Goal: Complete application form: Complete application form

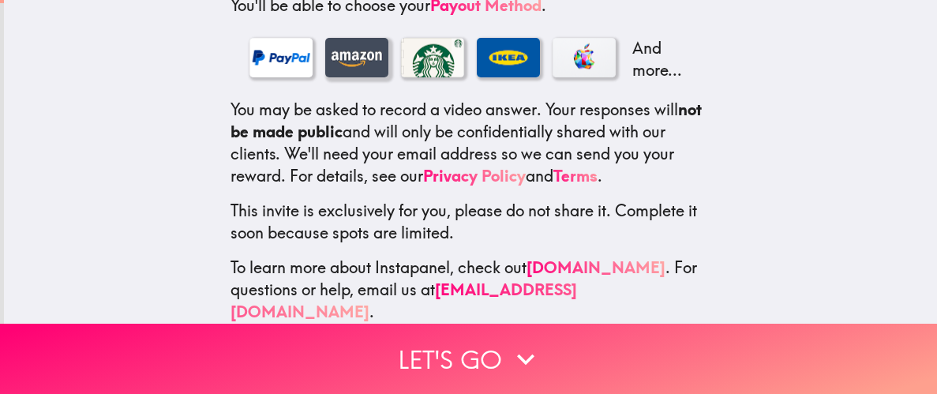
scroll to position [342, 0]
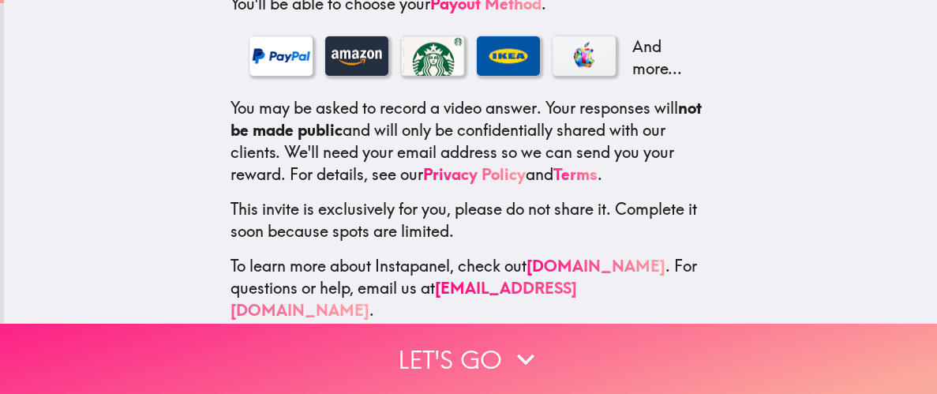
click at [506, 351] on button "Let's go" at bounding box center [468, 359] width 937 height 70
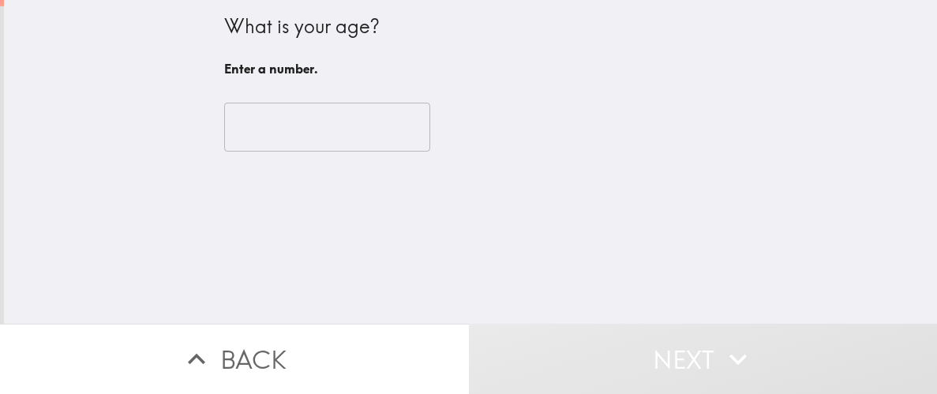
scroll to position [0, 0]
click at [316, 132] on input "number" at bounding box center [327, 127] width 206 height 49
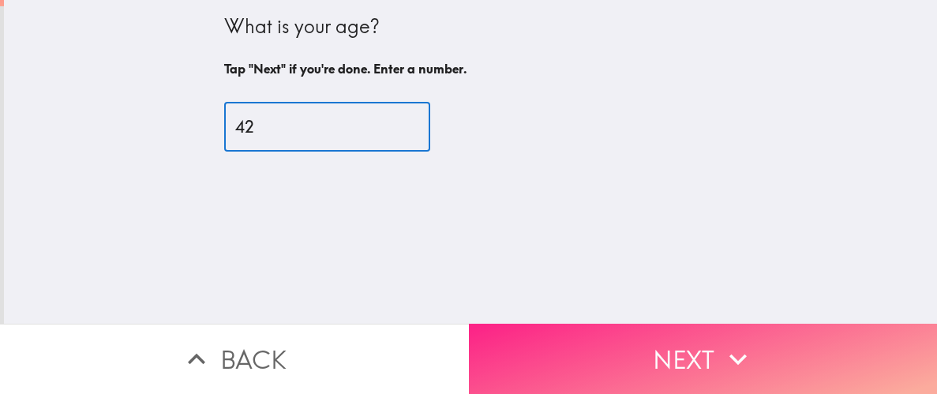
type input "42"
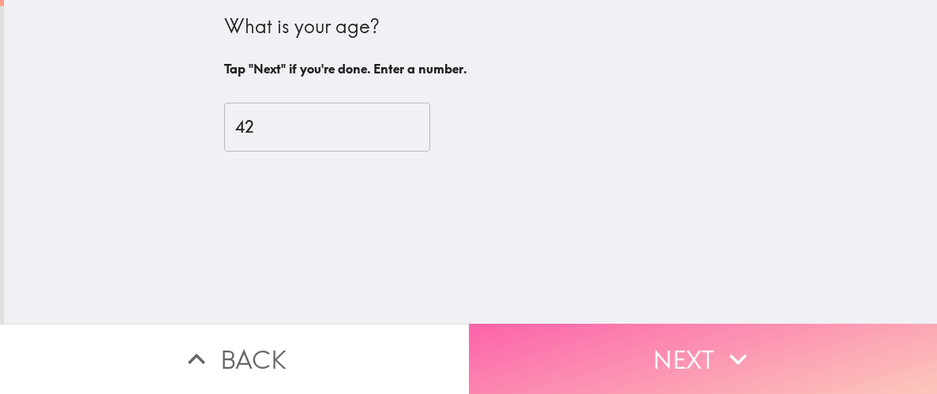
click at [604, 344] on button "Next" at bounding box center [703, 359] width 469 height 70
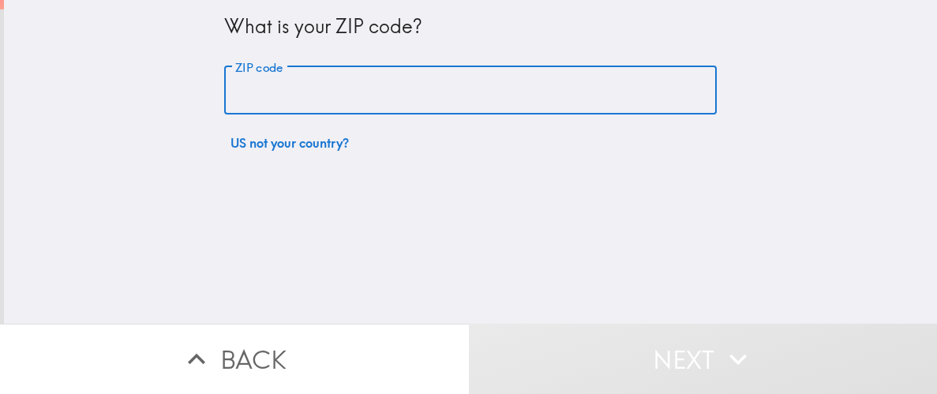
click at [396, 103] on input "ZIP code" at bounding box center [470, 90] width 493 height 49
type input "2"
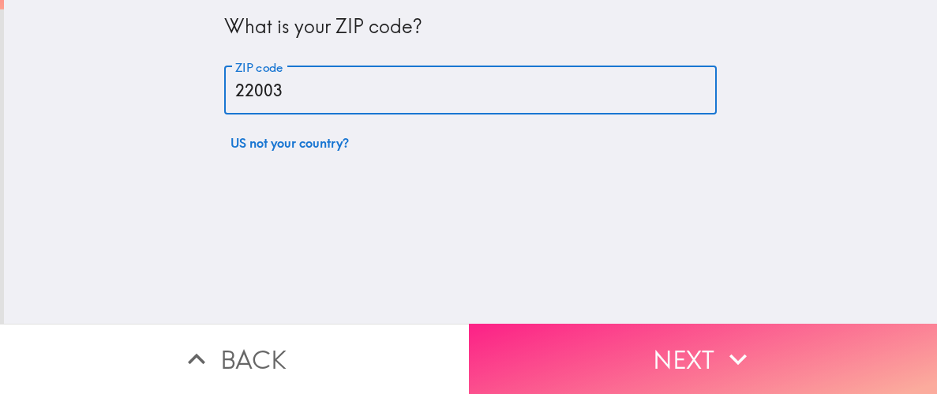
type input "22003"
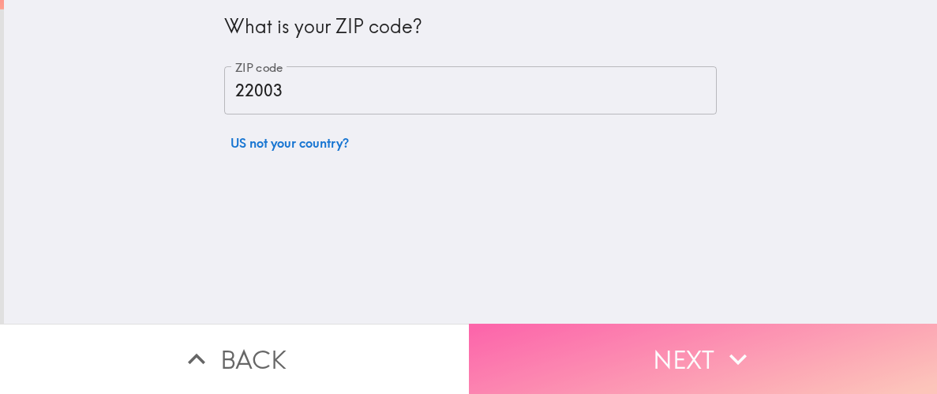
click at [609, 343] on button "Next" at bounding box center [703, 359] width 469 height 70
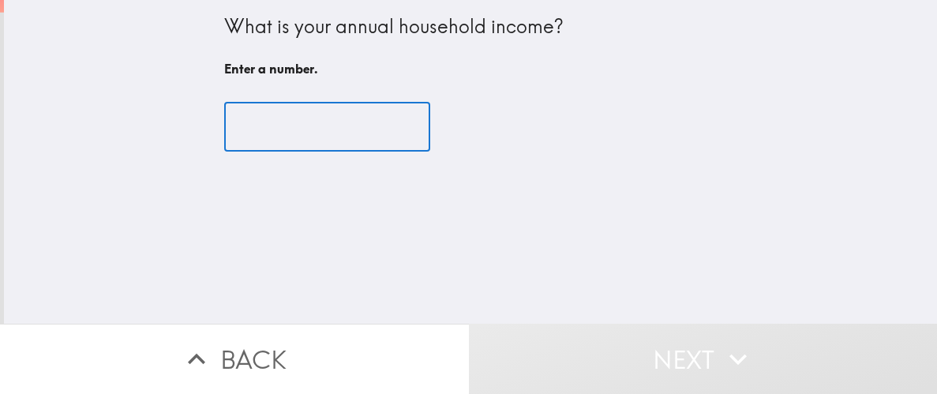
click at [348, 129] on input "number" at bounding box center [327, 127] width 206 height 49
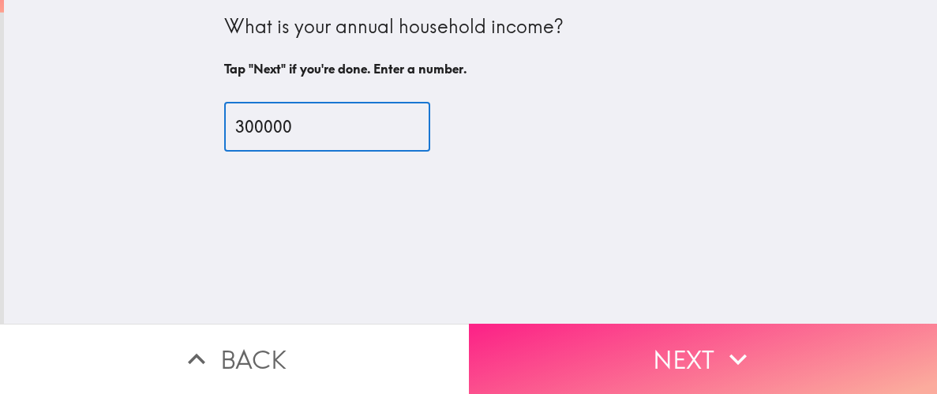
type input "300000"
click at [565, 349] on button "Next" at bounding box center [703, 359] width 469 height 70
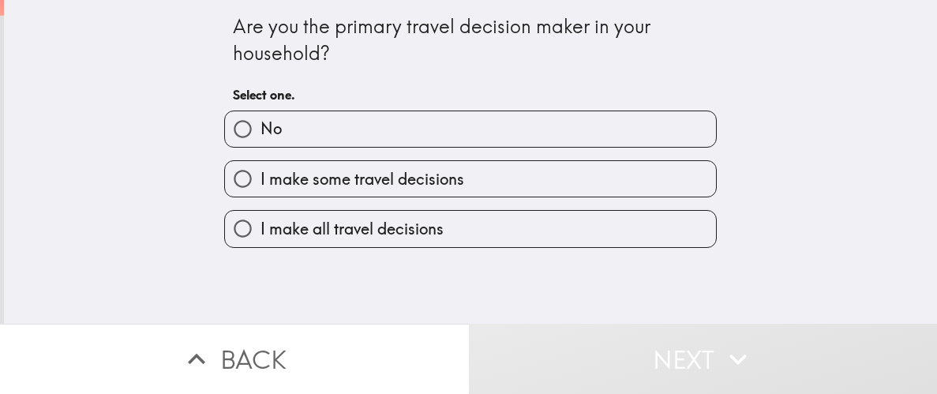
click at [306, 232] on span "I make all travel decisions" at bounding box center [352, 229] width 183 height 22
click at [261, 232] on input "I make all travel decisions" at bounding box center [243, 229] width 36 height 36
radio input "true"
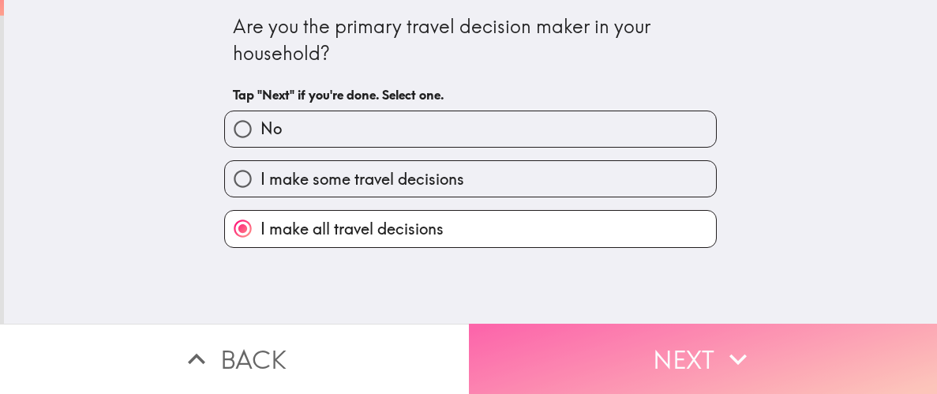
click at [607, 358] on button "Next" at bounding box center [703, 359] width 469 height 70
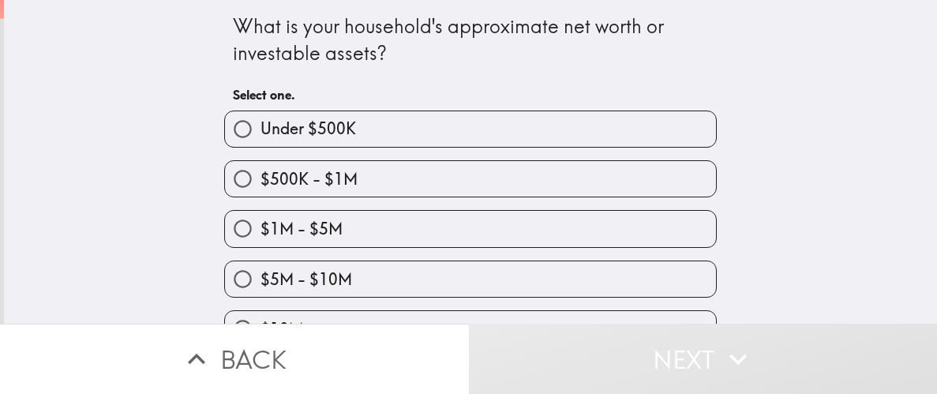
drag, startPoint x: 396, startPoint y: 236, endPoint x: 413, endPoint y: 235, distance: 17.4
click at [396, 236] on label "$1M - $5M" at bounding box center [470, 229] width 491 height 36
click at [261, 236] on input "$1M - $5M" at bounding box center [243, 229] width 36 height 36
radio input "true"
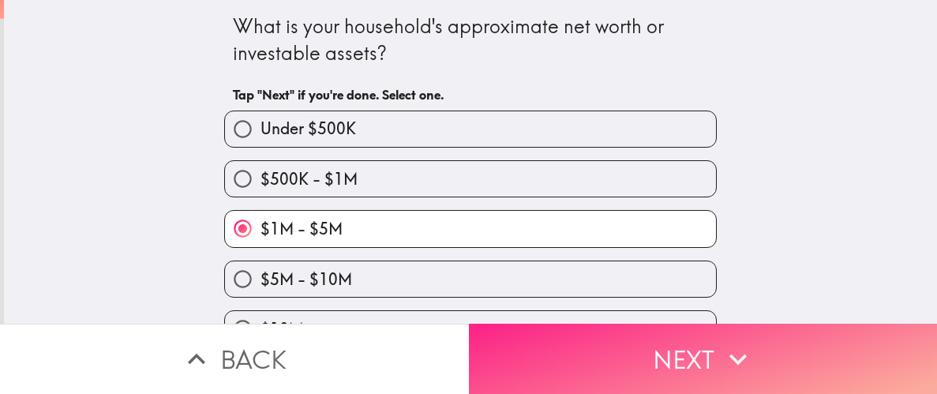
click at [641, 347] on button "Next" at bounding box center [703, 359] width 469 height 70
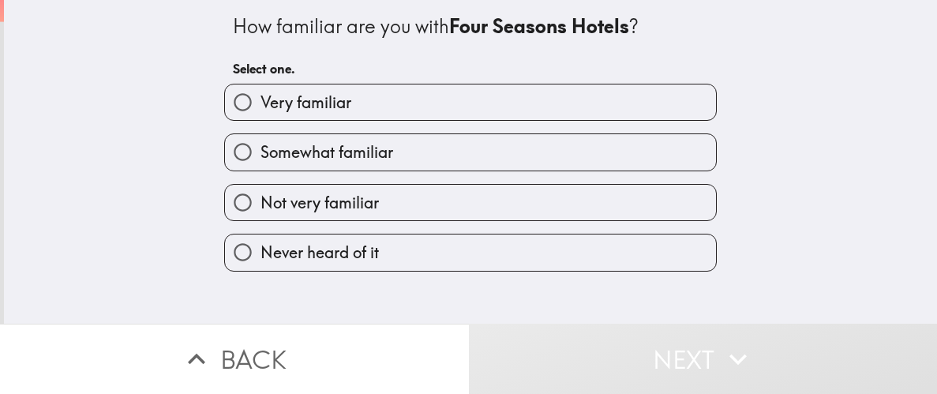
click at [408, 111] on label "Very familiar" at bounding box center [470, 102] width 491 height 36
click at [261, 111] on input "Very familiar" at bounding box center [243, 102] width 36 height 36
radio input "true"
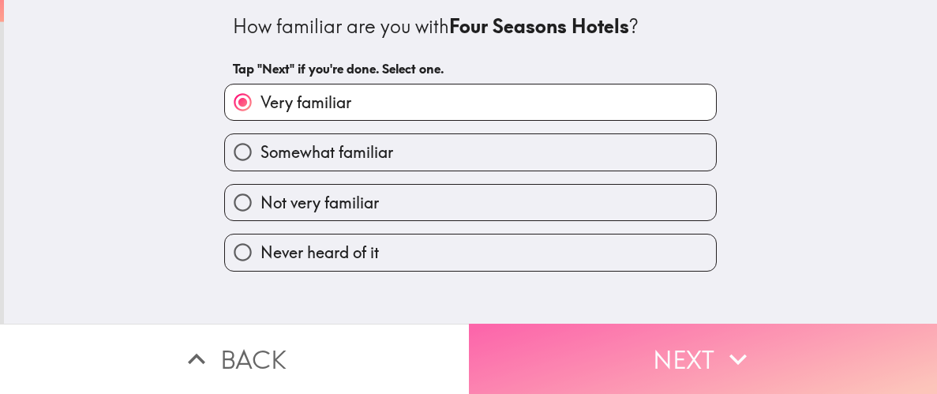
click at [590, 359] on button "Next" at bounding box center [703, 359] width 469 height 70
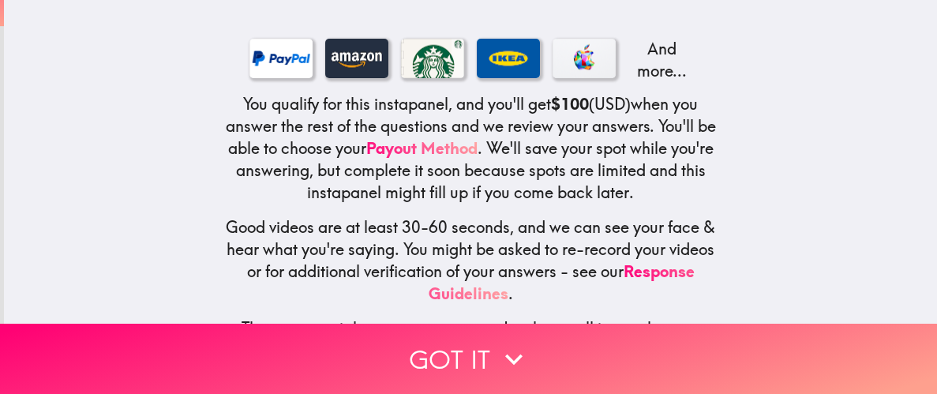
scroll to position [308, 0]
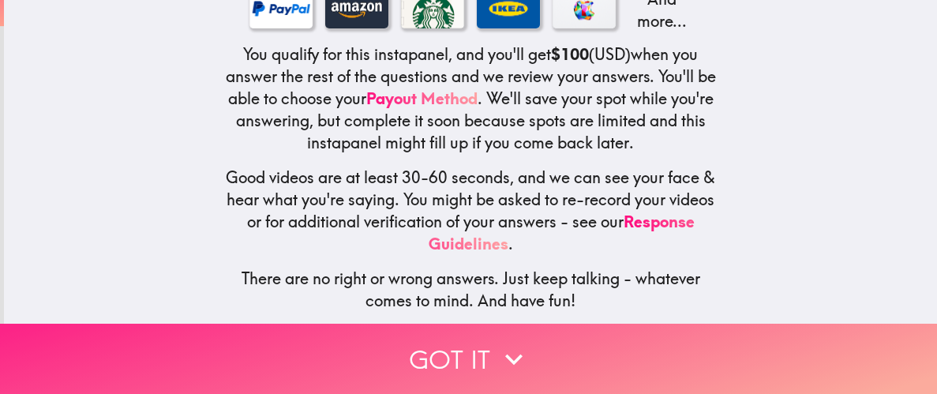
click at [495, 358] on button "Got it" at bounding box center [468, 359] width 937 height 70
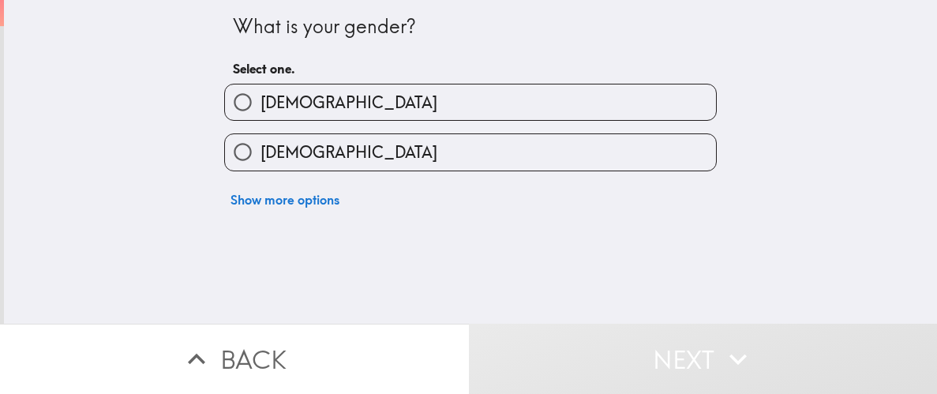
scroll to position [0, 0]
click at [315, 105] on label "[DEMOGRAPHIC_DATA]" at bounding box center [470, 102] width 491 height 36
click at [261, 105] on input "[DEMOGRAPHIC_DATA]" at bounding box center [243, 102] width 36 height 36
radio input "true"
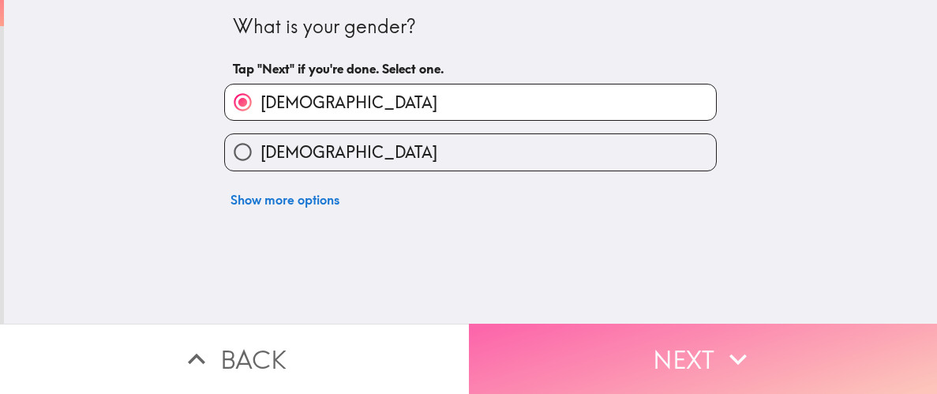
click at [619, 366] on button "Next" at bounding box center [703, 359] width 469 height 70
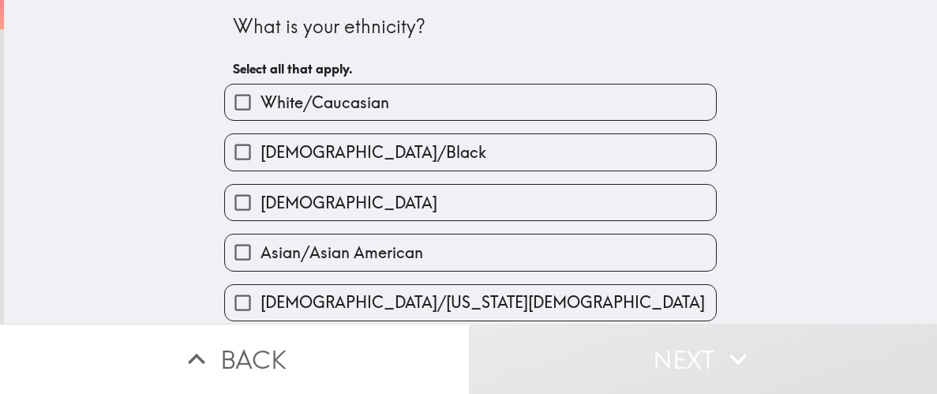
click at [356, 247] on span "Asian/Asian American" at bounding box center [342, 253] width 163 height 22
click at [261, 247] on input "Asian/Asian American" at bounding box center [243, 253] width 36 height 36
checkbox input "true"
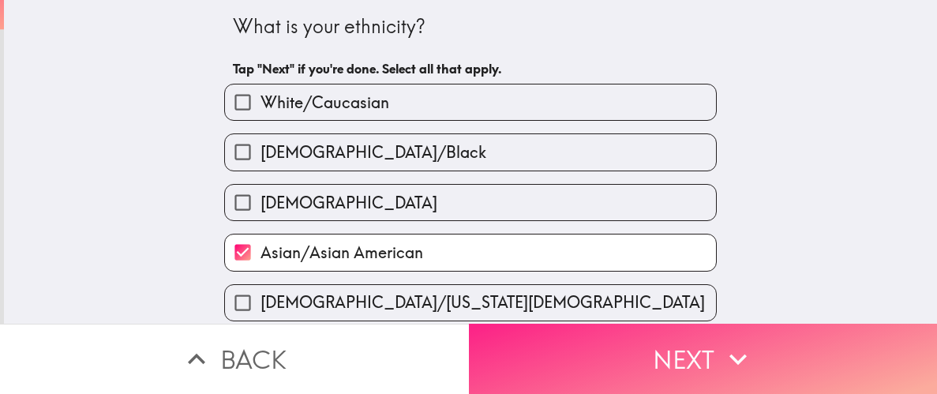
click at [652, 363] on button "Next" at bounding box center [703, 359] width 469 height 70
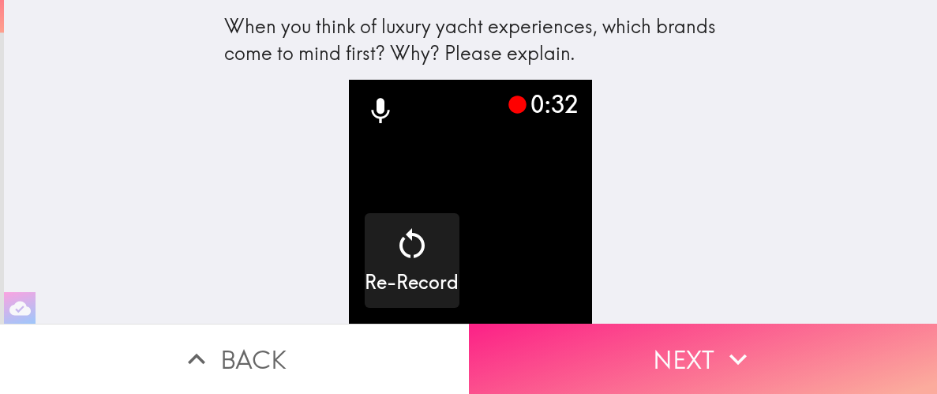
click at [665, 362] on button "Next" at bounding box center [703, 359] width 469 height 70
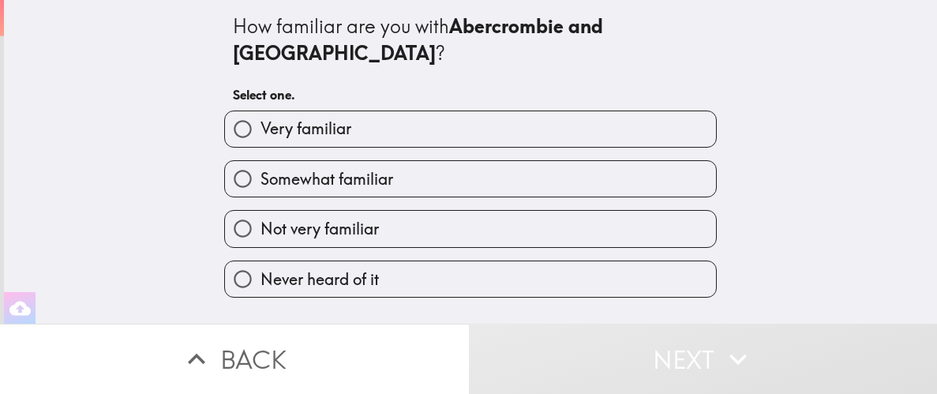
click at [425, 261] on label "Never heard of it" at bounding box center [470, 279] width 491 height 36
click at [261, 261] on input "Never heard of it" at bounding box center [243, 279] width 36 height 36
radio input "true"
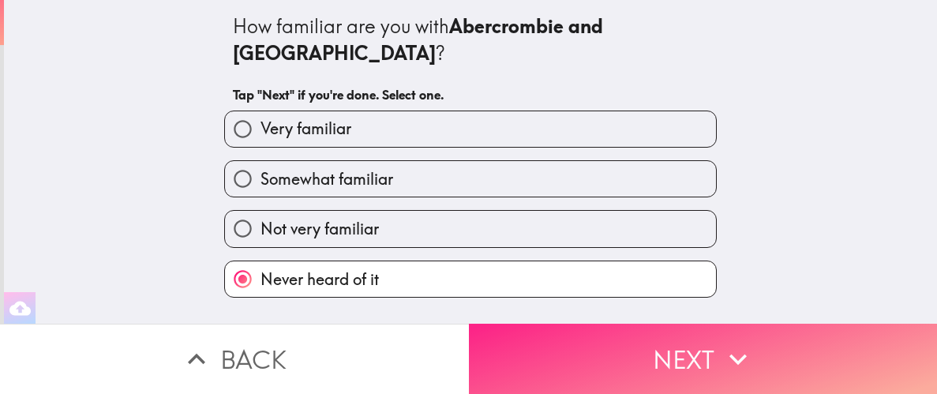
click at [597, 362] on button "Next" at bounding box center [703, 359] width 469 height 70
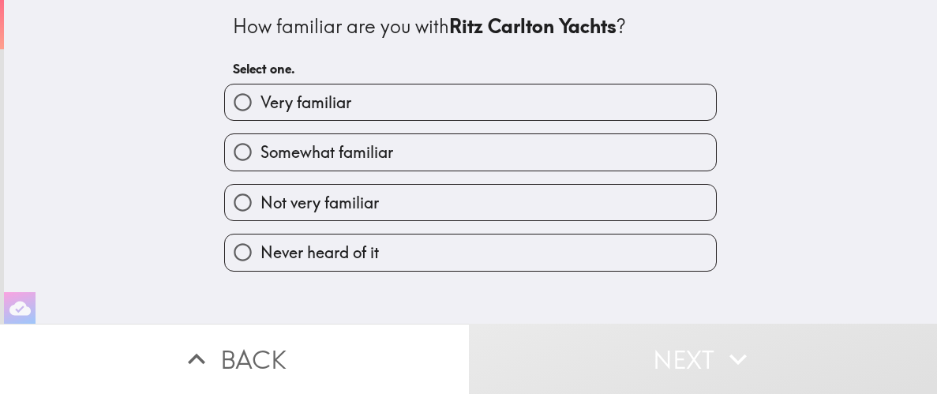
click at [515, 257] on label "Never heard of it" at bounding box center [470, 253] width 491 height 36
click at [261, 257] on input "Never heard of it" at bounding box center [243, 253] width 36 height 36
radio input "true"
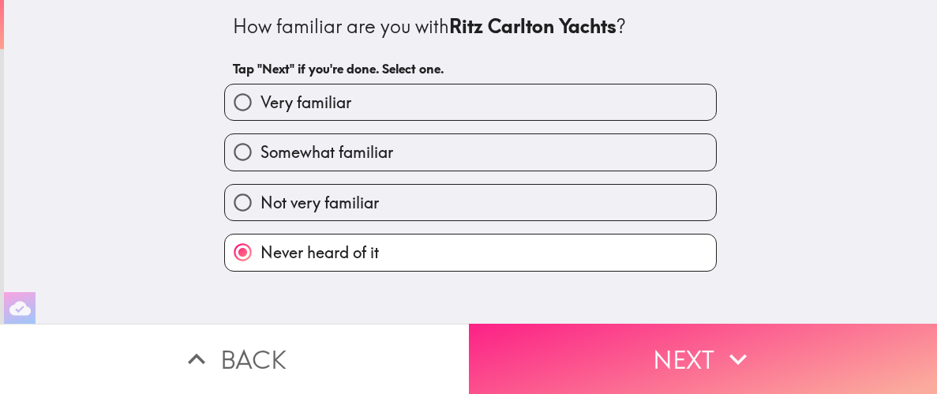
click at [655, 351] on button "Next" at bounding box center [703, 359] width 469 height 70
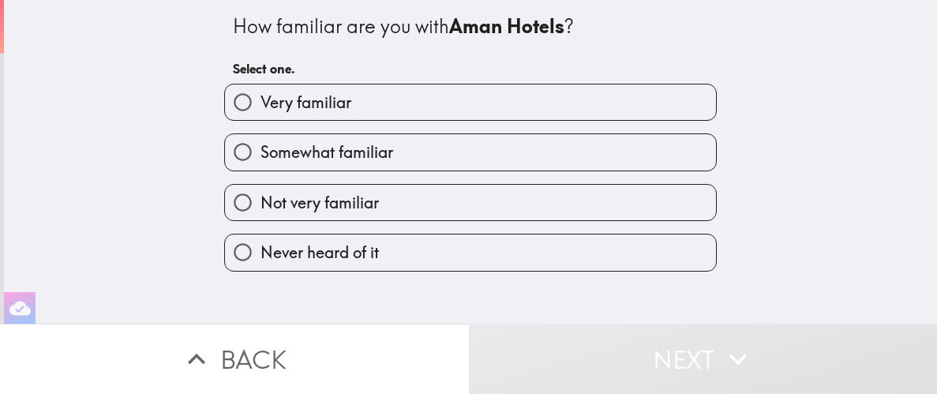
click at [522, 210] on label "Not very familiar" at bounding box center [470, 203] width 491 height 36
click at [261, 210] on input "Not very familiar" at bounding box center [243, 203] width 36 height 36
radio input "true"
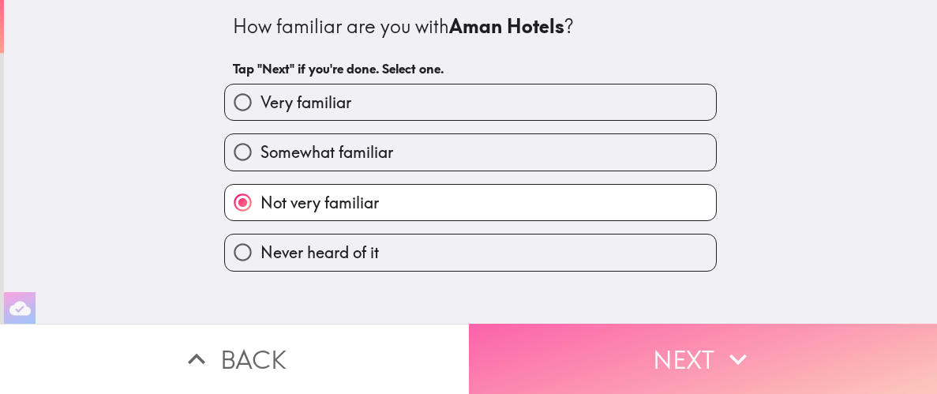
click at [651, 360] on button "Next" at bounding box center [703, 359] width 469 height 70
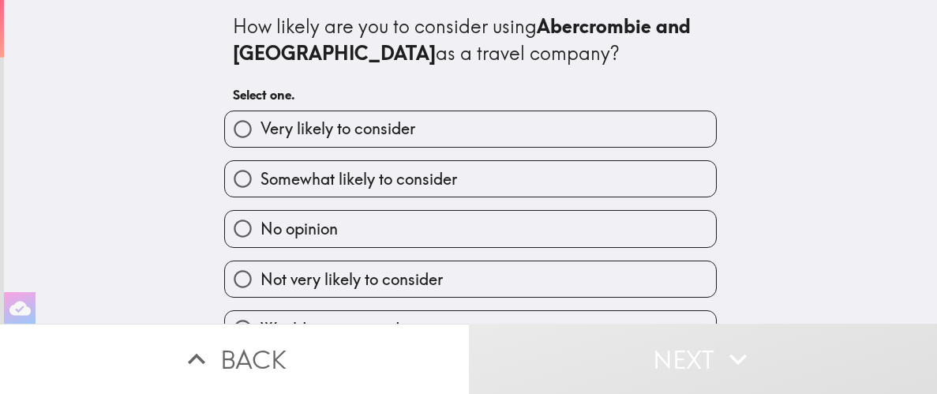
click at [539, 231] on label "No opinion" at bounding box center [470, 229] width 491 height 36
click at [261, 231] on input "No opinion" at bounding box center [243, 229] width 36 height 36
radio input "true"
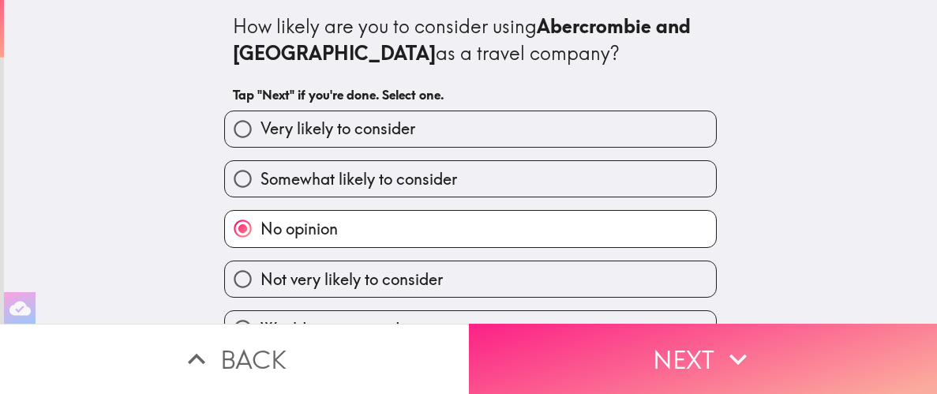
click at [599, 368] on button "Next" at bounding box center [703, 359] width 469 height 70
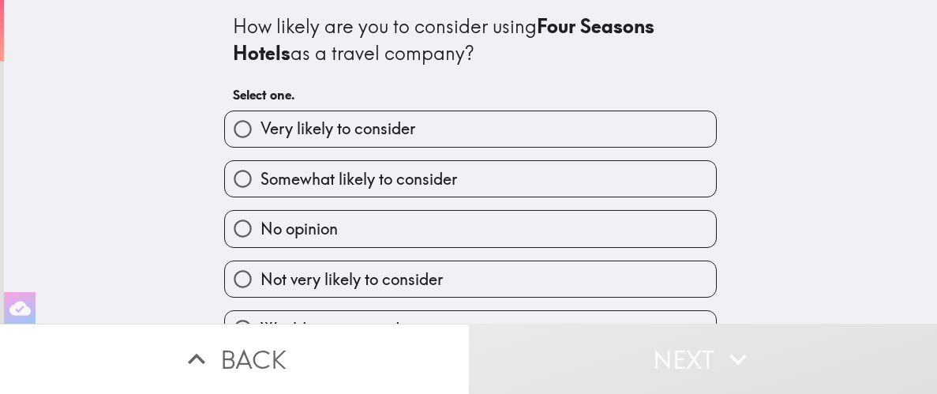
click at [313, 171] on span "Somewhat likely to consider" at bounding box center [359, 179] width 197 height 22
click at [261, 171] on input "Somewhat likely to consider" at bounding box center [243, 179] width 36 height 36
radio input "true"
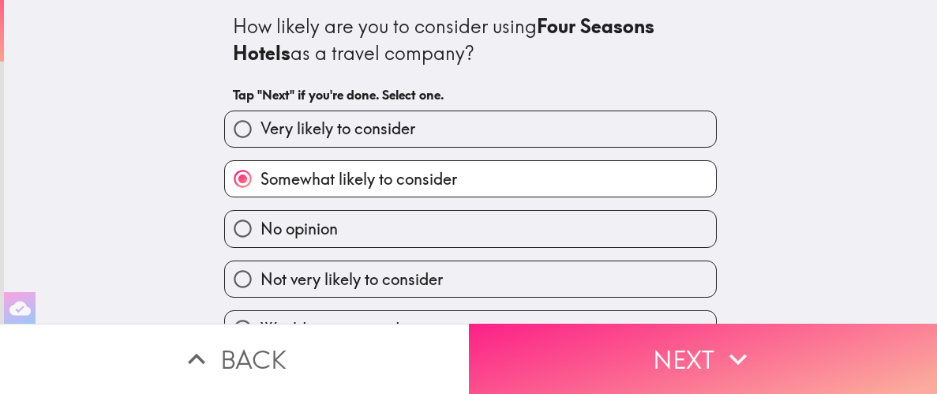
click at [614, 359] on button "Next" at bounding box center [703, 359] width 469 height 70
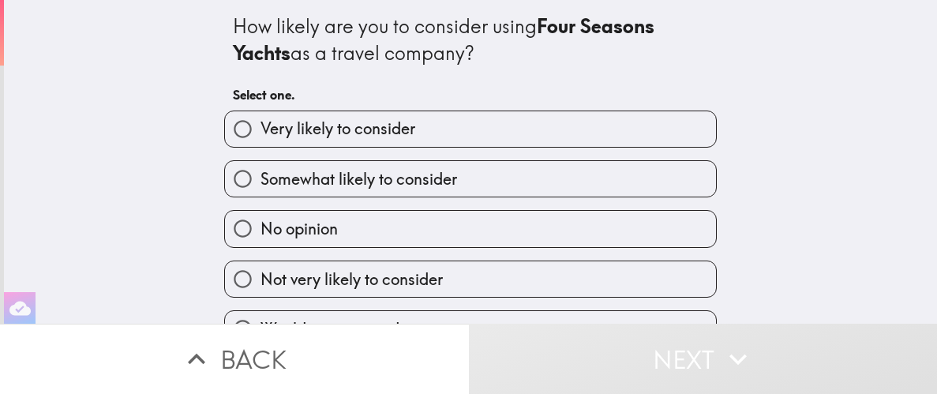
scroll to position [22, 0]
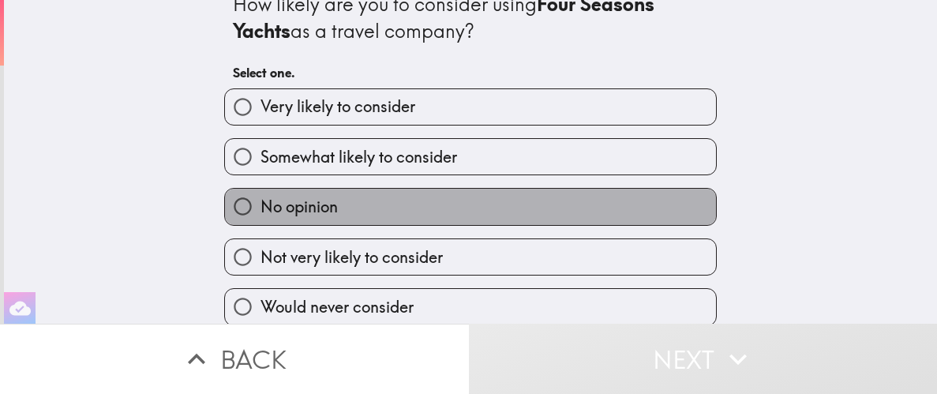
click at [478, 202] on label "No opinion" at bounding box center [470, 207] width 491 height 36
click at [261, 202] on input "No opinion" at bounding box center [243, 207] width 36 height 36
radio input "true"
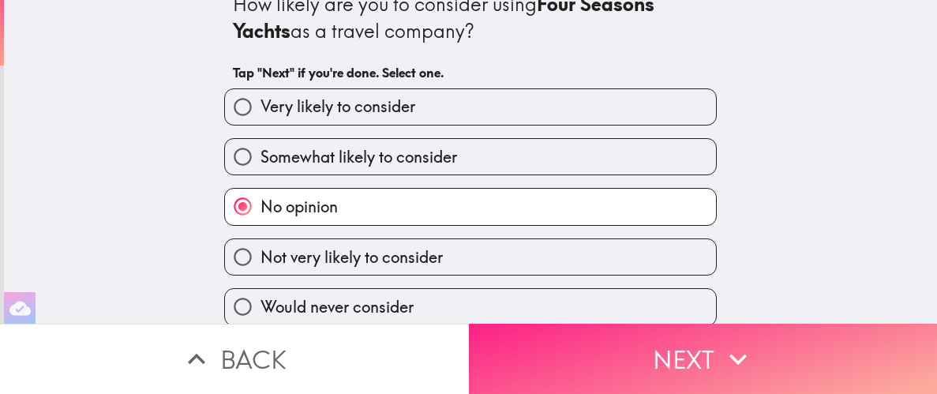
click at [643, 351] on button "Next" at bounding box center [703, 359] width 469 height 70
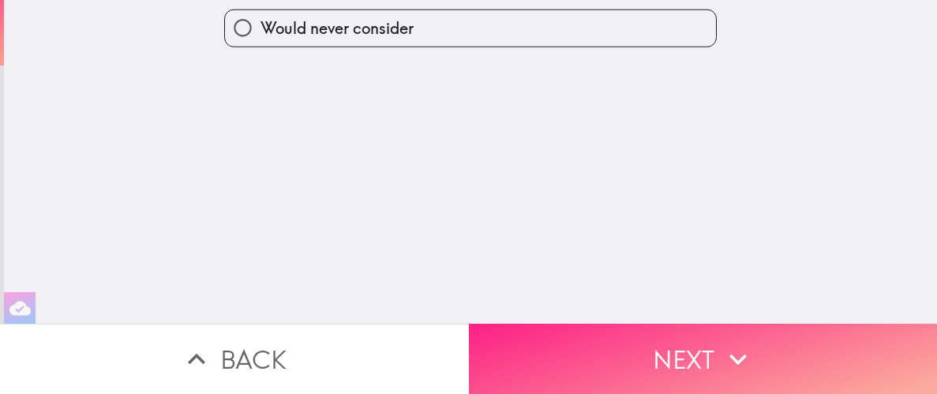
scroll to position [0, 0]
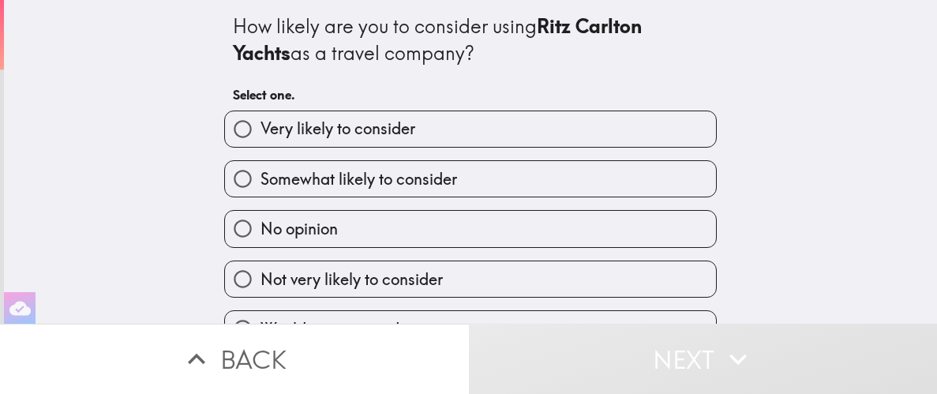
click at [409, 224] on label "No opinion" at bounding box center [470, 229] width 491 height 36
click at [261, 224] on input "No opinion" at bounding box center [243, 229] width 36 height 36
radio input "true"
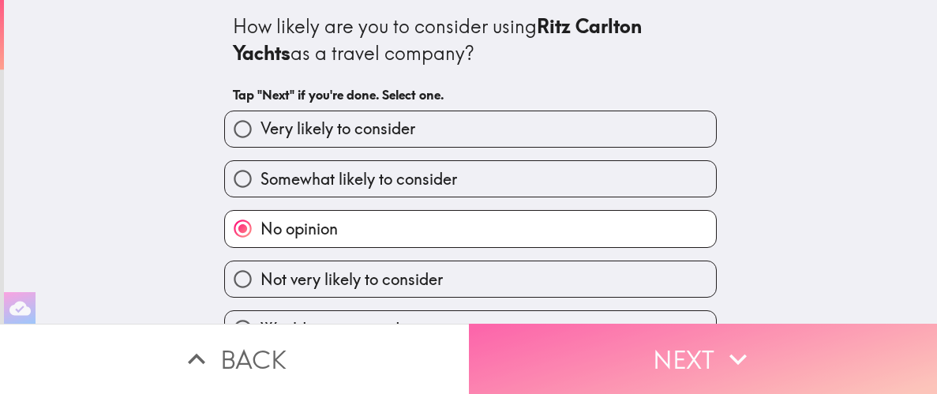
click at [616, 359] on button "Next" at bounding box center [703, 359] width 469 height 70
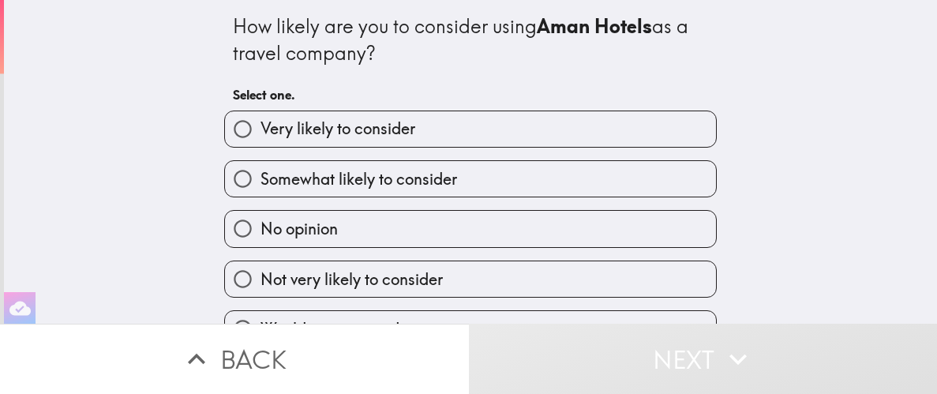
click at [436, 223] on label "No opinion" at bounding box center [470, 229] width 491 height 36
click at [261, 223] on input "No opinion" at bounding box center [243, 229] width 36 height 36
radio input "true"
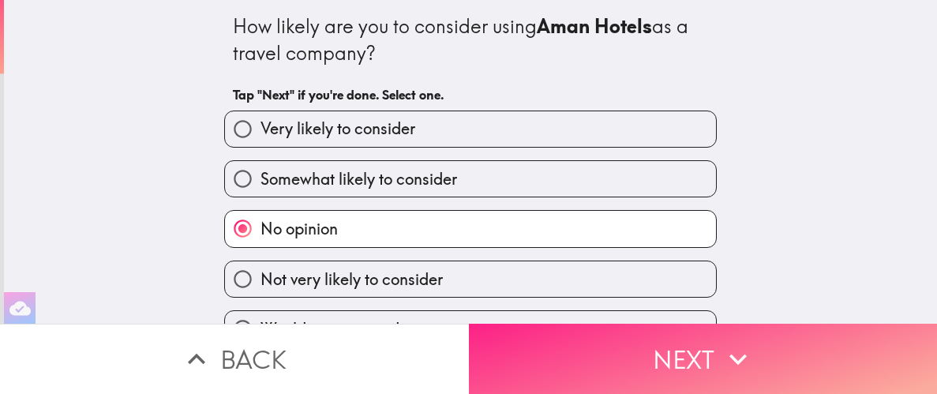
click at [628, 350] on button "Next" at bounding box center [703, 359] width 469 height 70
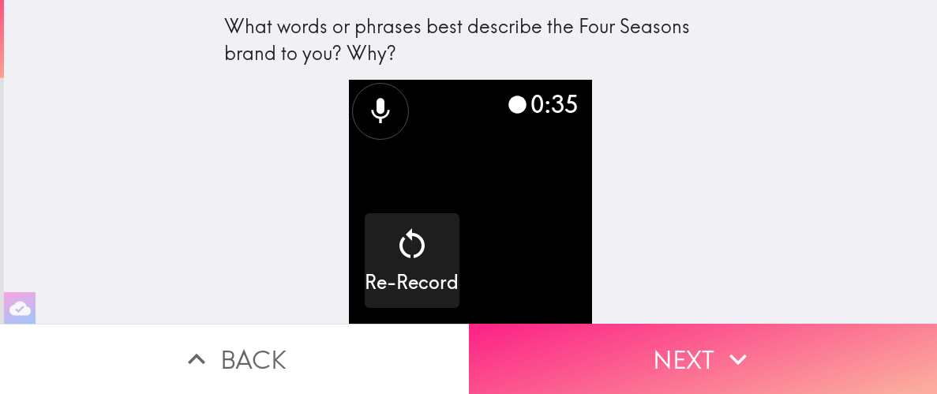
click at [700, 366] on button "Next" at bounding box center [703, 359] width 469 height 70
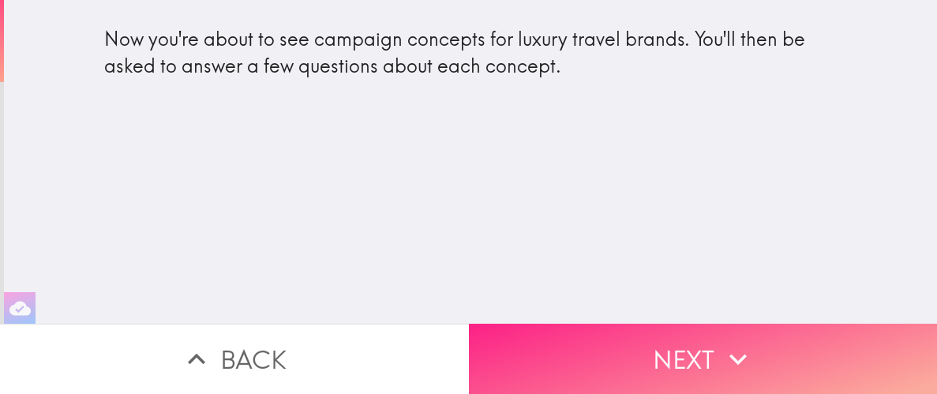
click at [624, 352] on button "Next" at bounding box center [703, 359] width 469 height 70
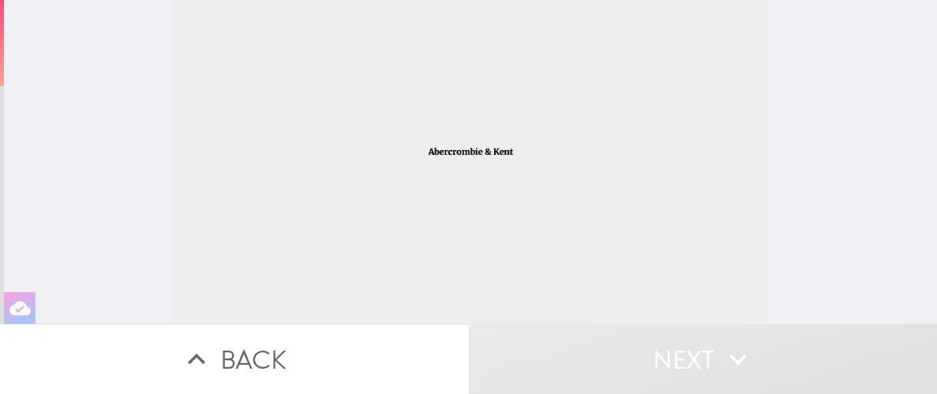
click at [698, 358] on button "Next" at bounding box center [703, 359] width 469 height 70
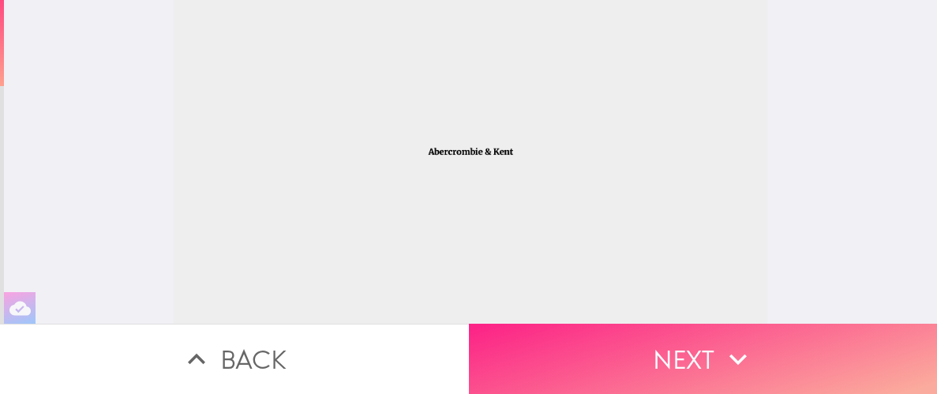
click at [653, 356] on button "Next" at bounding box center [703, 359] width 469 height 70
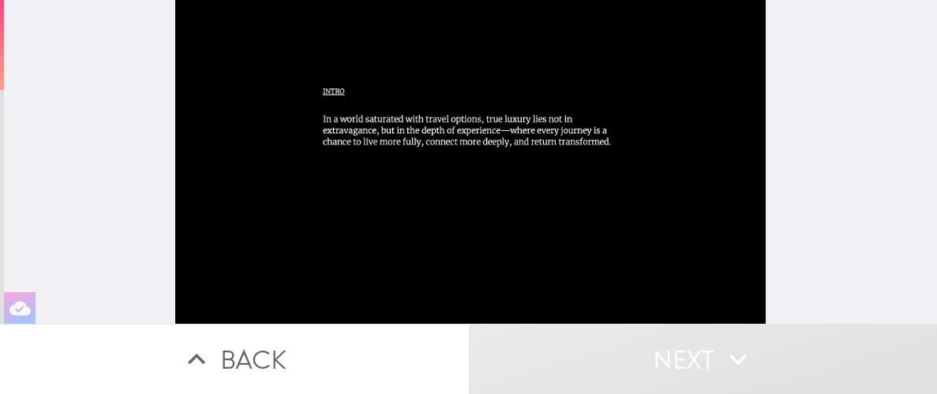
click at [543, 190] on div at bounding box center [470, 162] width 591 height 324
click at [848, 290] on div at bounding box center [470, 162] width 933 height 324
click at [688, 366] on button "Next" at bounding box center [703, 359] width 469 height 70
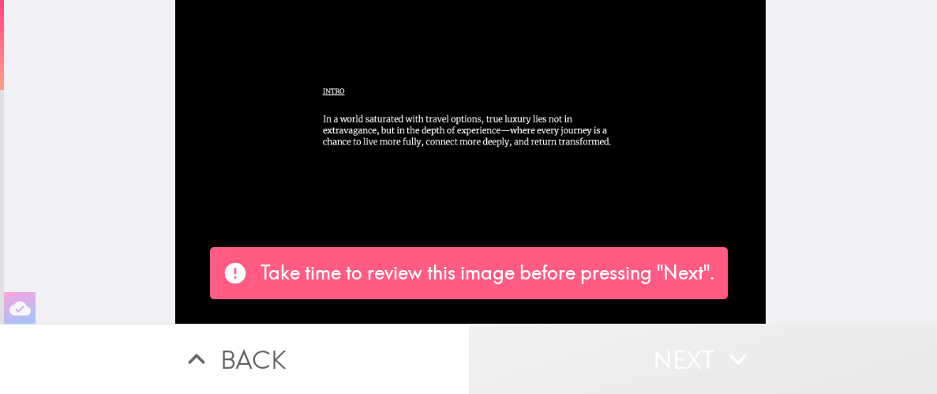
click at [568, 366] on button "Next" at bounding box center [703, 359] width 469 height 70
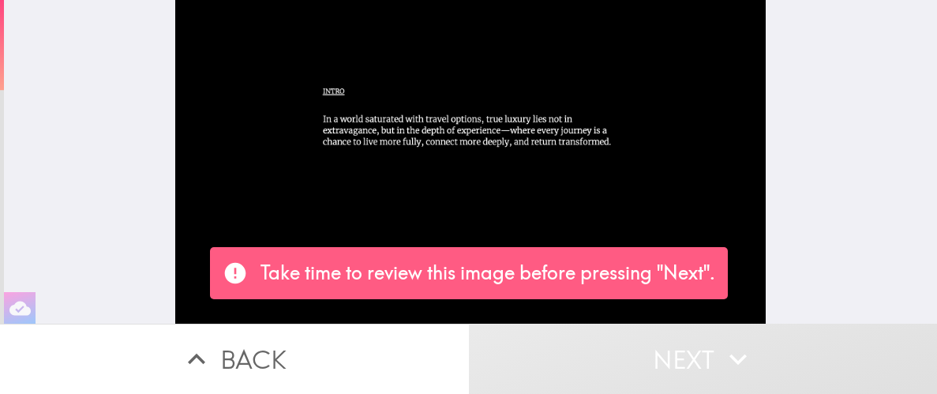
click at [298, 268] on p "Take time to review this image before pressing "Next"." at bounding box center [488, 273] width 455 height 27
click at [327, 99] on div at bounding box center [470, 162] width 591 height 324
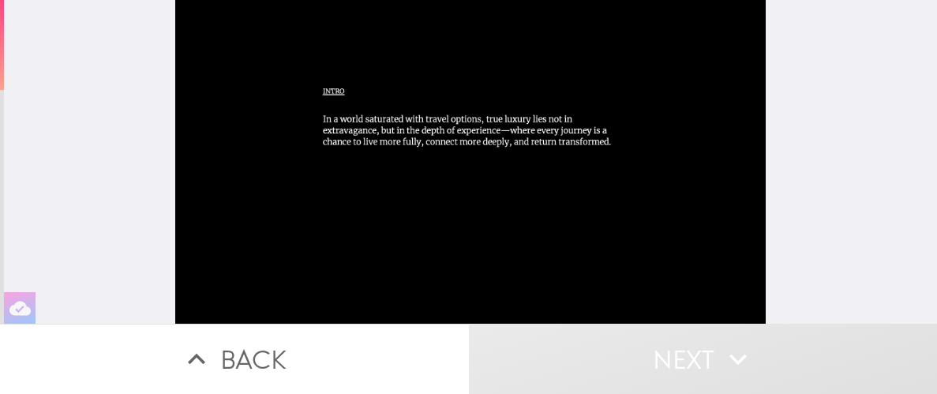
click at [476, 213] on div at bounding box center [470, 162] width 591 height 324
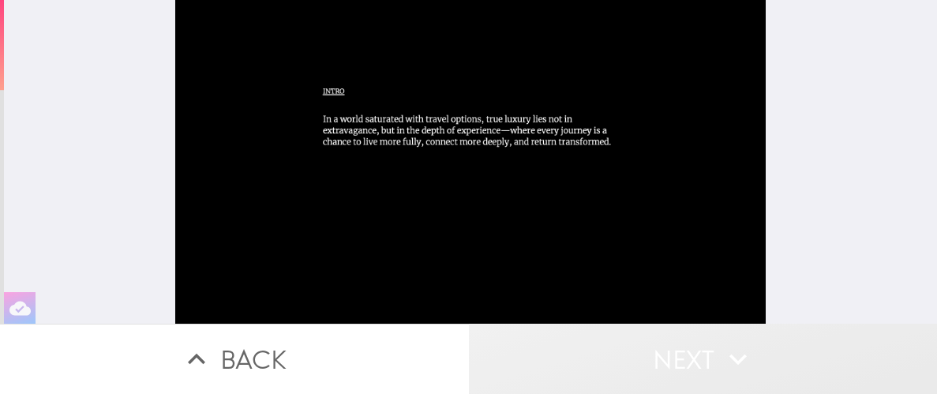
click at [519, 372] on button "Next" at bounding box center [703, 359] width 469 height 70
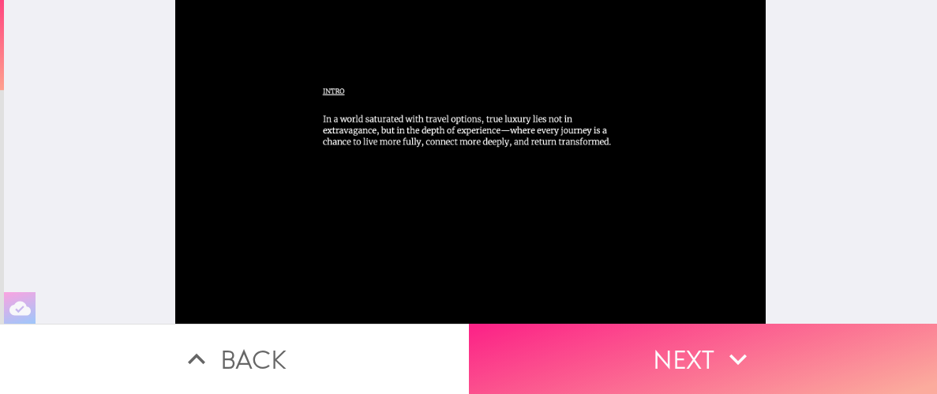
click at [737, 345] on icon "button" at bounding box center [738, 359] width 35 height 35
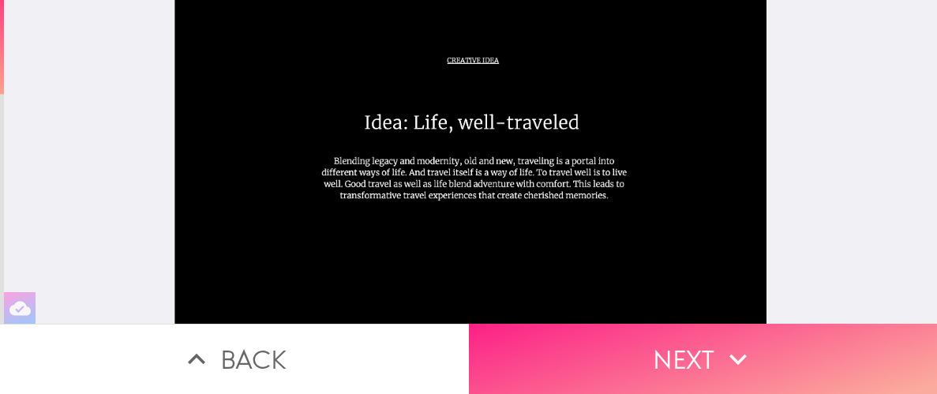
click at [618, 354] on button "Next" at bounding box center [703, 359] width 469 height 70
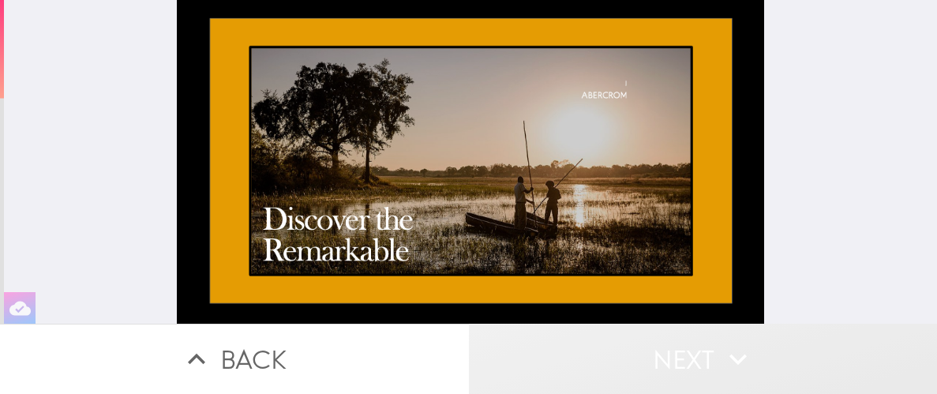
click at [745, 353] on icon "button" at bounding box center [738, 359] width 35 height 35
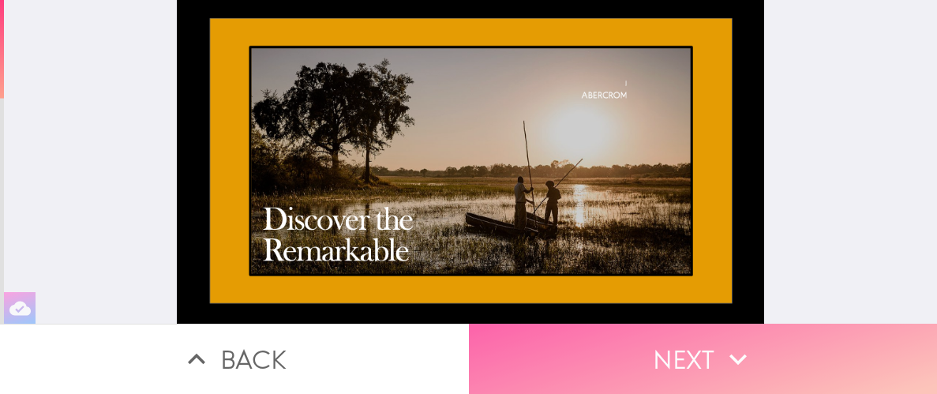
click at [685, 370] on button "Next" at bounding box center [703, 359] width 469 height 70
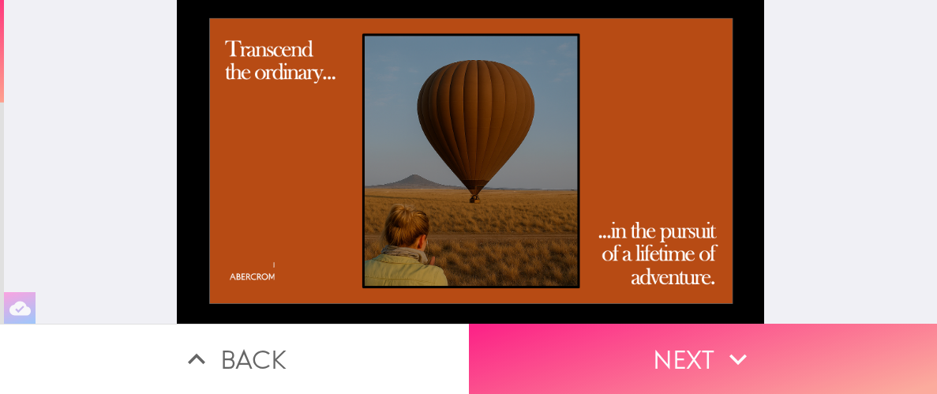
click at [648, 355] on button "Next" at bounding box center [703, 359] width 469 height 70
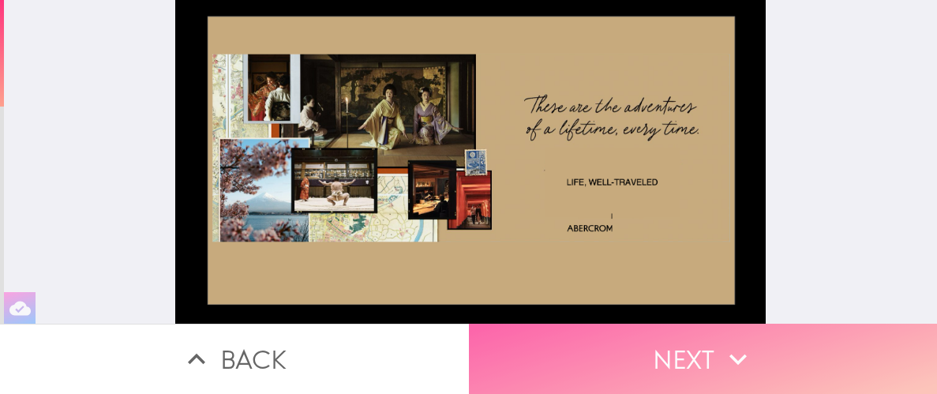
click at [742, 367] on icon "button" at bounding box center [738, 359] width 35 height 35
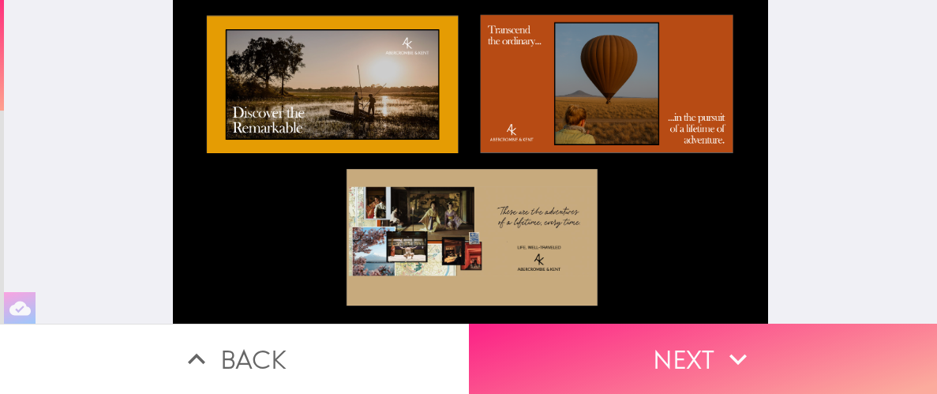
click at [670, 371] on button "Next" at bounding box center [703, 359] width 469 height 70
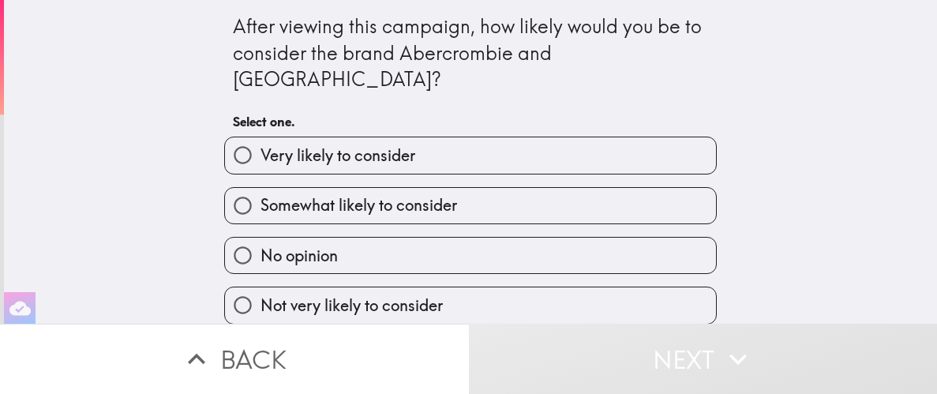
click at [411, 295] on span "Not very likely to consider" at bounding box center [352, 306] width 182 height 22
click at [261, 287] on input "Not very likely to consider" at bounding box center [243, 305] width 36 height 36
radio input "true"
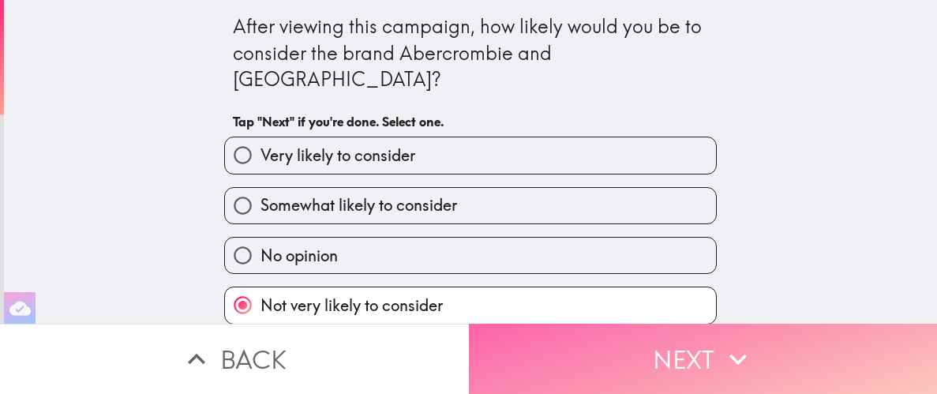
click at [638, 359] on button "Next" at bounding box center [703, 359] width 469 height 70
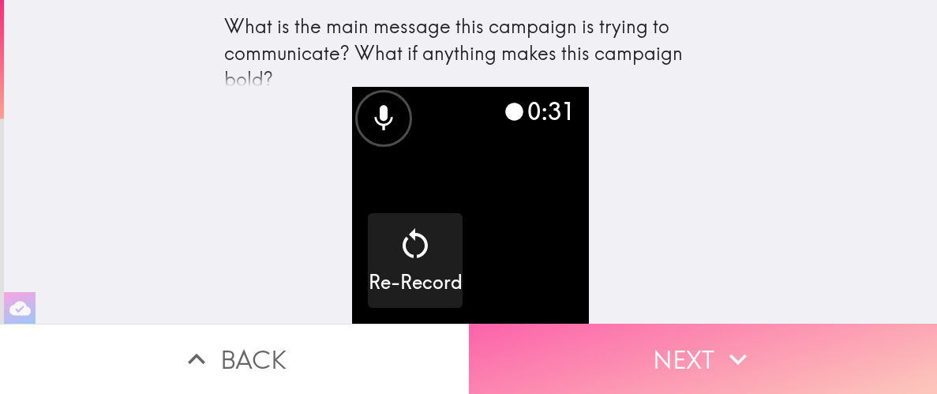
click at [667, 351] on button "Next" at bounding box center [703, 359] width 469 height 70
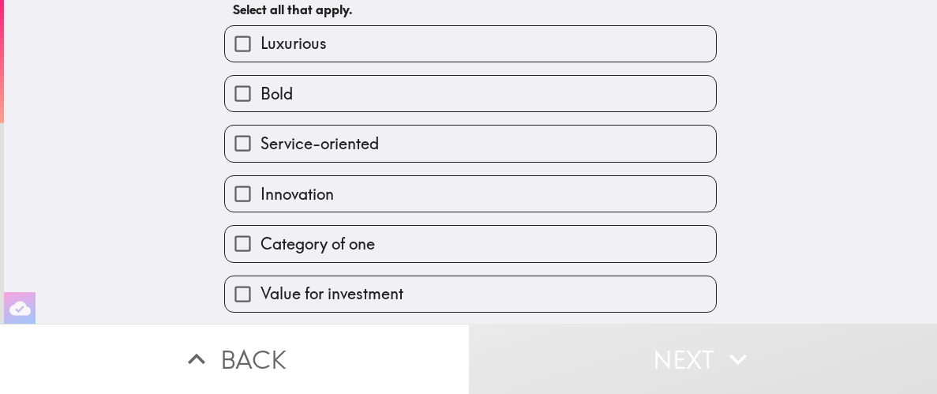
scroll to position [130, 0]
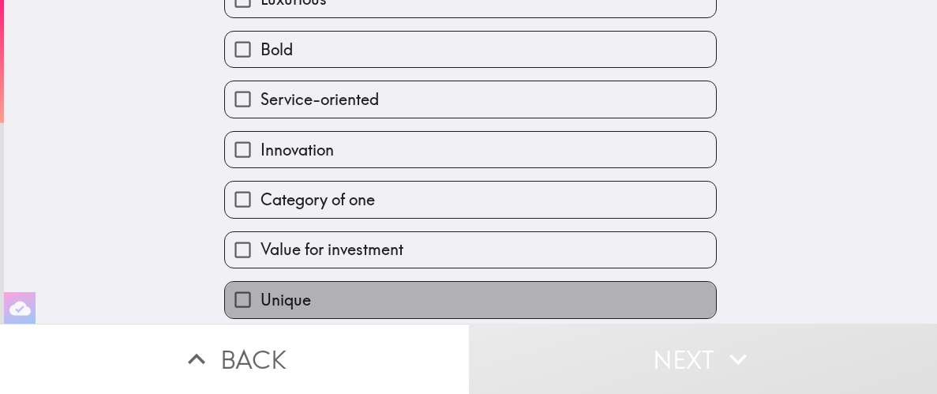
click at [355, 300] on label "Unique" at bounding box center [470, 300] width 491 height 36
click at [261, 300] on input "Unique" at bounding box center [243, 300] width 36 height 36
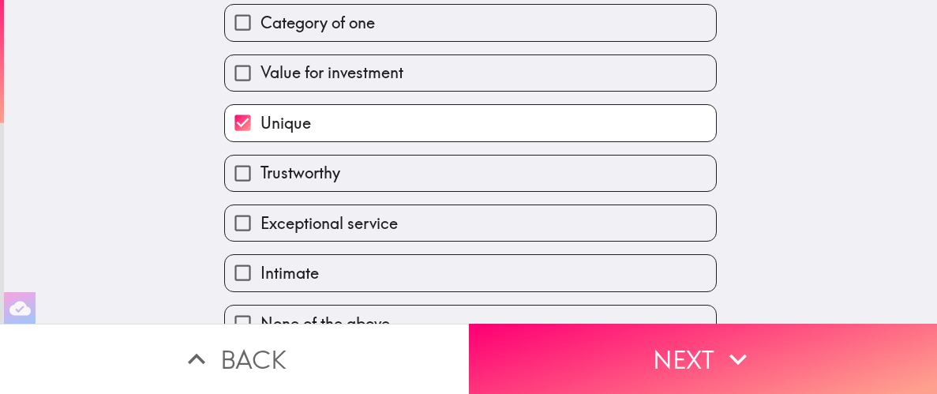
scroll to position [321, 0]
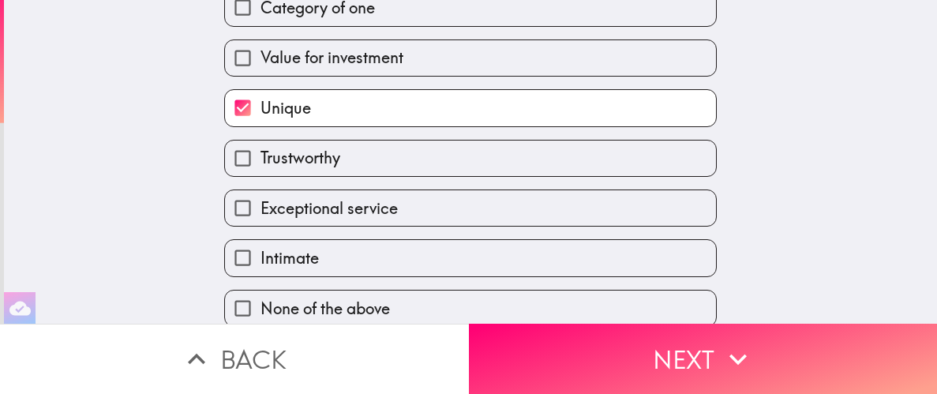
click at [387, 115] on label "Unique" at bounding box center [470, 108] width 491 height 36
click at [261, 115] on input "Unique" at bounding box center [243, 108] width 36 height 36
checkbox input "false"
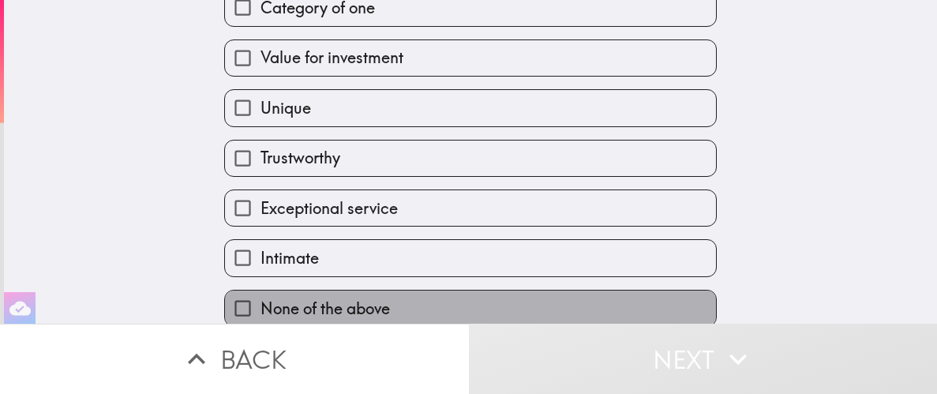
click at [362, 307] on span "None of the above" at bounding box center [326, 309] width 130 height 22
click at [261, 307] on input "None of the above" at bounding box center [243, 309] width 36 height 36
checkbox input "true"
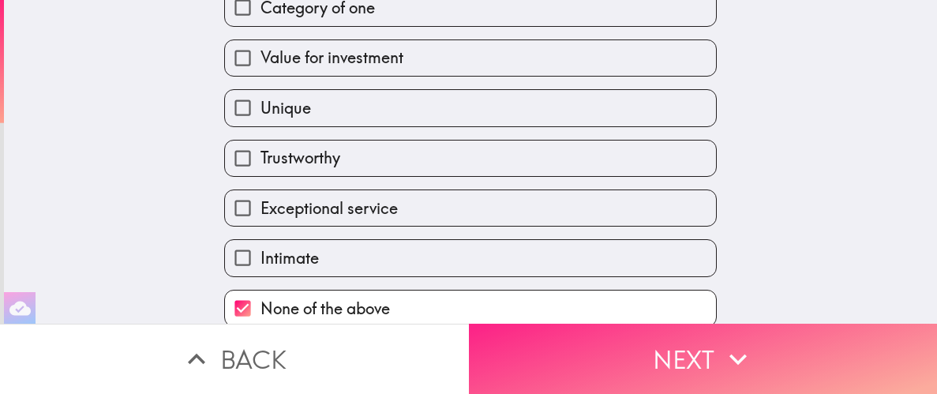
click at [673, 351] on button "Next" at bounding box center [703, 359] width 469 height 70
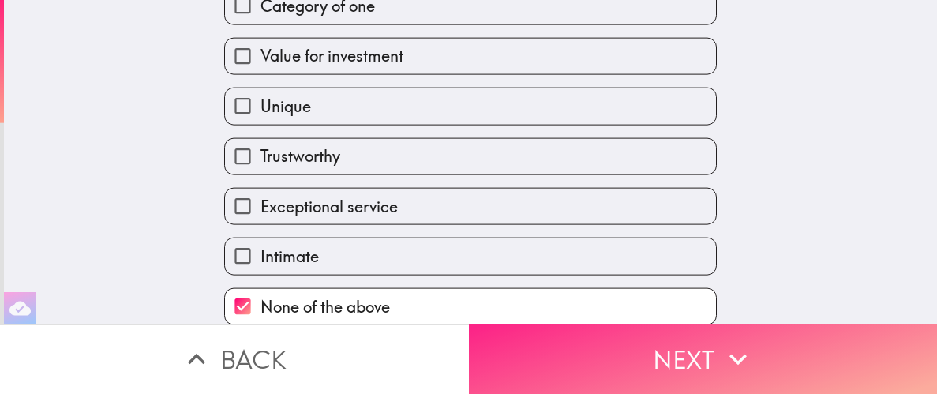
scroll to position [21, 0]
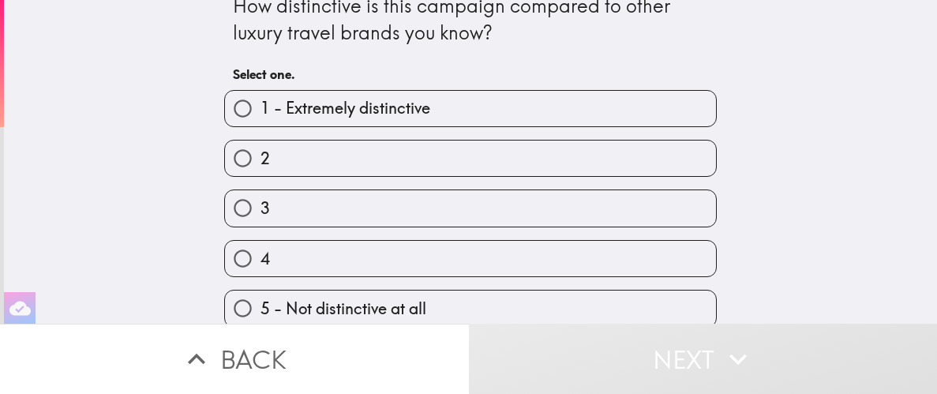
click at [409, 199] on label "3" at bounding box center [470, 208] width 491 height 36
click at [261, 199] on input "3" at bounding box center [243, 208] width 36 height 36
radio input "true"
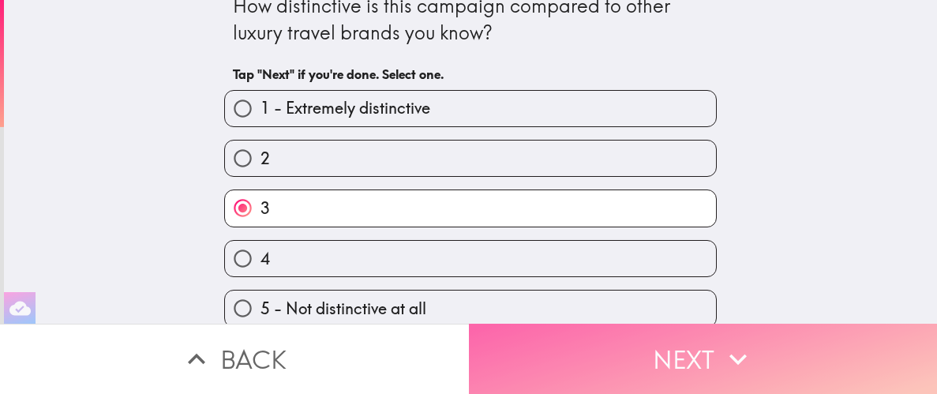
click at [579, 340] on button "Next" at bounding box center [703, 359] width 469 height 70
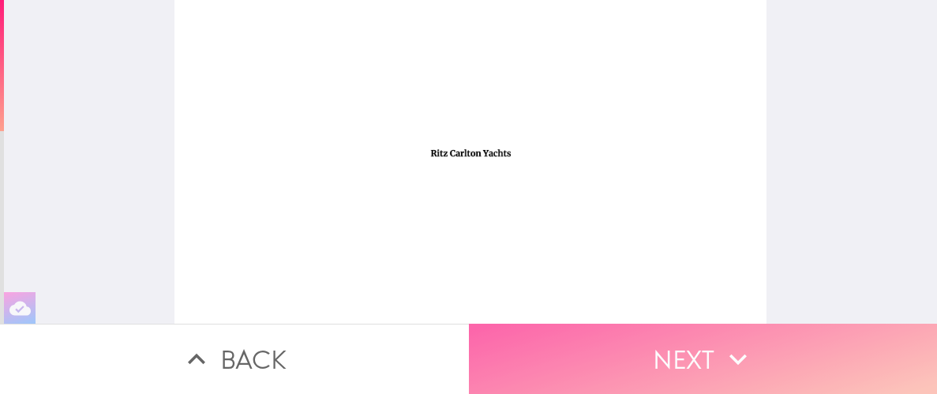
click at [654, 361] on button "Next" at bounding box center [703, 359] width 469 height 70
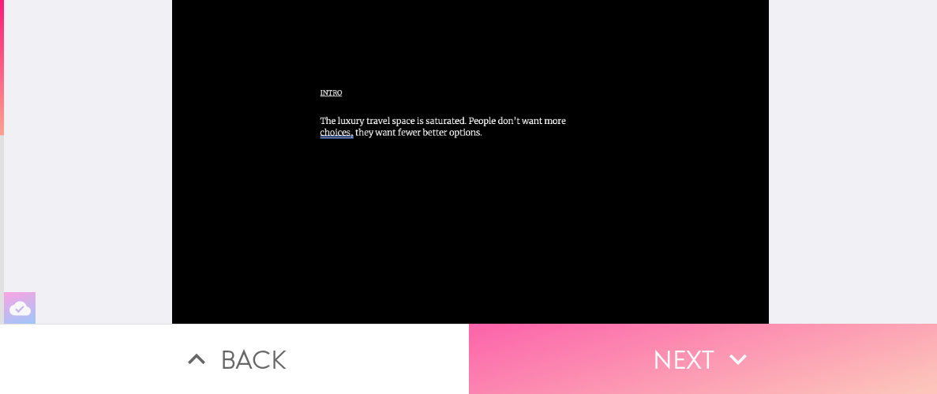
click at [697, 351] on button "Next" at bounding box center [703, 359] width 469 height 70
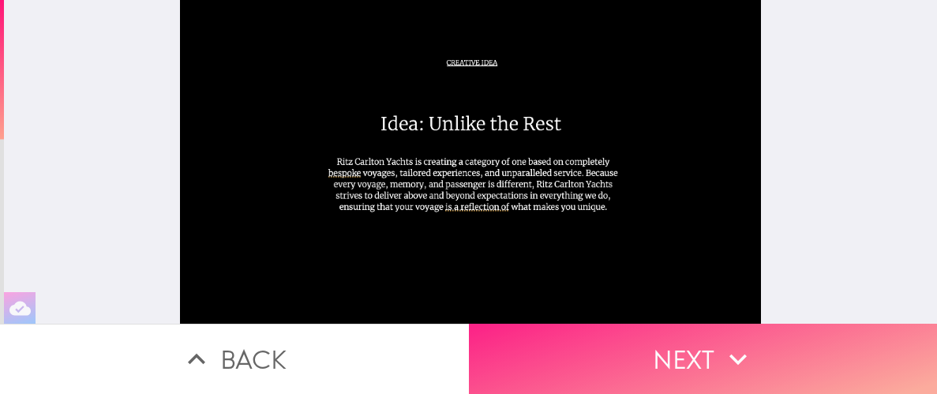
click at [687, 361] on button "Next" at bounding box center [703, 359] width 469 height 70
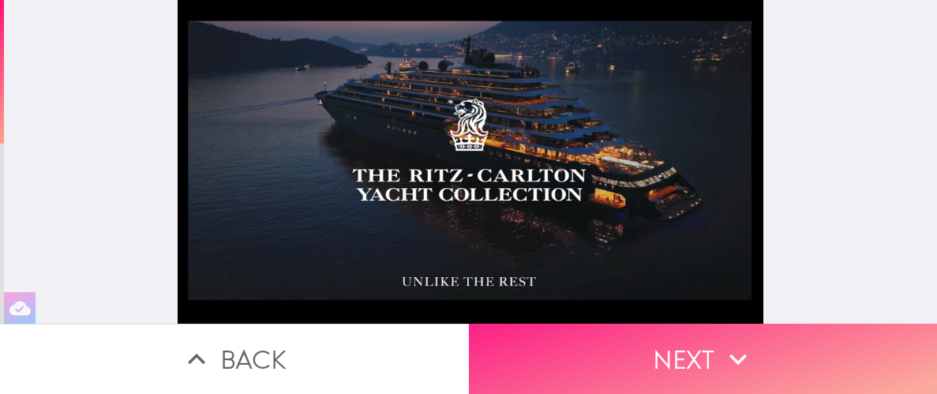
click at [690, 355] on button "Next" at bounding box center [703, 359] width 469 height 70
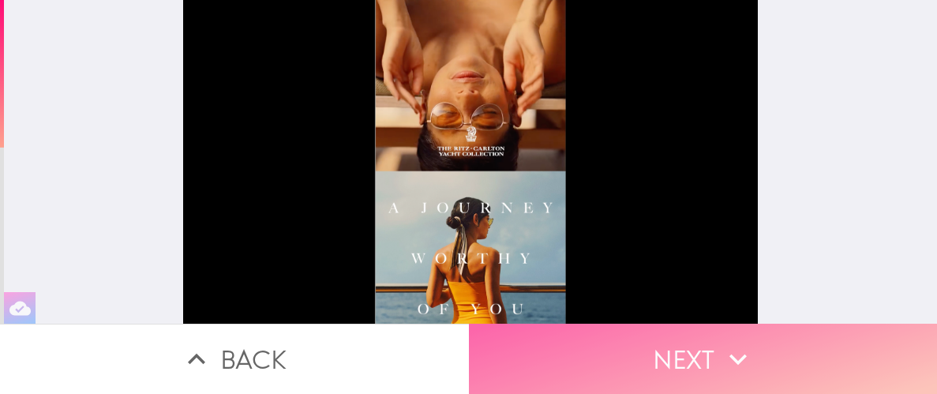
click at [702, 358] on button "Next" at bounding box center [703, 359] width 469 height 70
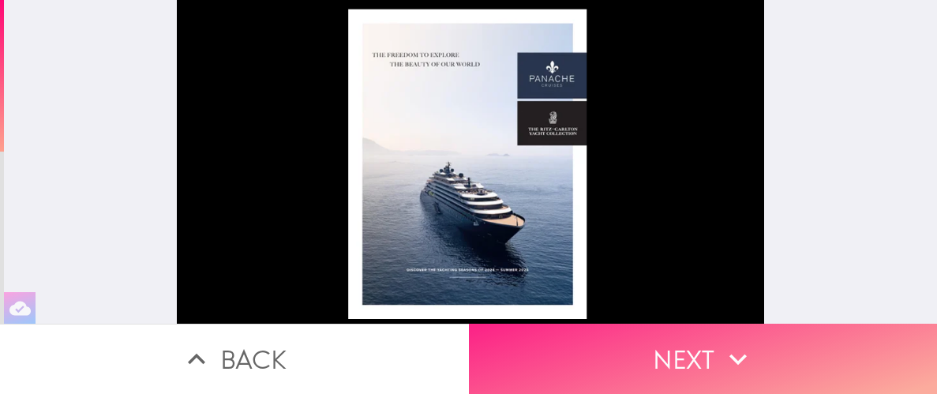
click at [703, 358] on button "Next" at bounding box center [703, 359] width 469 height 70
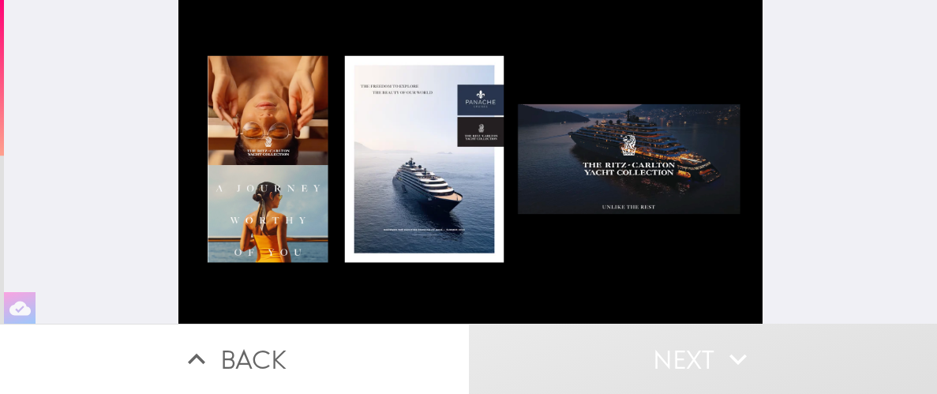
click at [672, 293] on div at bounding box center [470, 162] width 585 height 324
click at [674, 352] on button "Next" at bounding box center [703, 359] width 469 height 70
click at [629, 349] on button "Next" at bounding box center [703, 359] width 469 height 70
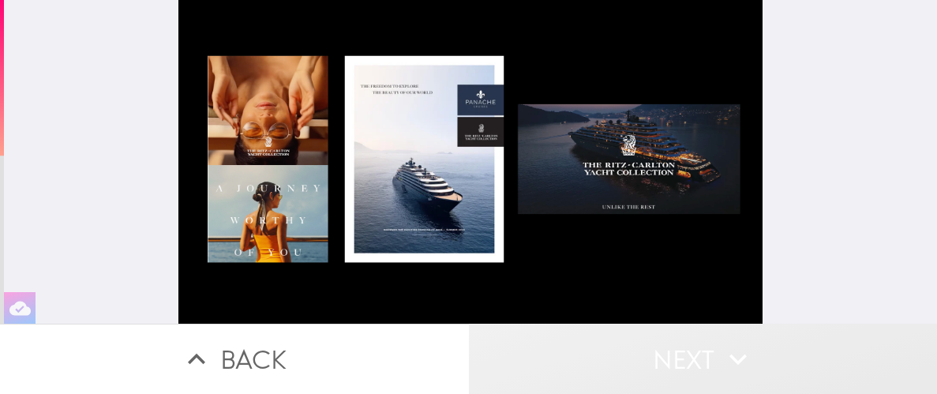
click at [708, 350] on button "Next" at bounding box center [703, 359] width 469 height 70
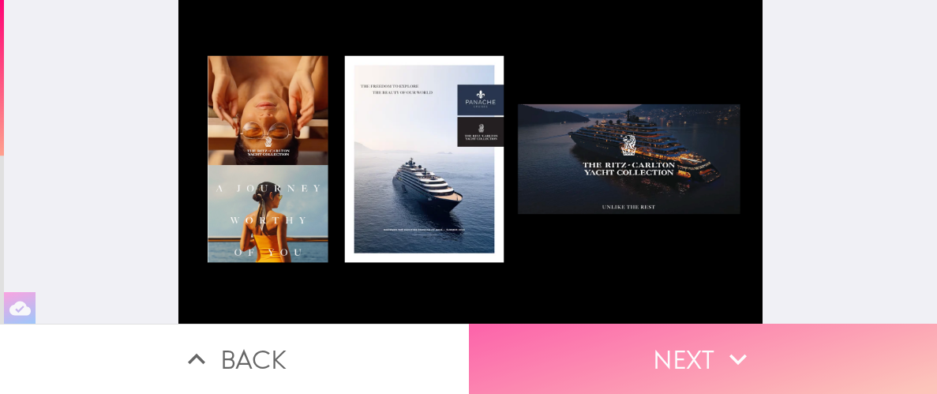
click at [712, 354] on button "Next" at bounding box center [703, 359] width 469 height 70
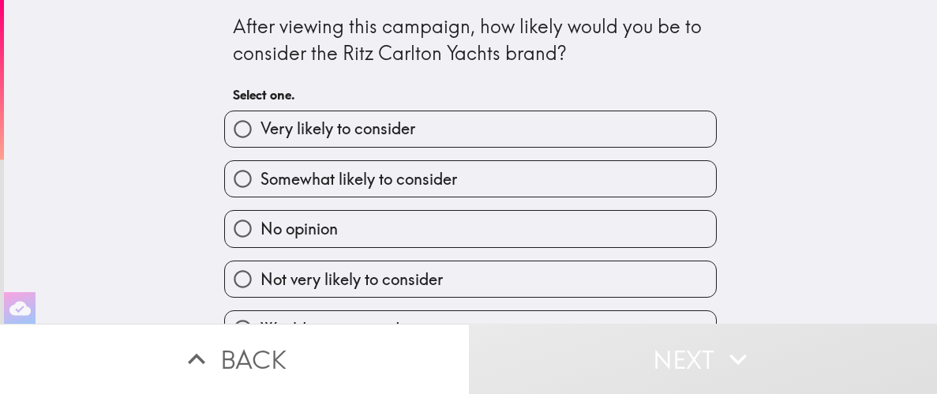
click at [503, 175] on label "Somewhat likely to consider" at bounding box center [470, 179] width 491 height 36
click at [261, 175] on input "Somewhat likely to consider" at bounding box center [243, 179] width 36 height 36
radio input "true"
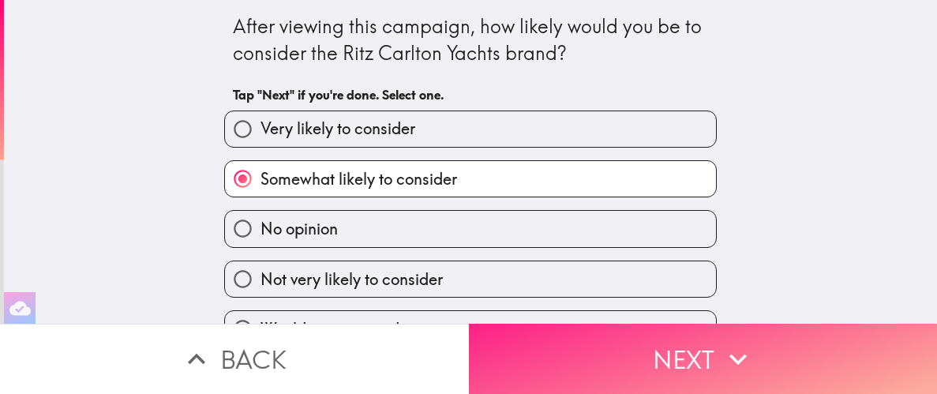
click at [649, 361] on button "Next" at bounding box center [703, 359] width 469 height 70
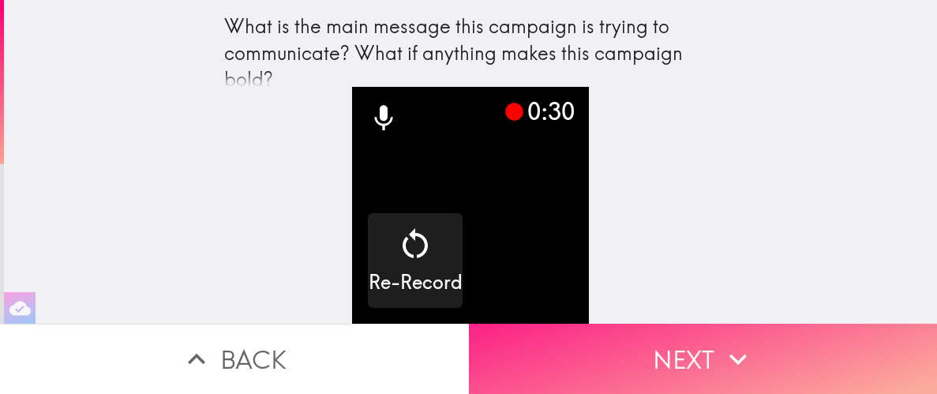
click at [670, 355] on button "Next" at bounding box center [703, 359] width 469 height 70
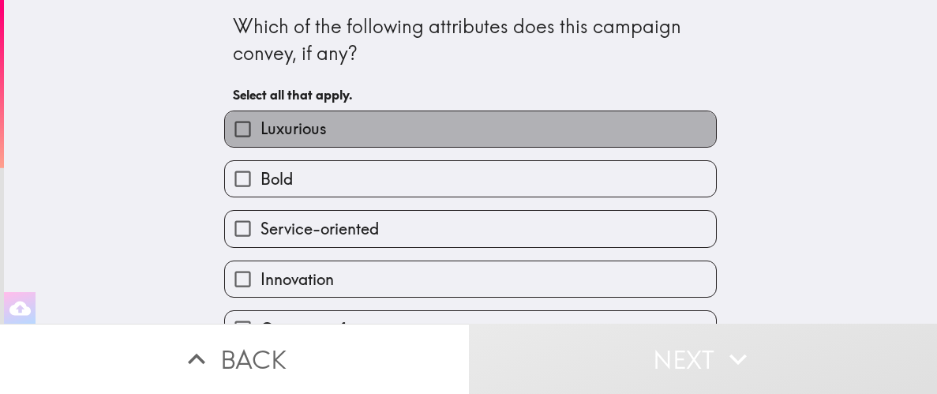
click at [454, 115] on label "Luxurious" at bounding box center [470, 129] width 491 height 36
click at [261, 115] on input "Luxurious" at bounding box center [243, 129] width 36 height 36
checkbox input "true"
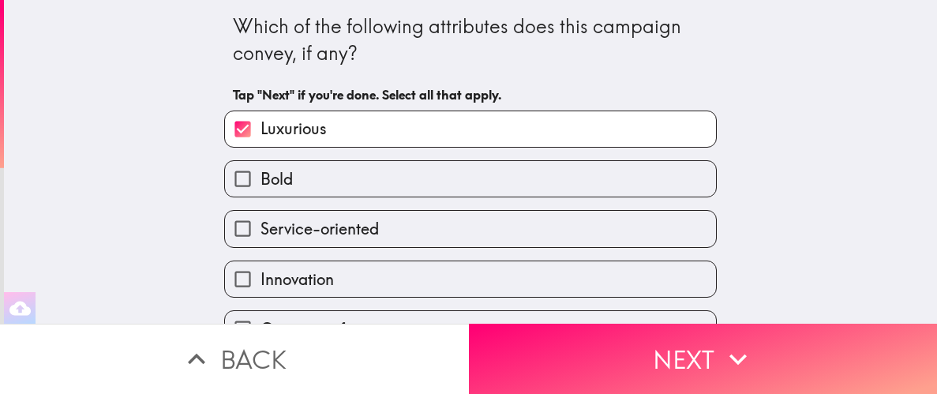
click at [401, 177] on label "Bold" at bounding box center [470, 179] width 491 height 36
click at [261, 177] on input "Bold" at bounding box center [243, 179] width 36 height 36
checkbox input "true"
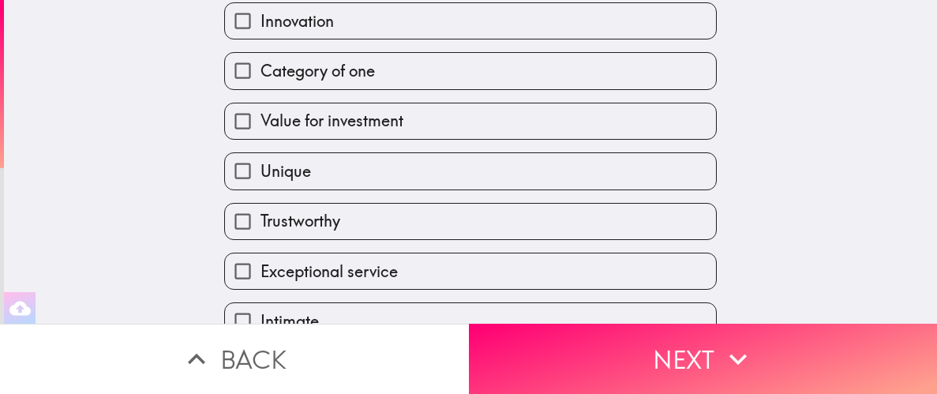
scroll to position [321, 0]
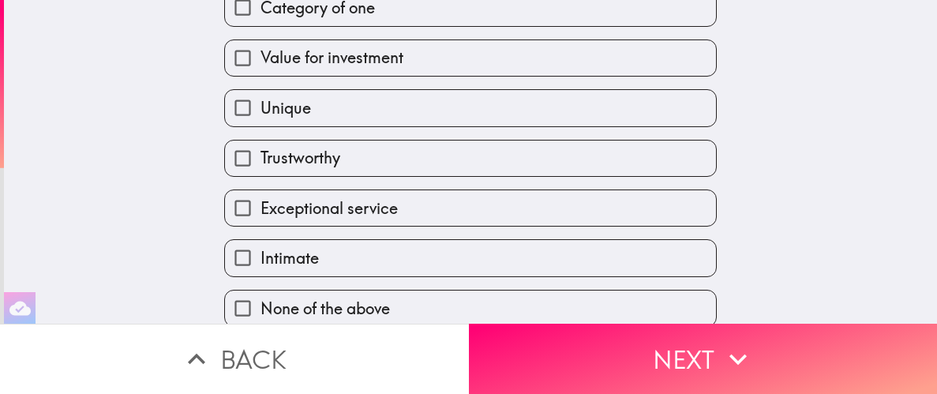
click at [332, 216] on span "Exceptional service" at bounding box center [329, 208] width 137 height 22
click at [261, 216] on input "Exceptional service" at bounding box center [243, 208] width 36 height 36
checkbox input "true"
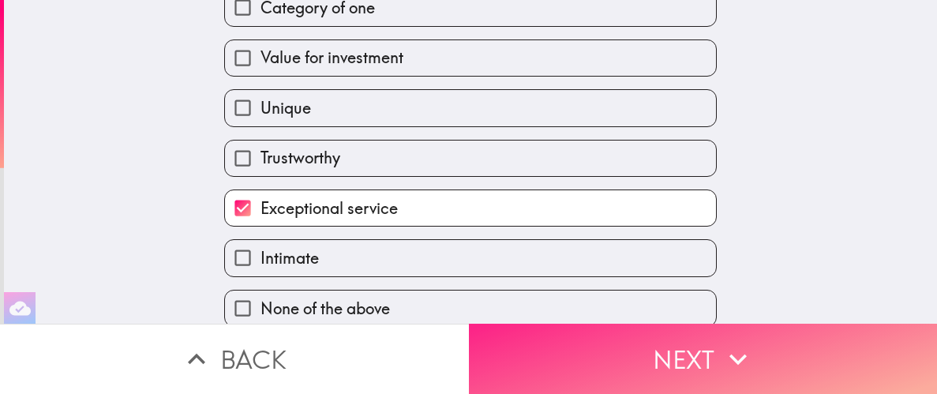
click at [612, 364] on button "Next" at bounding box center [703, 359] width 469 height 70
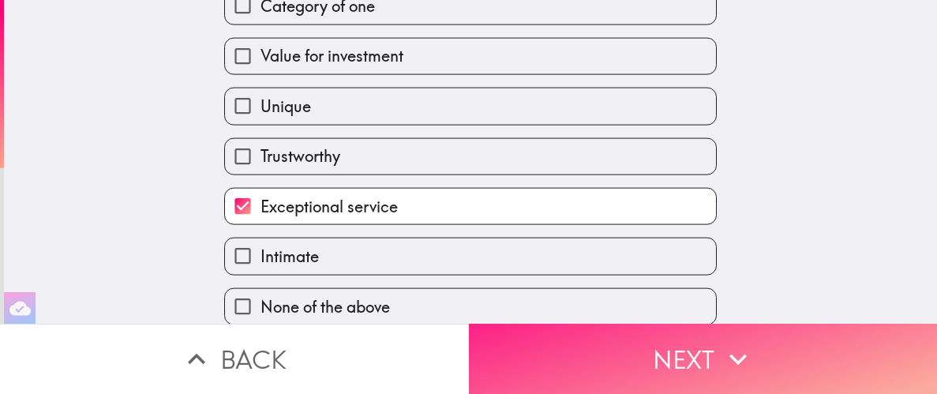
scroll to position [21, 0]
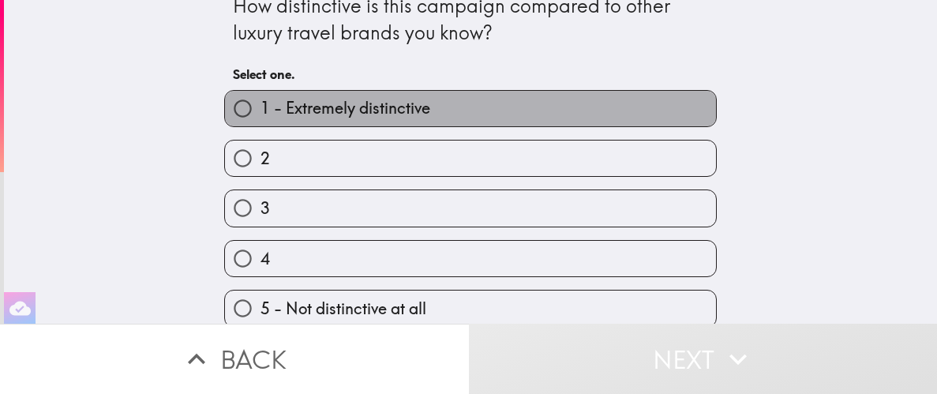
click at [441, 116] on label "1 - Extremely distinctive" at bounding box center [470, 109] width 491 height 36
click at [261, 116] on input "1 - Extremely distinctive" at bounding box center [243, 109] width 36 height 36
radio input "true"
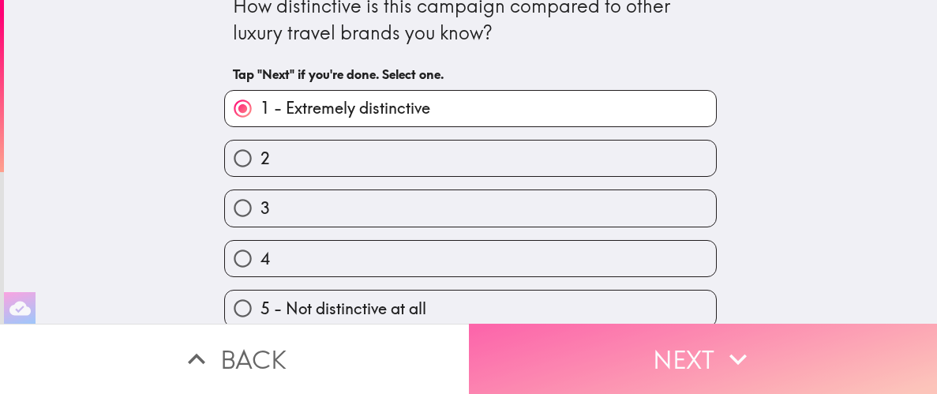
click at [626, 359] on button "Next" at bounding box center [703, 359] width 469 height 70
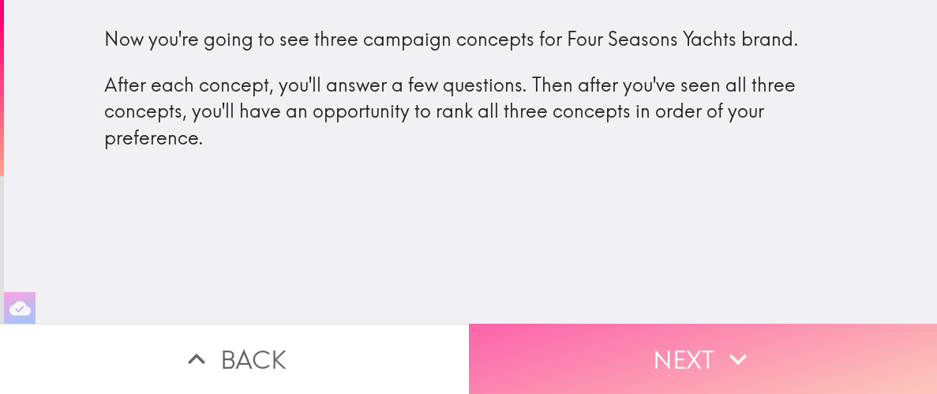
click at [647, 355] on button "Next" at bounding box center [703, 359] width 469 height 70
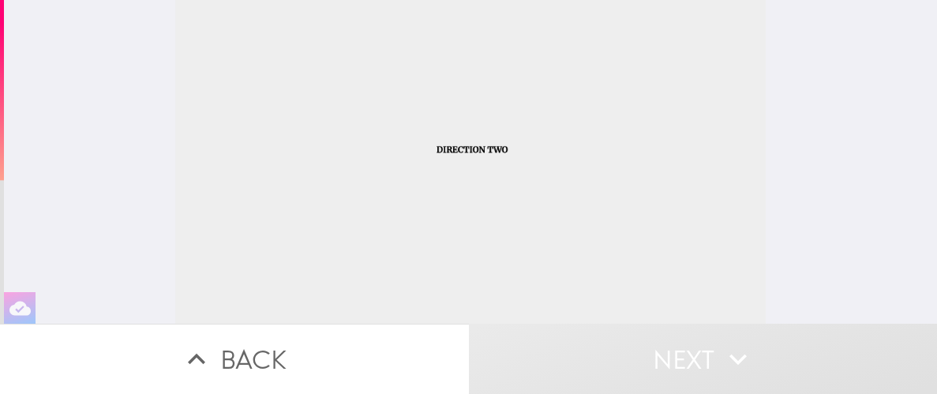
click at [636, 345] on button "Next" at bounding box center [703, 359] width 469 height 70
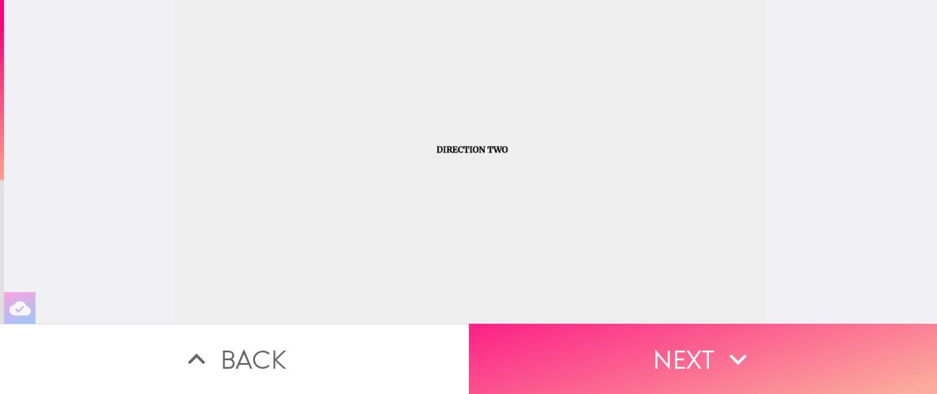
click at [636, 345] on button "Next" at bounding box center [703, 359] width 469 height 70
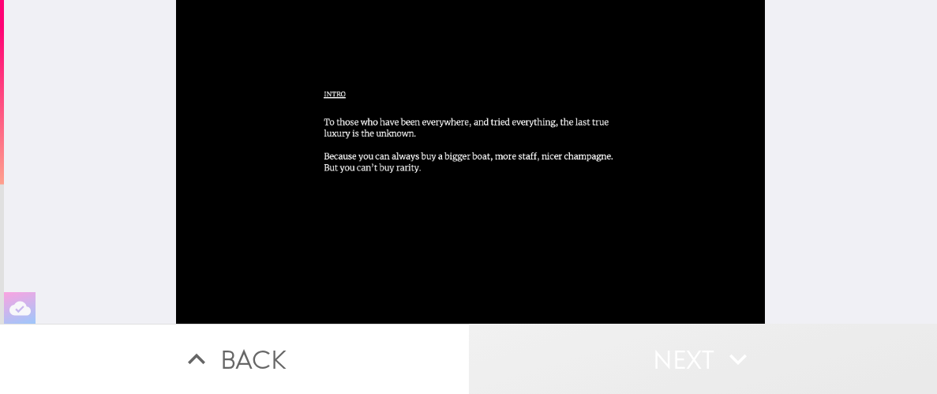
click at [666, 358] on button "Next" at bounding box center [703, 359] width 469 height 70
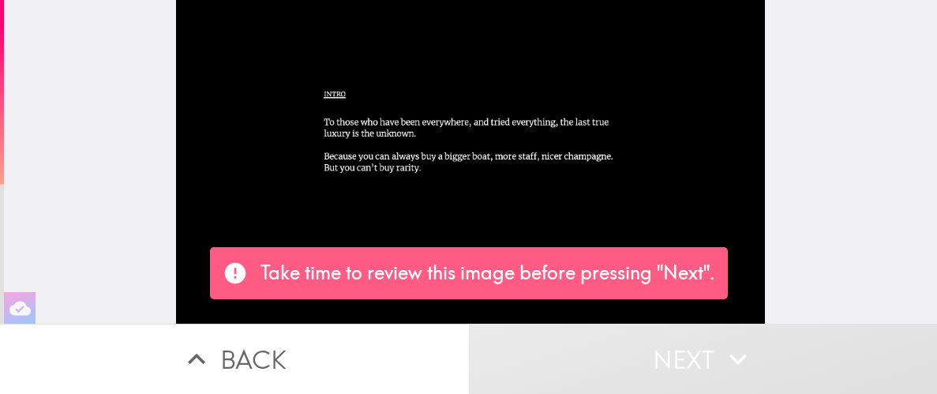
click at [666, 358] on button "Next" at bounding box center [703, 359] width 469 height 70
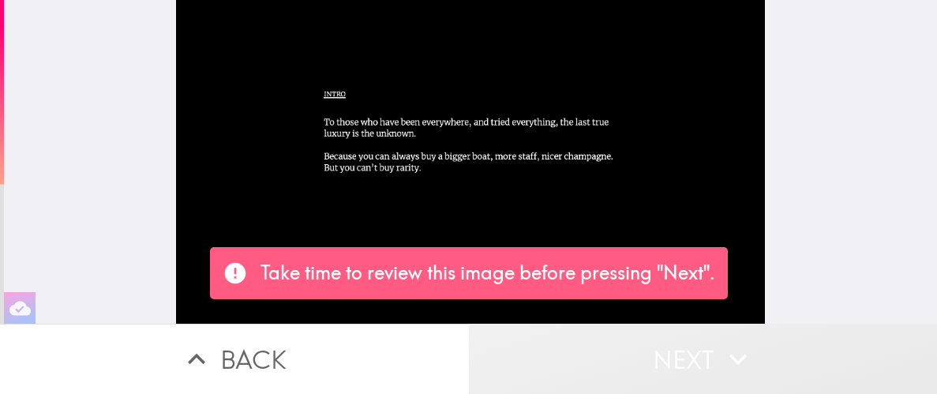
click at [666, 358] on button "Next" at bounding box center [703, 359] width 469 height 70
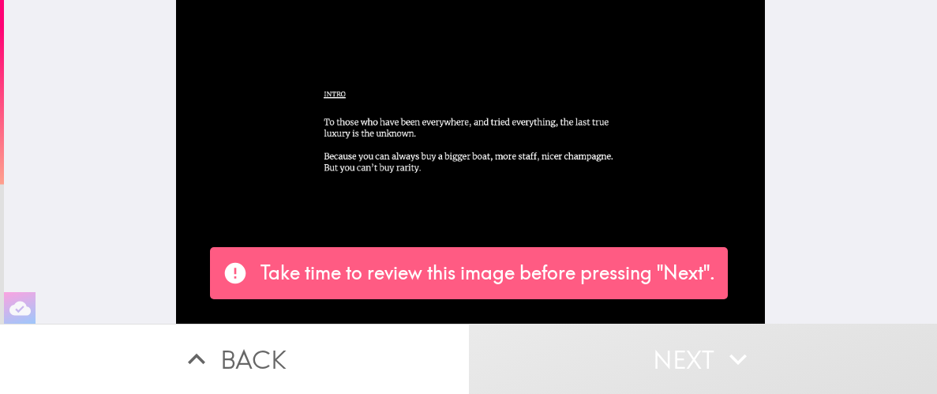
click at [666, 358] on button "Next" at bounding box center [703, 359] width 469 height 70
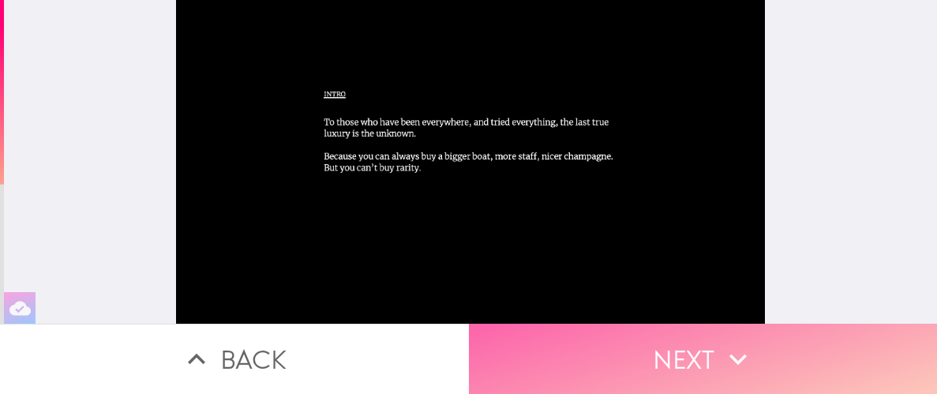
click at [701, 363] on button "Next" at bounding box center [703, 359] width 469 height 70
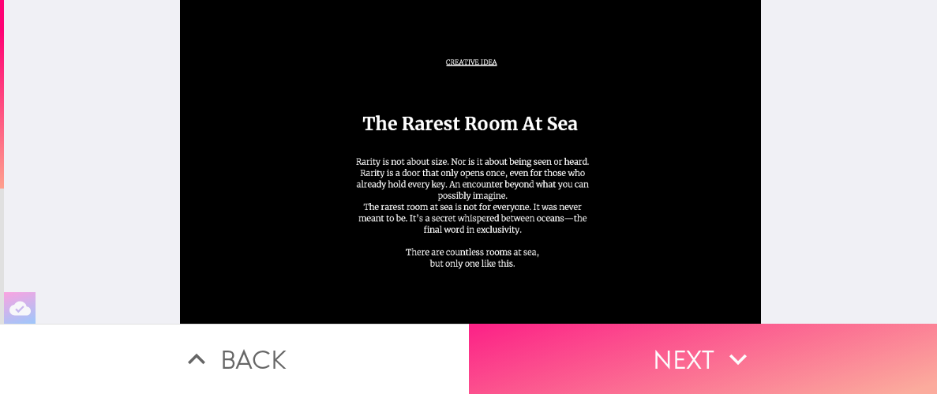
click at [679, 355] on button "Next" at bounding box center [703, 359] width 469 height 70
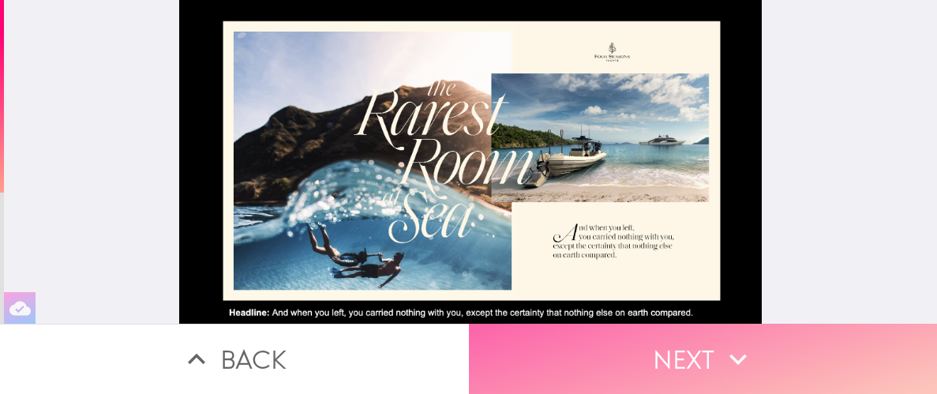
click at [692, 360] on button "Next" at bounding box center [703, 359] width 469 height 70
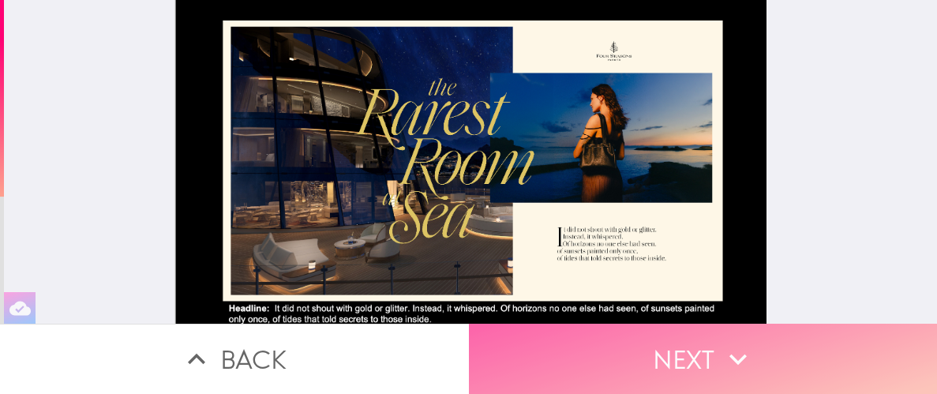
click at [734, 367] on icon "button" at bounding box center [738, 359] width 35 height 35
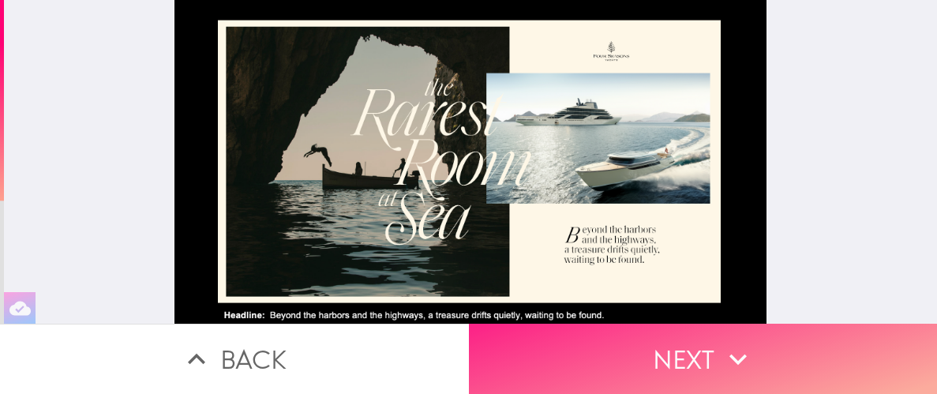
click at [690, 366] on button "Next" at bounding box center [703, 359] width 469 height 70
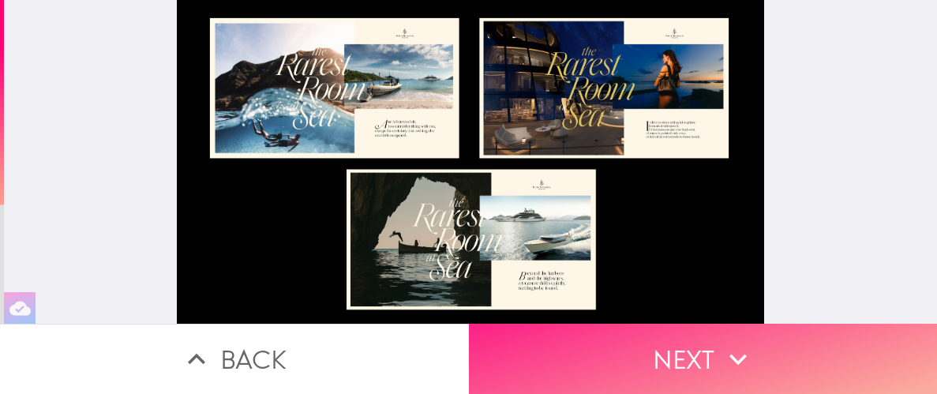
click at [691, 355] on button "Next" at bounding box center [703, 359] width 469 height 70
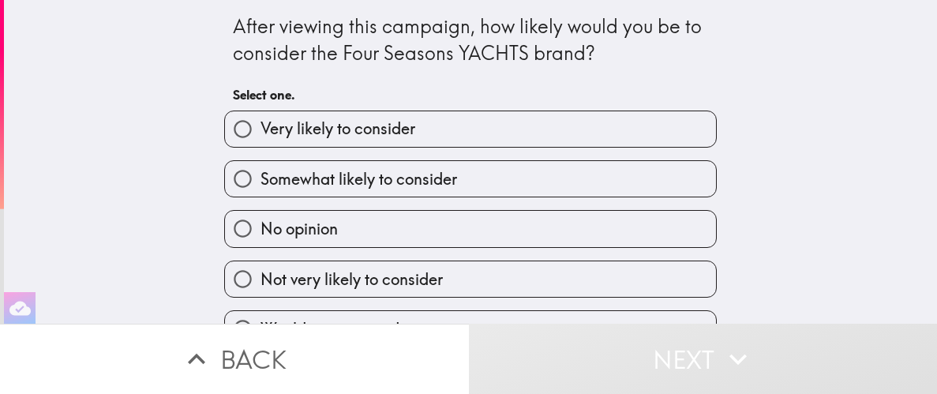
click at [441, 180] on span "Somewhat likely to consider" at bounding box center [359, 179] width 197 height 22
click at [261, 180] on input "Somewhat likely to consider" at bounding box center [243, 179] width 36 height 36
radio input "true"
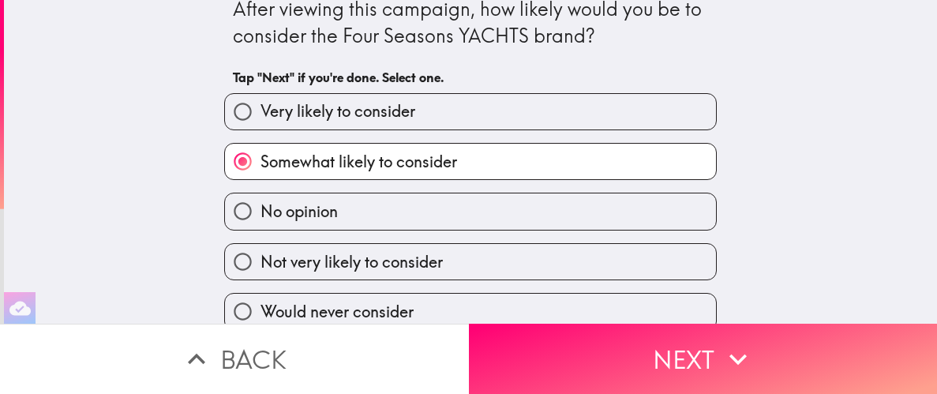
scroll to position [22, 0]
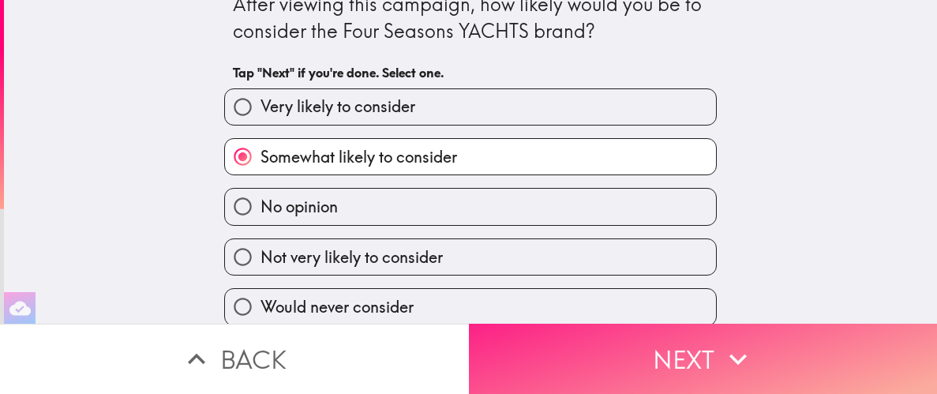
click at [588, 340] on button "Next" at bounding box center [703, 359] width 469 height 70
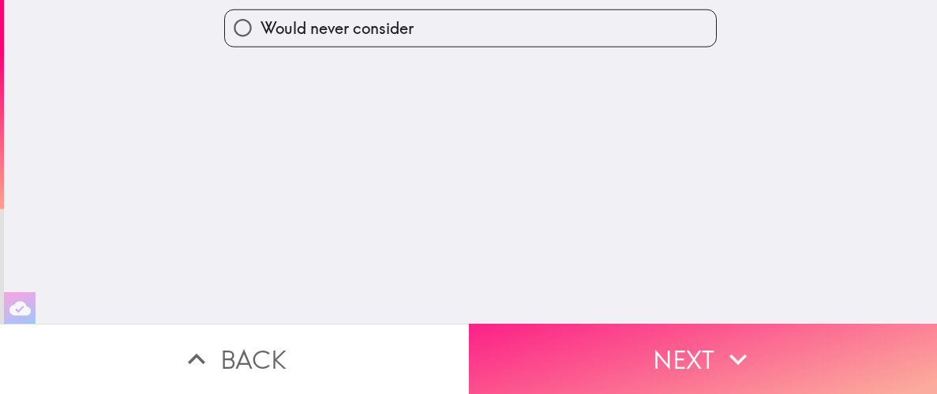
scroll to position [0, 0]
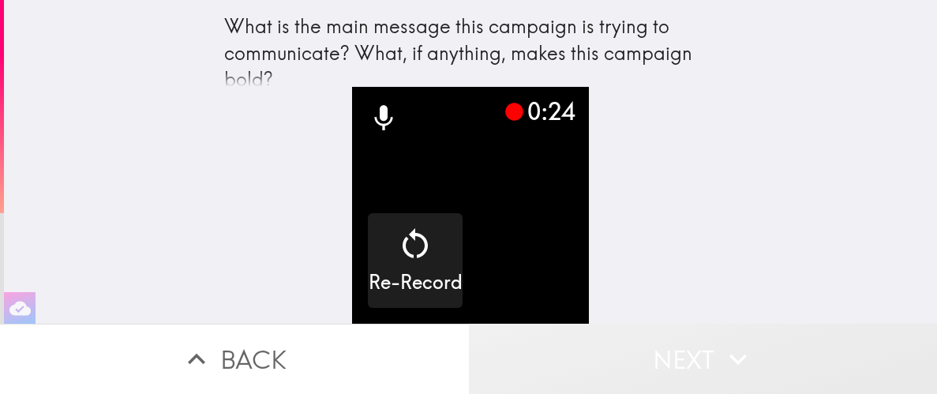
click at [671, 360] on button "Next" at bounding box center [703, 359] width 469 height 70
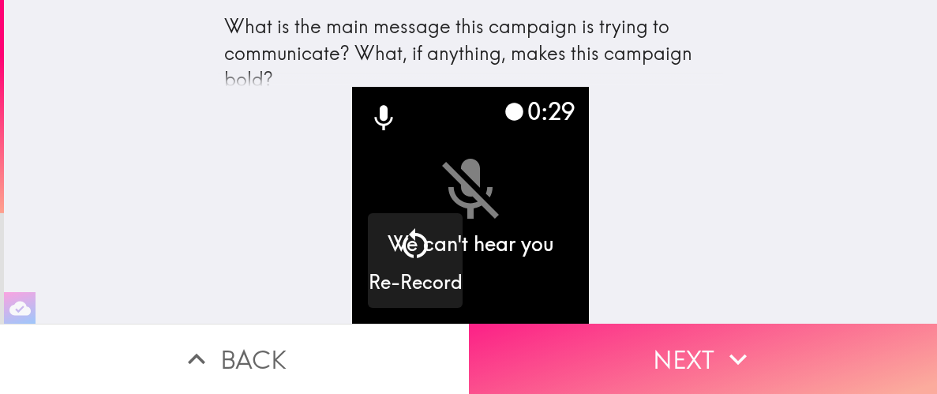
click at [653, 355] on button "Next" at bounding box center [703, 359] width 469 height 70
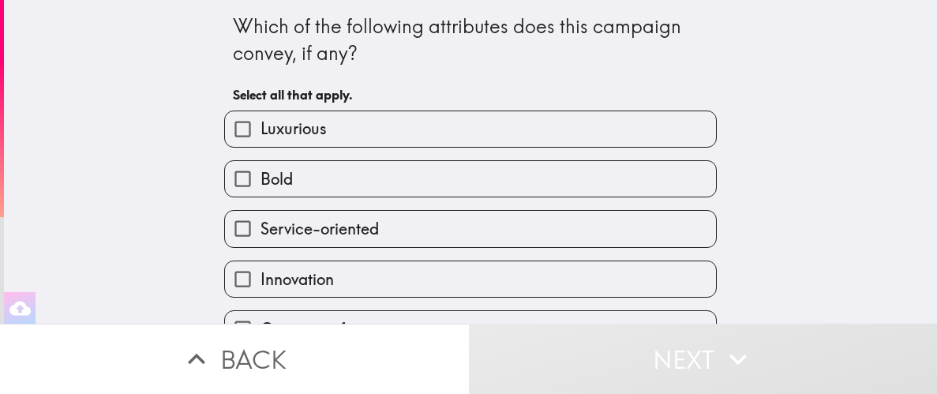
click at [400, 141] on label "Luxurious" at bounding box center [470, 129] width 491 height 36
click at [261, 141] on input "Luxurious" at bounding box center [243, 129] width 36 height 36
checkbox input "true"
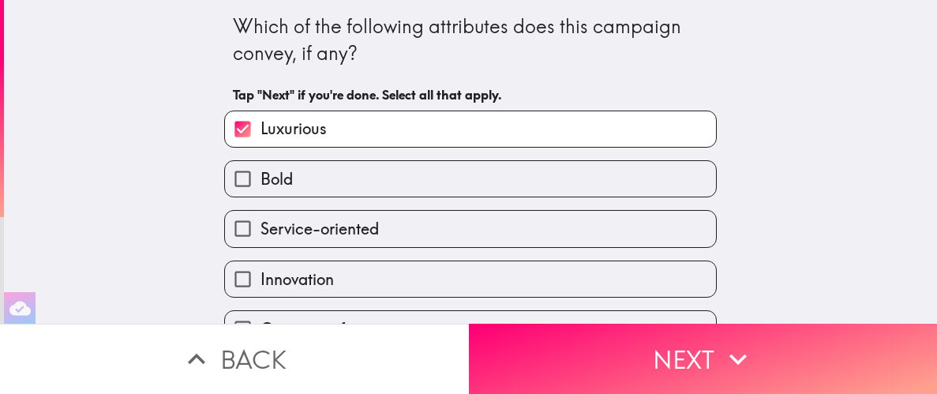
click at [356, 291] on label "Innovation" at bounding box center [470, 279] width 491 height 36
click at [261, 291] on input "Innovation" at bounding box center [243, 279] width 36 height 36
checkbox input "true"
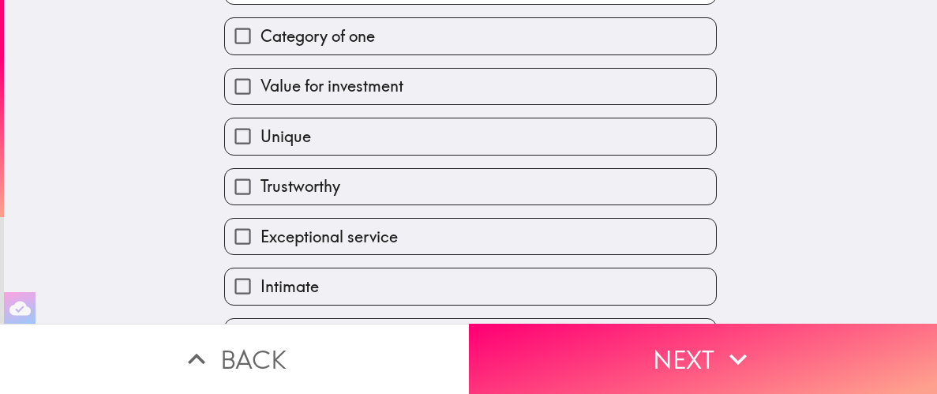
scroll to position [321, 0]
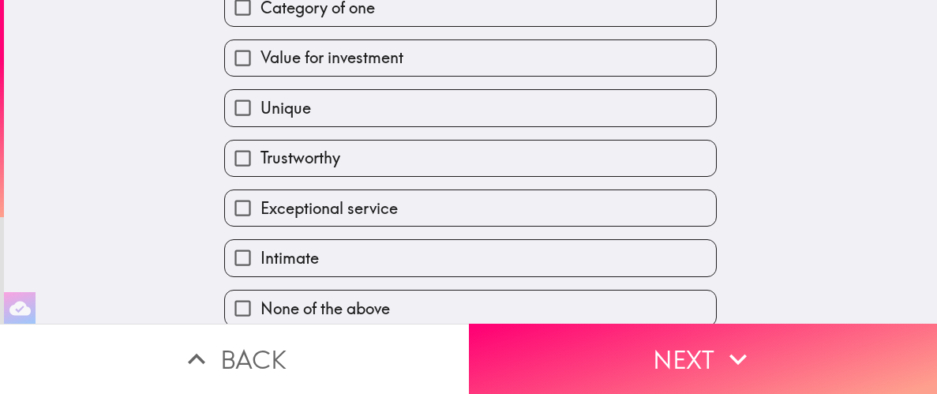
click at [335, 114] on label "Unique" at bounding box center [470, 108] width 491 height 36
click at [261, 114] on input "Unique" at bounding box center [243, 108] width 36 height 36
checkbox input "true"
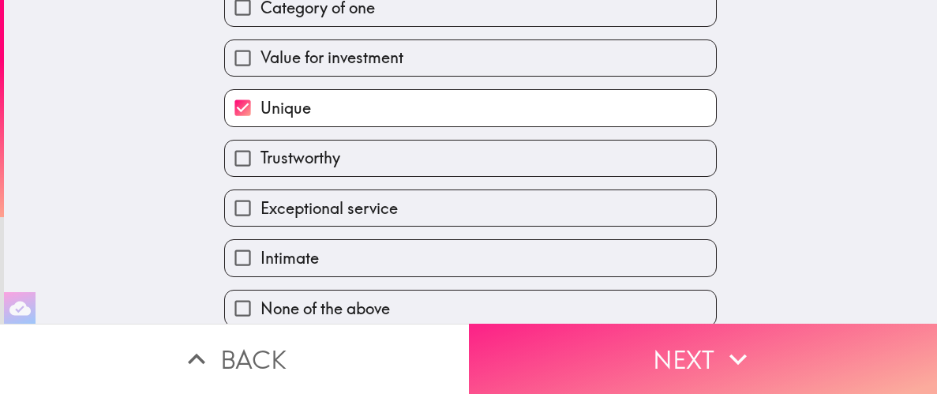
click at [595, 365] on button "Next" at bounding box center [703, 359] width 469 height 70
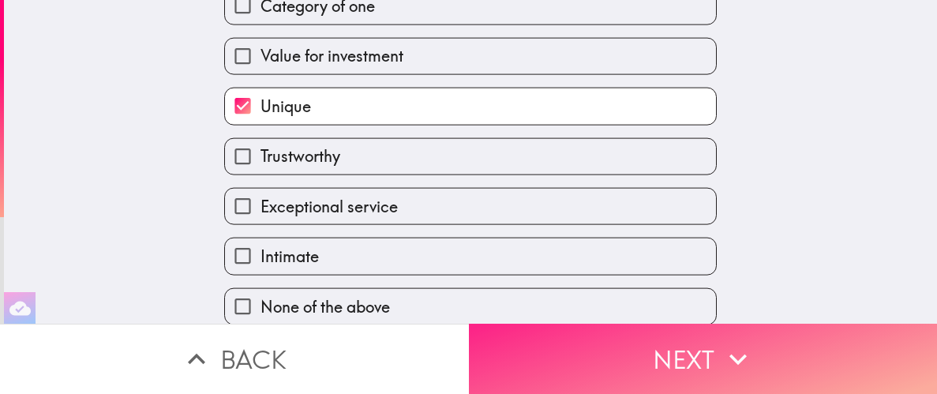
scroll to position [21, 0]
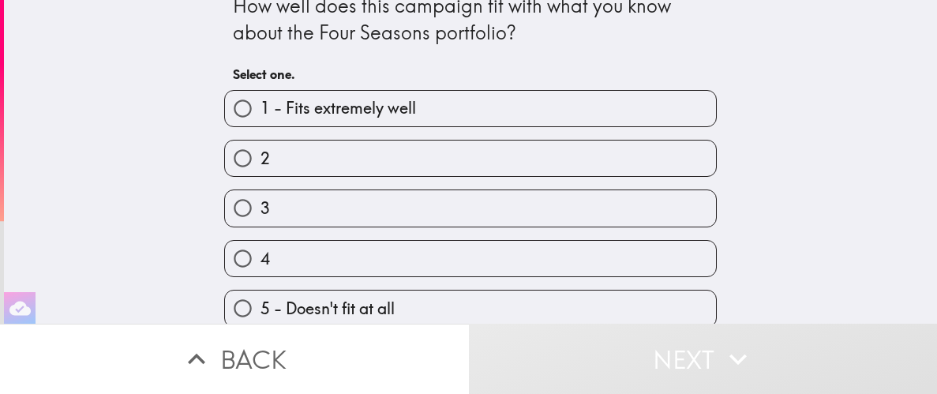
click at [463, 108] on label "1 - Fits extremely well" at bounding box center [470, 109] width 491 height 36
click at [261, 108] on input "1 - Fits extremely well" at bounding box center [243, 109] width 36 height 36
radio input "true"
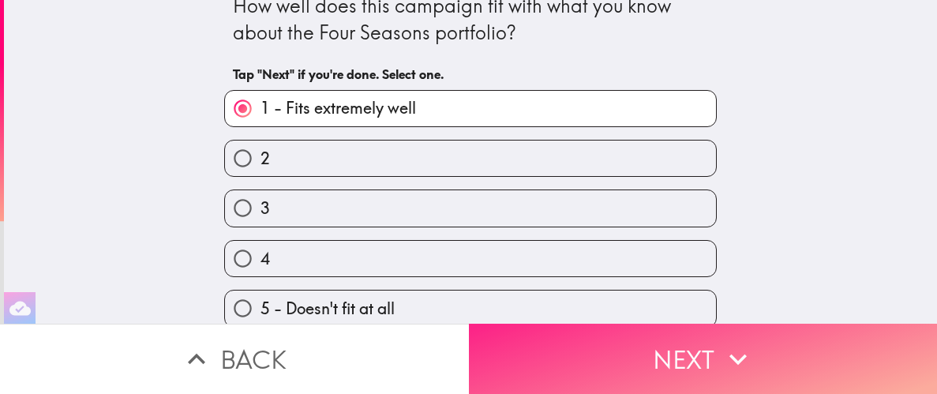
click at [647, 372] on button "Next" at bounding box center [703, 359] width 469 height 70
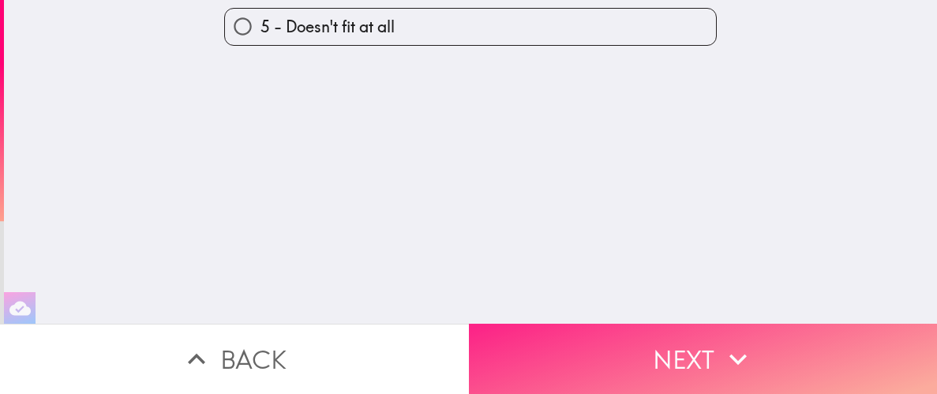
scroll to position [0, 0]
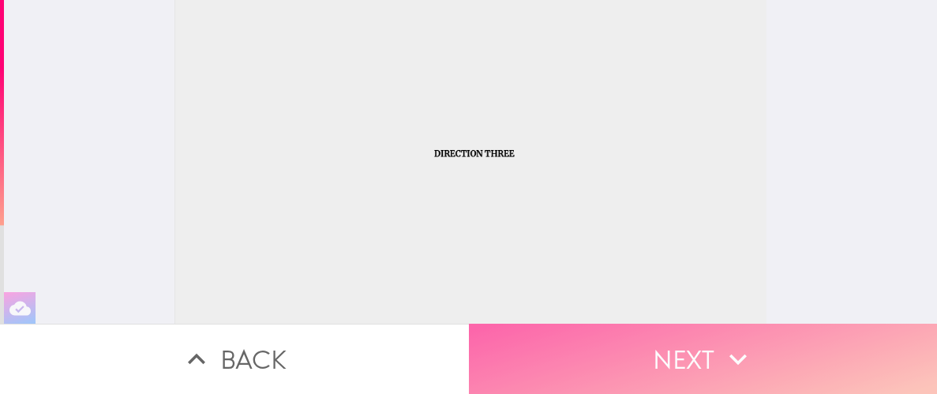
click at [686, 367] on button "Next" at bounding box center [703, 359] width 469 height 70
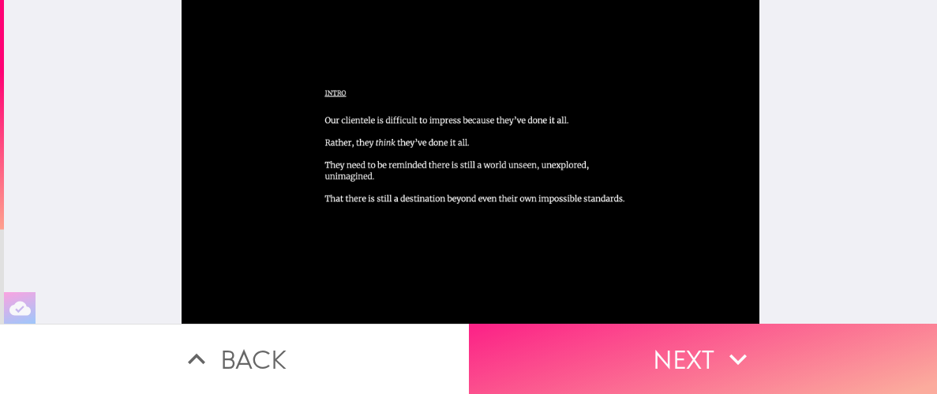
click at [659, 362] on button "Next" at bounding box center [703, 359] width 469 height 70
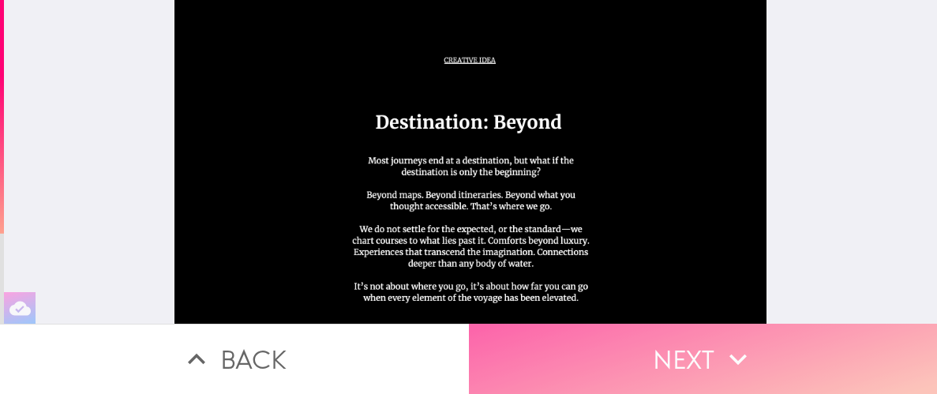
click at [674, 362] on button "Next" at bounding box center [703, 359] width 469 height 70
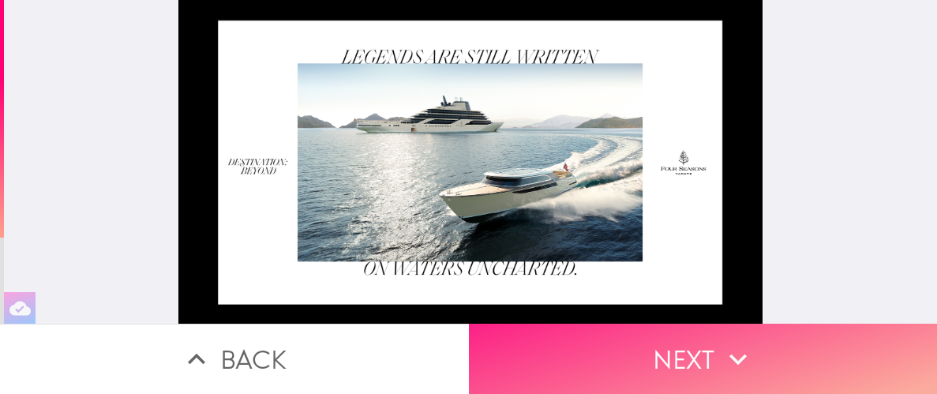
click at [735, 360] on icon "button" at bounding box center [738, 359] width 17 height 11
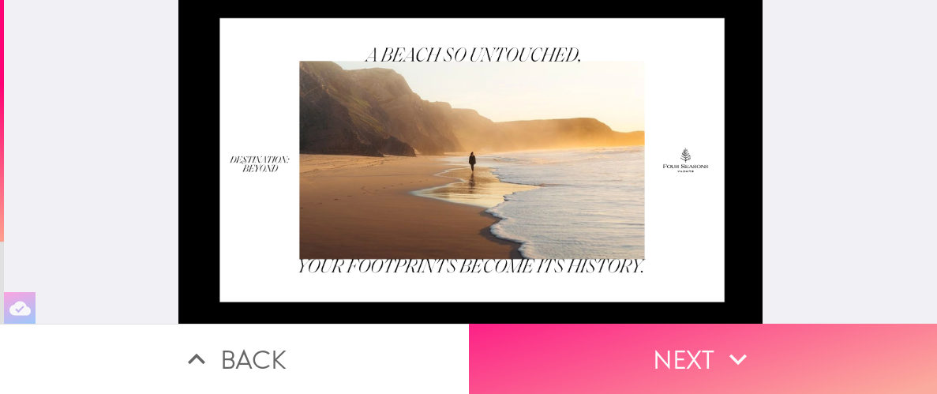
click at [724, 351] on icon "button" at bounding box center [738, 359] width 35 height 35
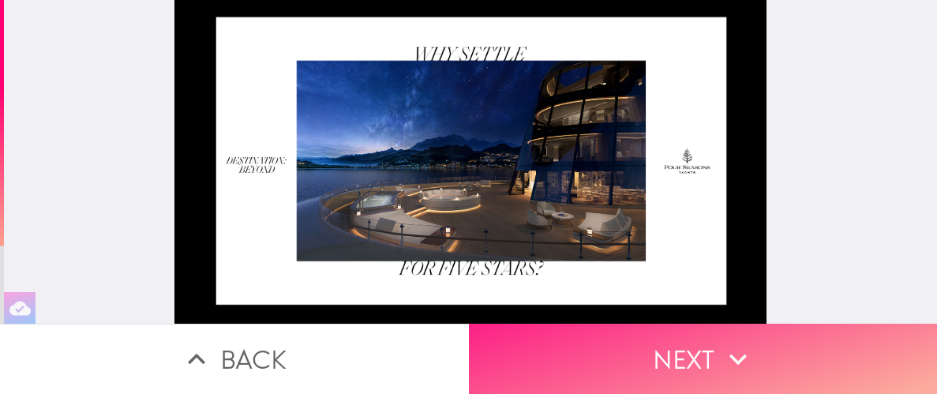
click at [674, 353] on button "Next" at bounding box center [703, 359] width 469 height 70
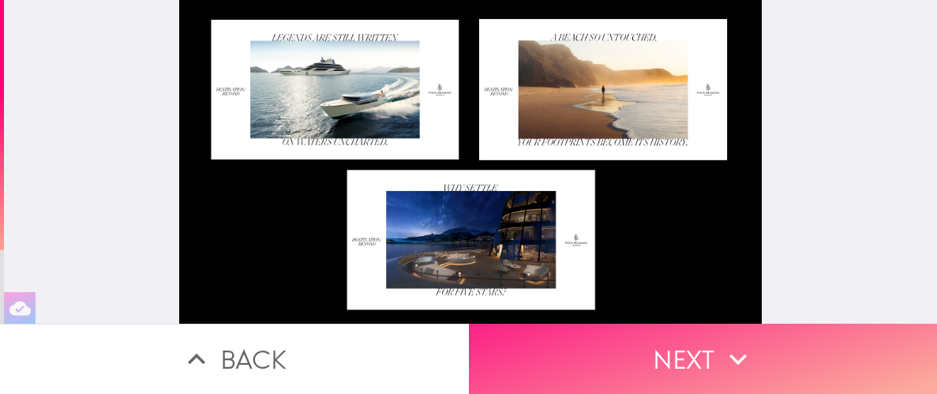
click at [685, 324] on button "Next" at bounding box center [703, 359] width 469 height 70
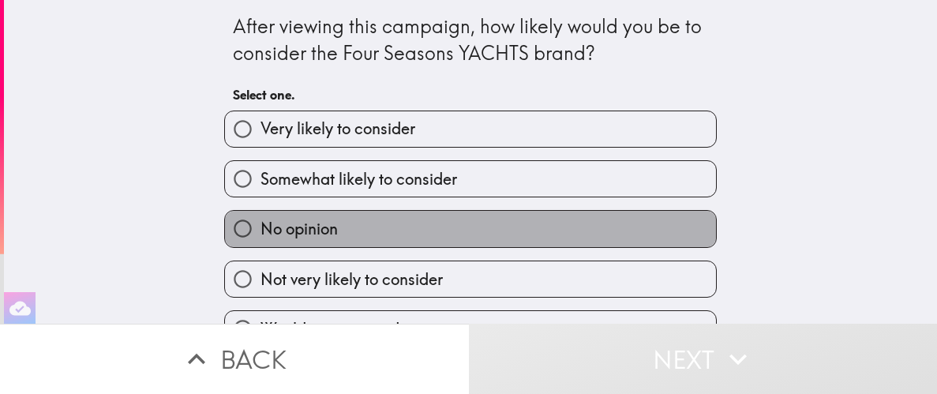
click at [497, 212] on label "No opinion" at bounding box center [470, 229] width 491 height 36
click at [261, 212] on input "No opinion" at bounding box center [243, 229] width 36 height 36
radio input "true"
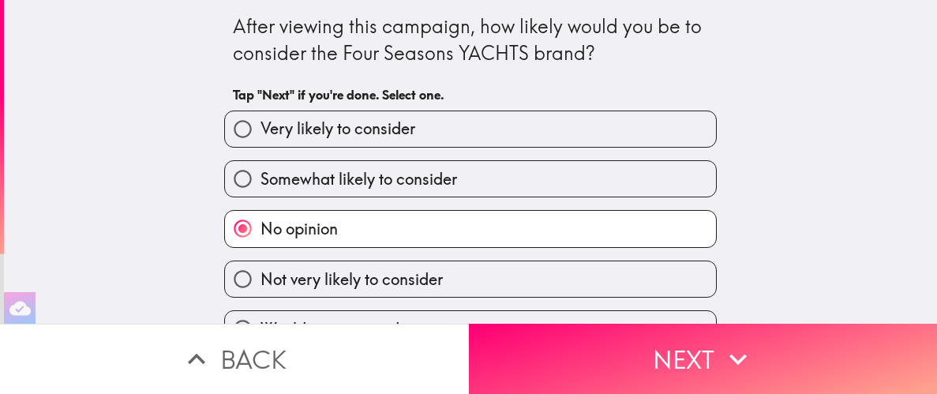
click at [505, 183] on label "Somewhat likely to consider" at bounding box center [470, 179] width 491 height 36
click at [261, 183] on input "Somewhat likely to consider" at bounding box center [243, 179] width 36 height 36
radio input "true"
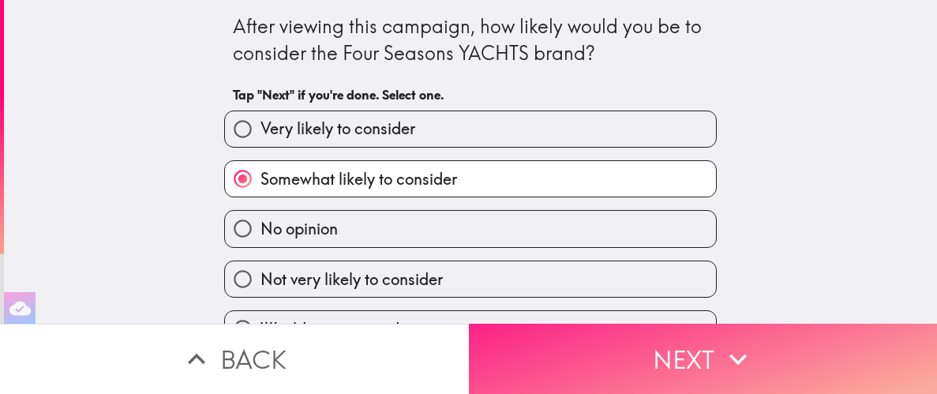
click at [601, 347] on button "Next" at bounding box center [703, 359] width 469 height 70
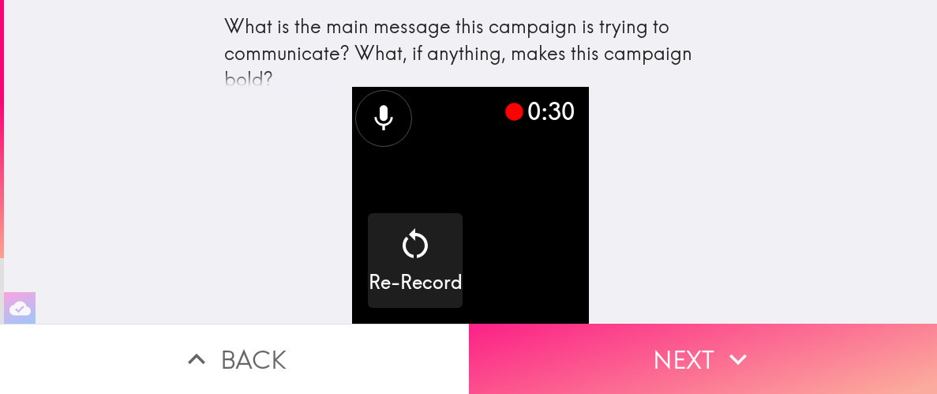
click at [684, 355] on button "Next" at bounding box center [703, 359] width 469 height 70
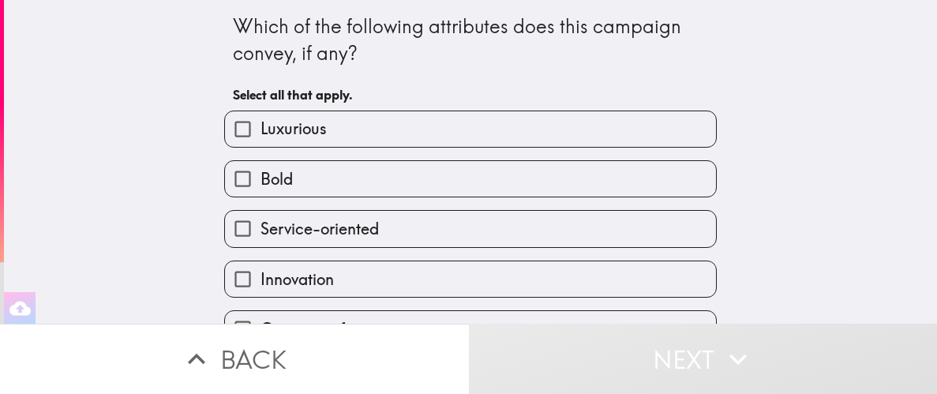
click at [426, 131] on label "Luxurious" at bounding box center [470, 129] width 491 height 36
click at [261, 131] on input "Luxurious" at bounding box center [243, 129] width 36 height 36
checkbox input "true"
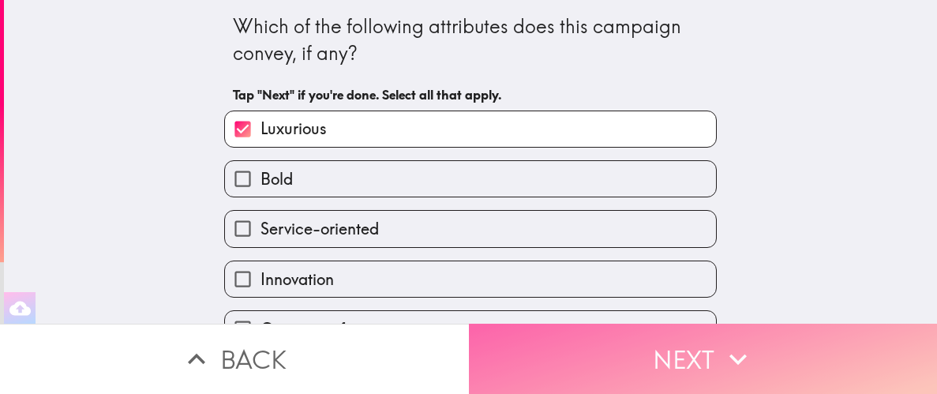
click at [701, 345] on button "Next" at bounding box center [703, 359] width 469 height 70
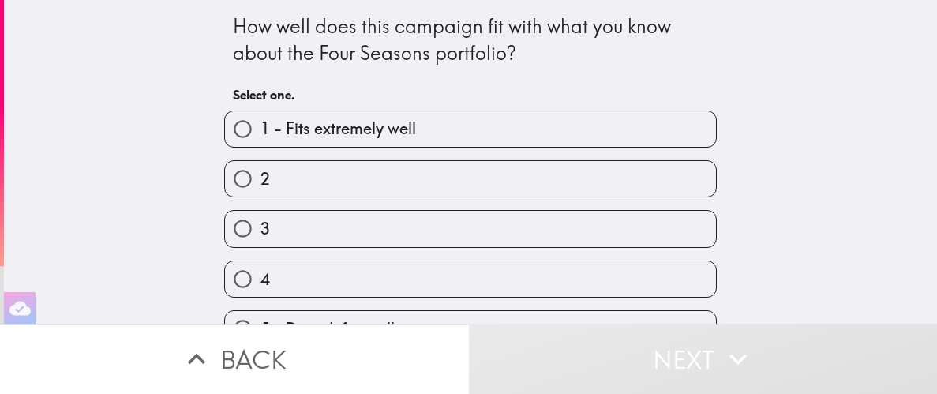
click at [494, 114] on label "1 - Fits extremely well" at bounding box center [470, 129] width 491 height 36
click at [261, 114] on input "1 - Fits extremely well" at bounding box center [243, 129] width 36 height 36
radio input "true"
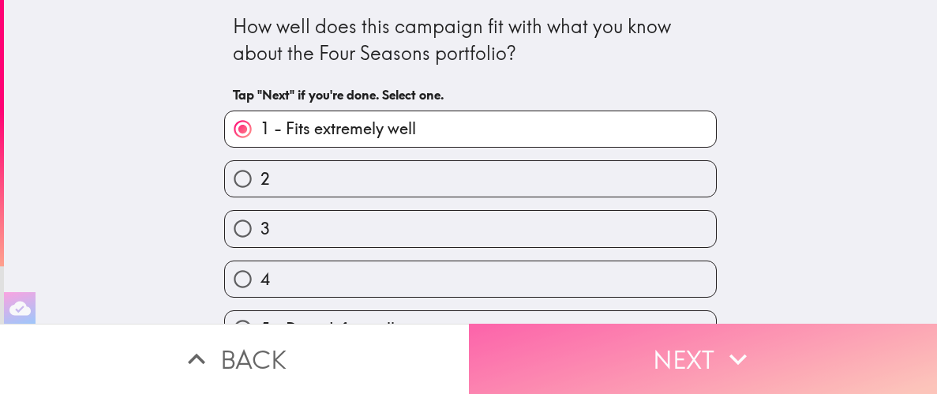
click at [700, 355] on button "Next" at bounding box center [703, 359] width 469 height 70
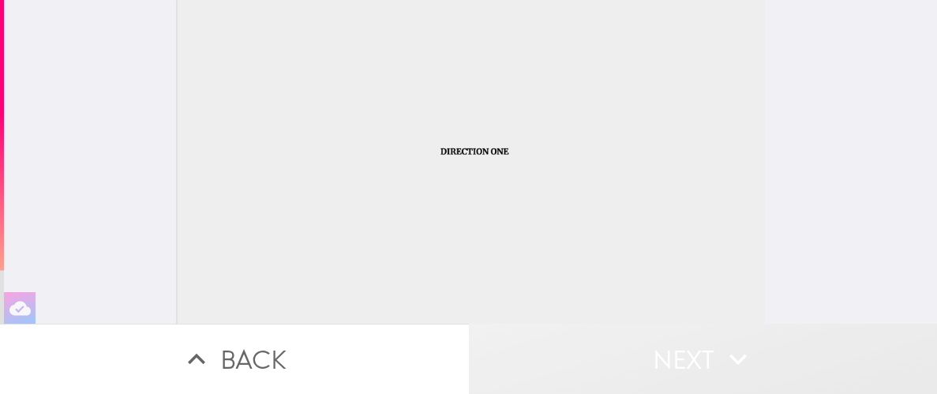
click at [690, 354] on button "Next" at bounding box center [703, 359] width 469 height 70
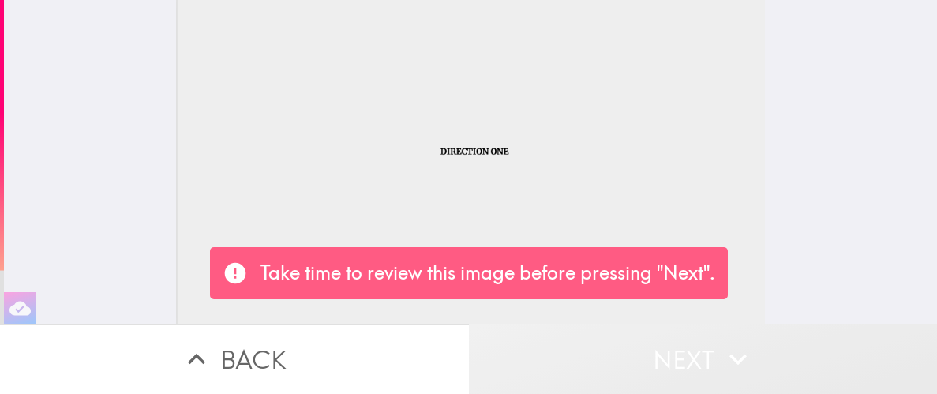
click at [690, 354] on button "Next" at bounding box center [703, 359] width 469 height 70
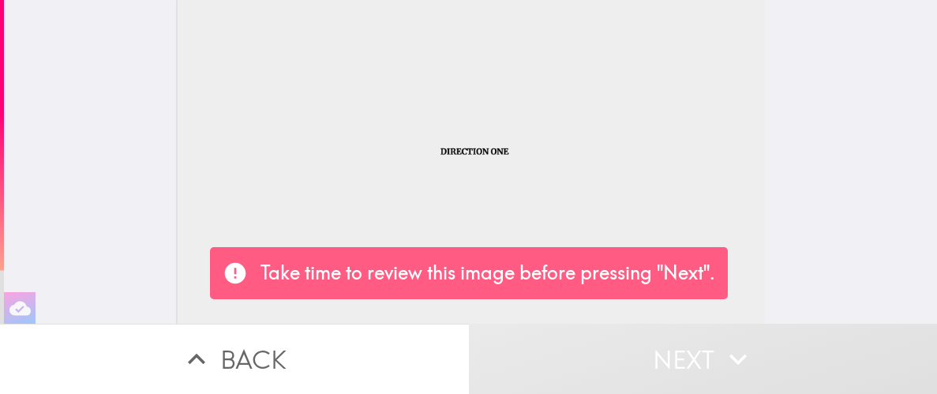
click at [689, 368] on button "Next" at bounding box center [703, 359] width 469 height 70
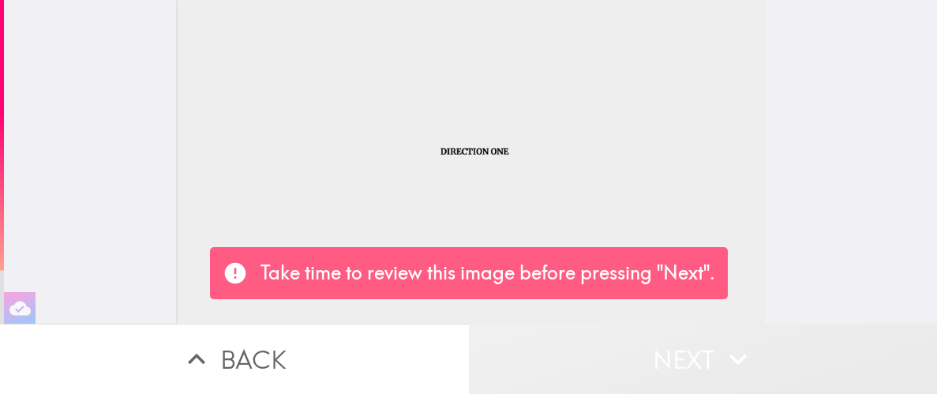
click at [690, 366] on button "Next" at bounding box center [703, 359] width 469 height 70
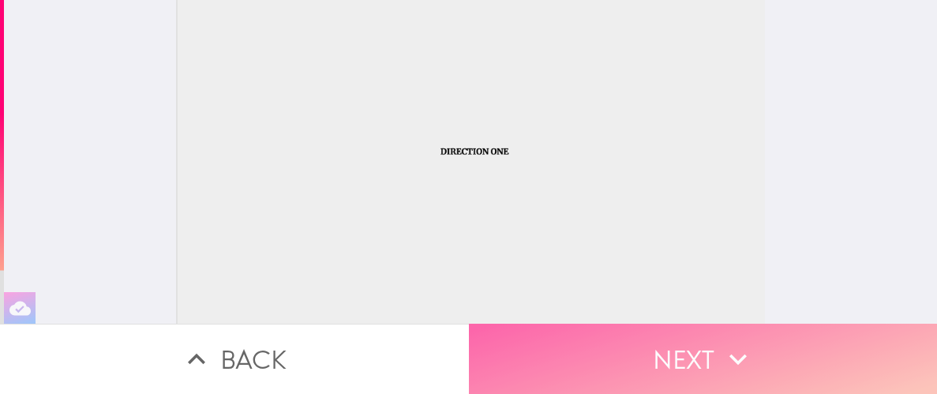
click at [703, 356] on button "Next" at bounding box center [703, 359] width 469 height 70
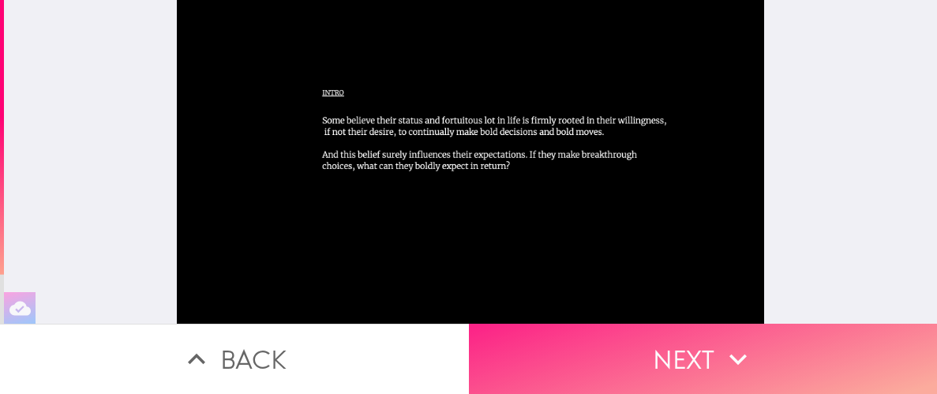
click at [688, 344] on button "Next" at bounding box center [703, 359] width 469 height 70
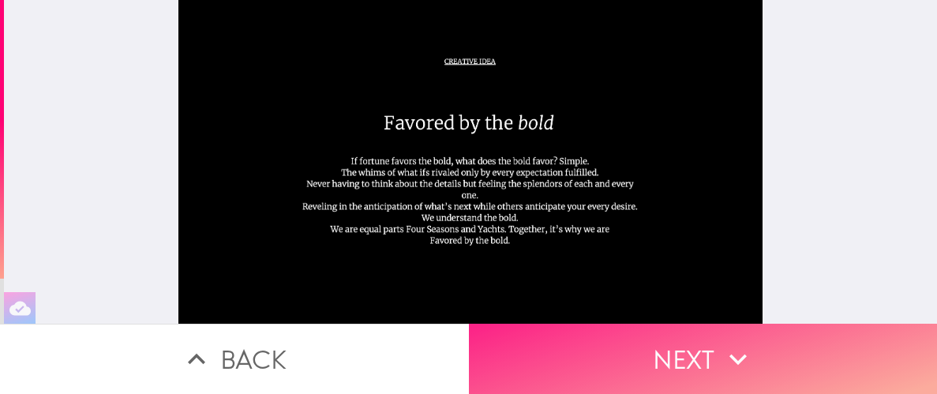
click at [688, 344] on button "Next" at bounding box center [703, 359] width 469 height 70
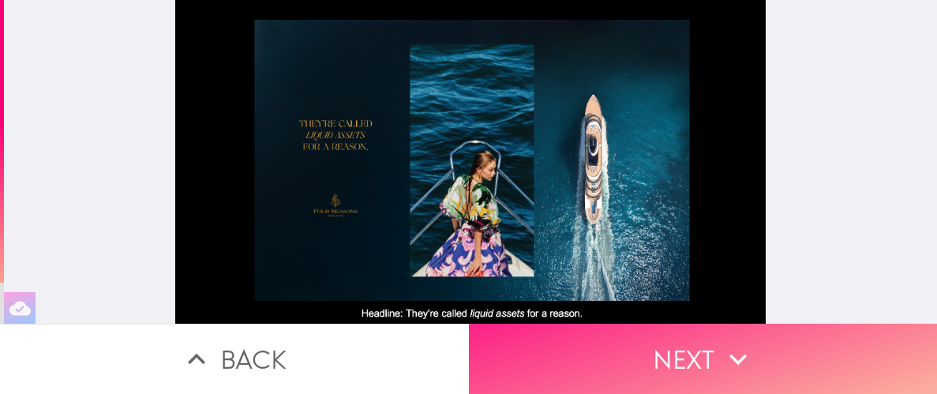
click at [648, 355] on button "Next" at bounding box center [703, 359] width 469 height 70
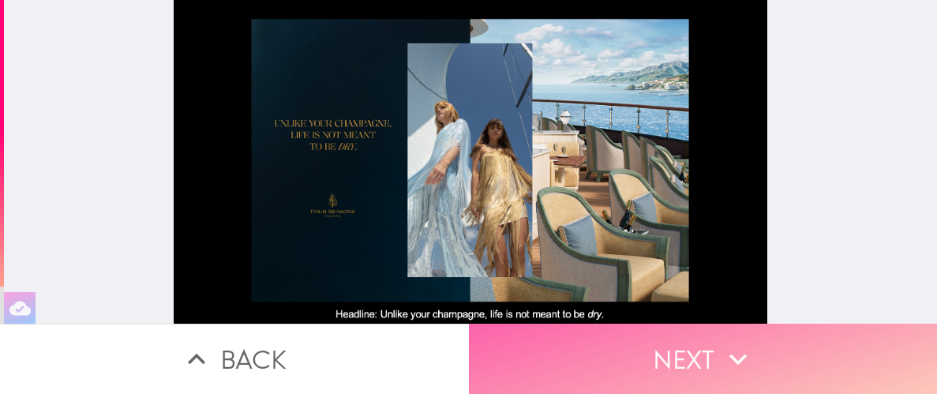
click at [652, 358] on button "Next" at bounding box center [703, 359] width 469 height 70
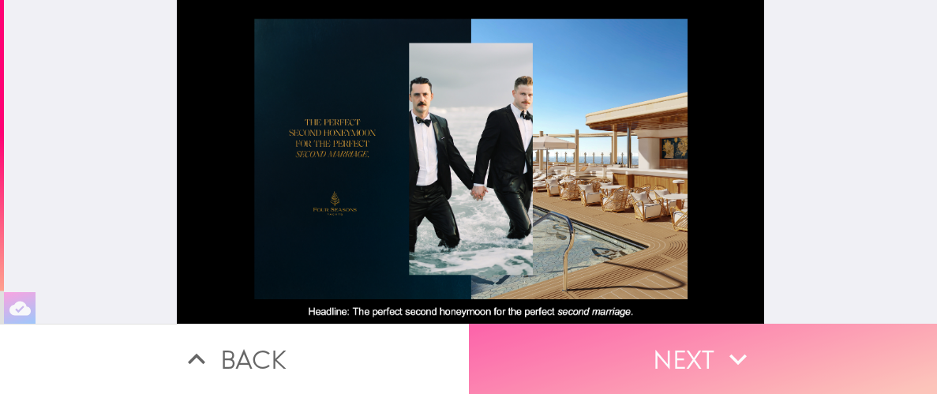
click at [653, 356] on button "Next" at bounding box center [703, 359] width 469 height 70
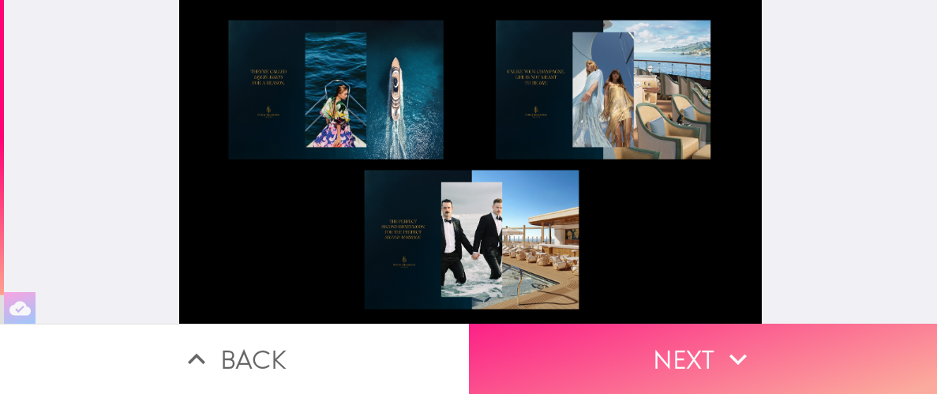
click at [640, 356] on button "Next" at bounding box center [703, 359] width 469 height 70
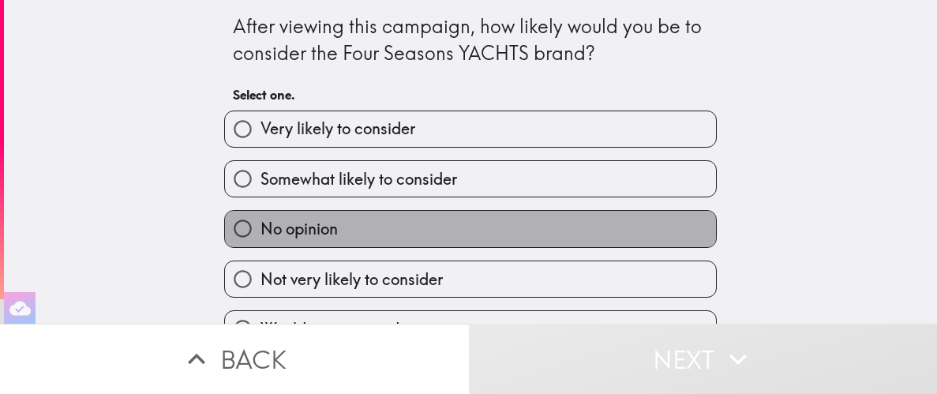
click at [505, 223] on label "No opinion" at bounding box center [470, 229] width 491 height 36
click at [261, 223] on input "No opinion" at bounding box center [243, 229] width 36 height 36
radio input "true"
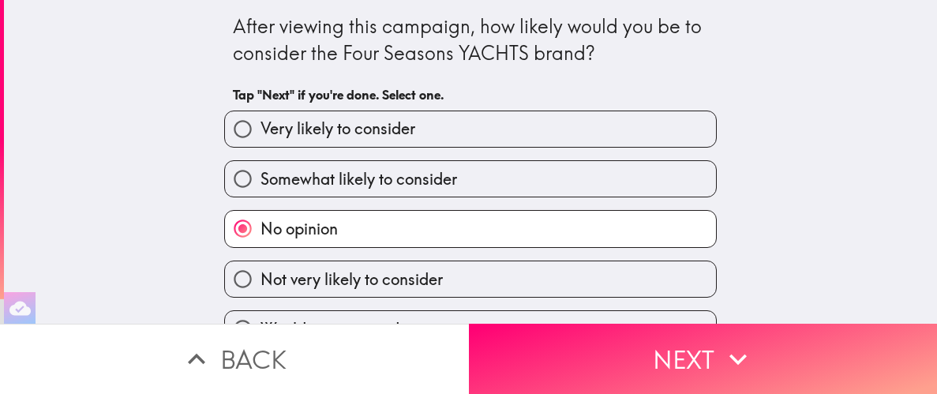
click at [407, 275] on span "Not very likely to consider" at bounding box center [352, 279] width 182 height 22
click at [261, 275] on input "Not very likely to consider" at bounding box center [243, 279] width 36 height 36
radio input "true"
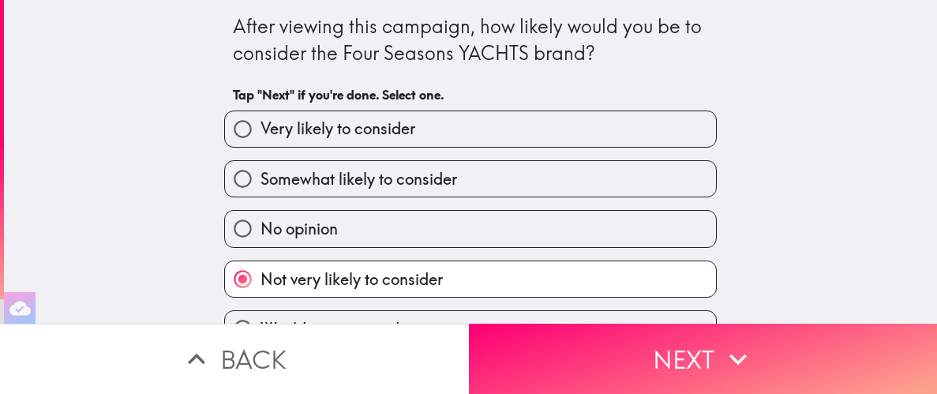
click at [419, 227] on label "No opinion" at bounding box center [470, 229] width 491 height 36
click at [261, 227] on input "No opinion" at bounding box center [243, 229] width 36 height 36
radio input "true"
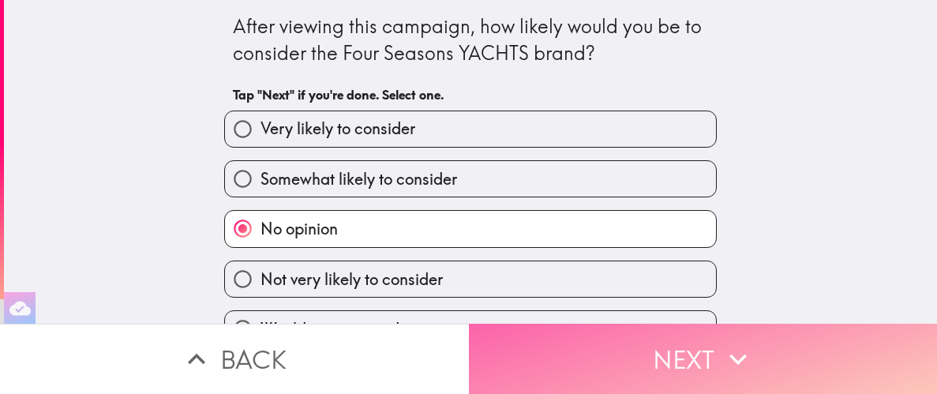
click at [541, 332] on button "Next" at bounding box center [703, 359] width 469 height 70
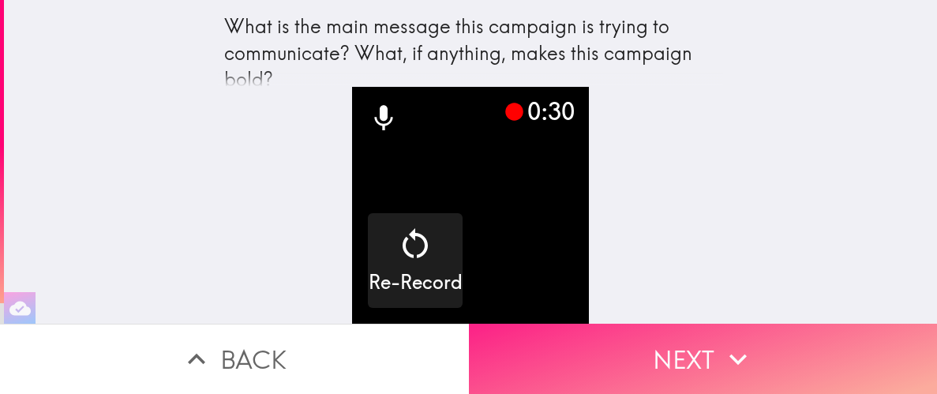
click at [672, 357] on button "Next" at bounding box center [703, 359] width 469 height 70
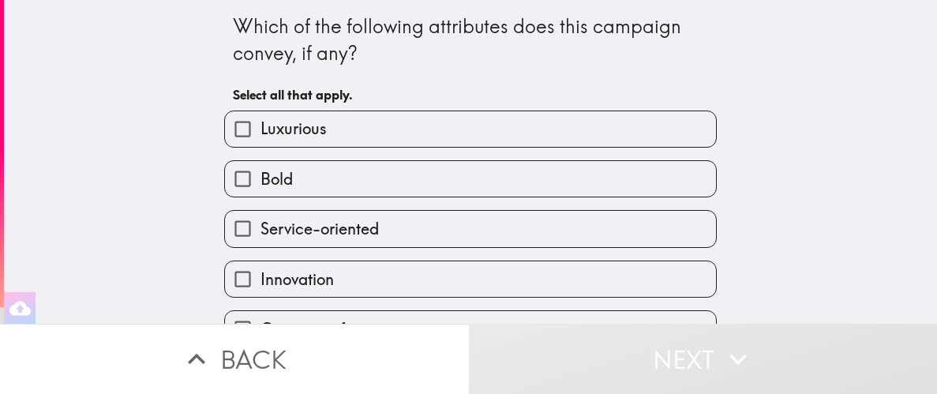
click at [435, 143] on label "Luxurious" at bounding box center [470, 129] width 491 height 36
click at [261, 143] on input "Luxurious" at bounding box center [243, 129] width 36 height 36
checkbox input "true"
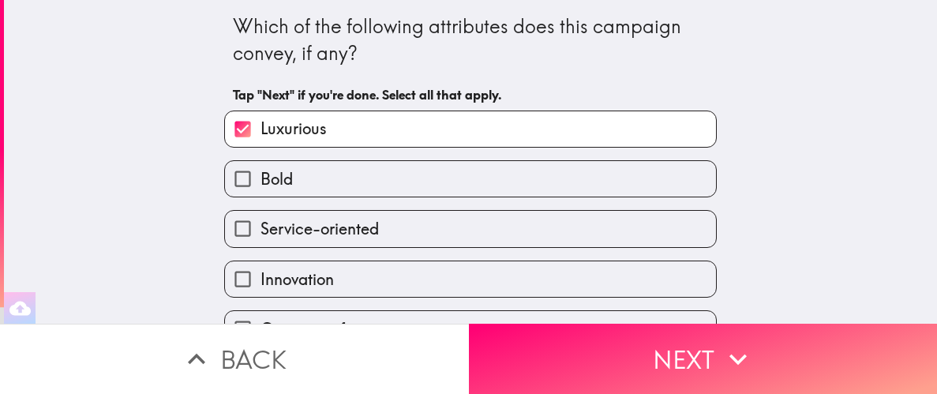
click at [404, 192] on label "Bold" at bounding box center [470, 179] width 491 height 36
click at [261, 192] on input "Bold" at bounding box center [243, 179] width 36 height 36
checkbox input "true"
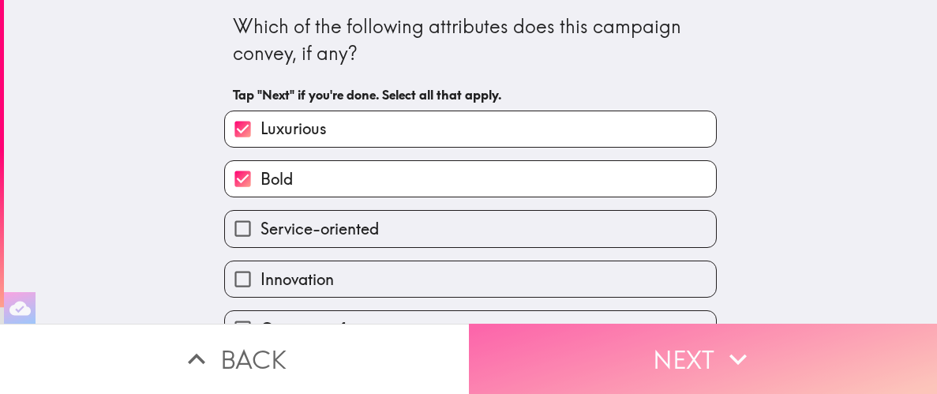
click at [581, 350] on button "Next" at bounding box center [703, 359] width 469 height 70
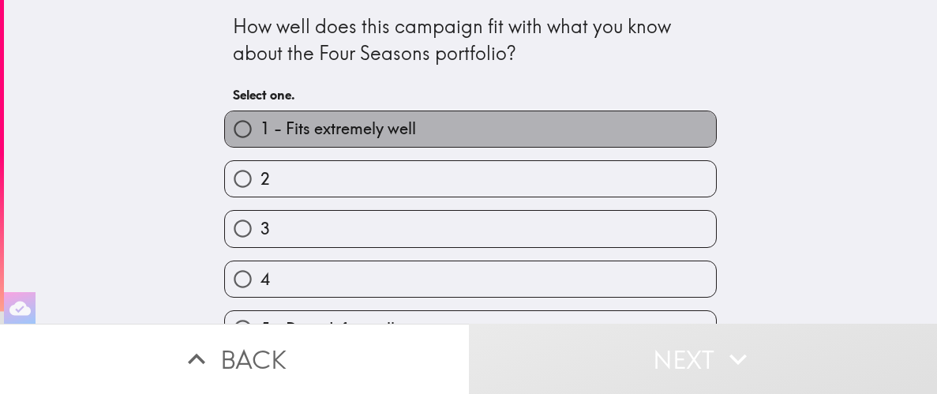
click at [466, 130] on label "1 - Fits extremely well" at bounding box center [470, 129] width 491 height 36
click at [261, 130] on input "1 - Fits extremely well" at bounding box center [243, 129] width 36 height 36
radio input "true"
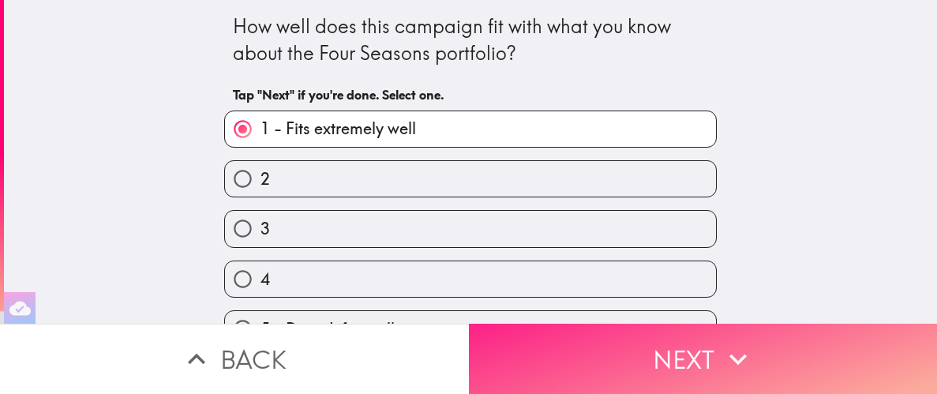
click at [636, 364] on button "Next" at bounding box center [703, 359] width 469 height 70
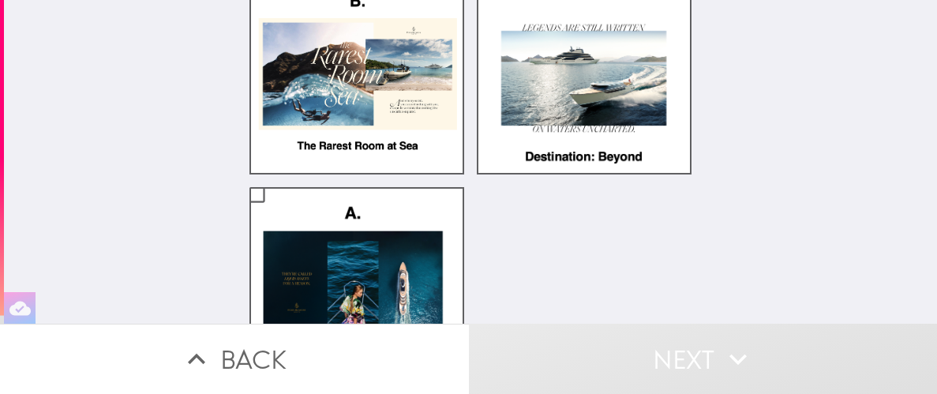
scroll to position [156, 0]
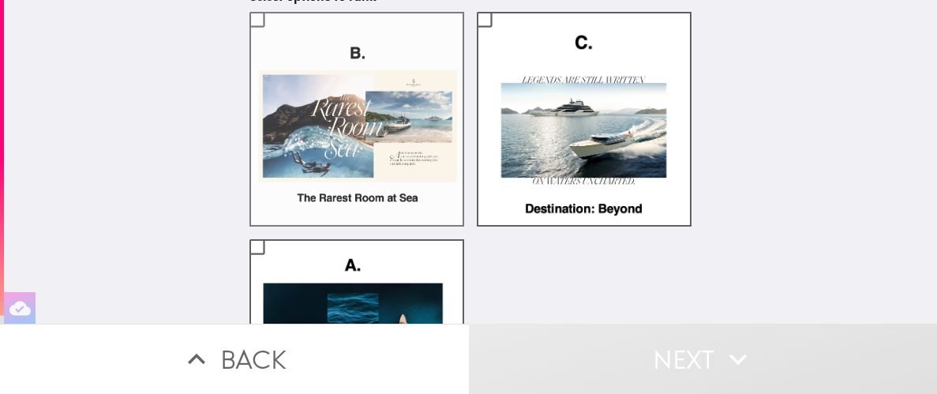
click at [389, 162] on label at bounding box center [357, 119] width 215 height 215
click at [275, 37] on input "checkbox" at bounding box center [257, 20] width 36 height 36
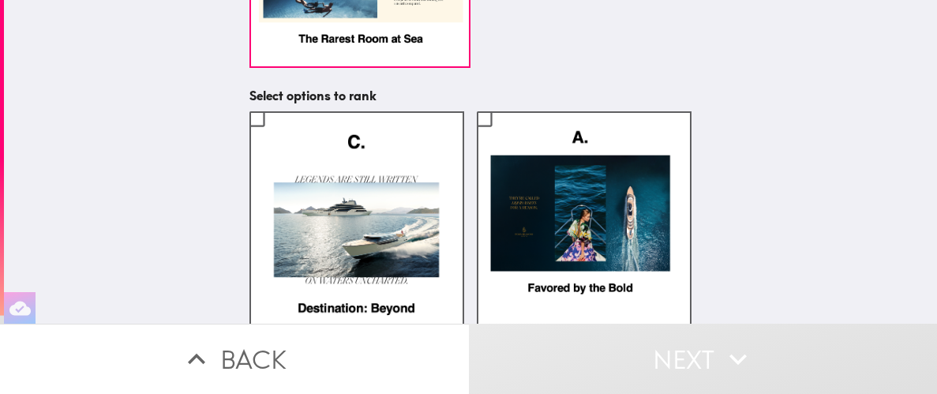
scroll to position [291, 0]
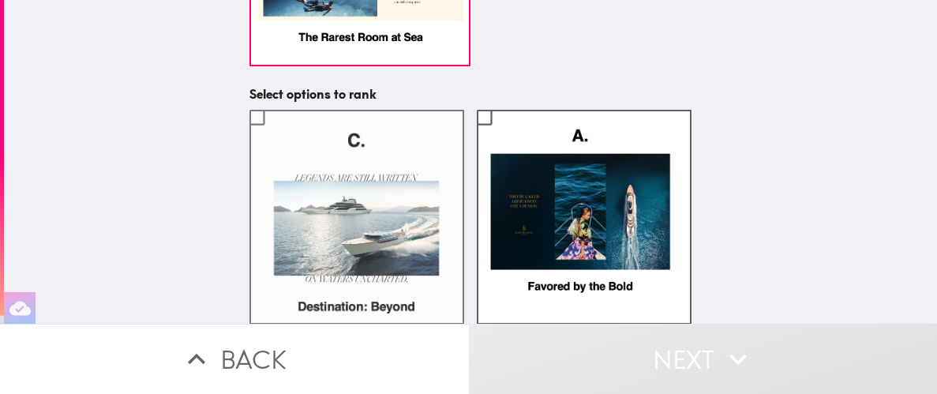
click at [344, 197] on label at bounding box center [357, 217] width 215 height 215
click at [275, 135] on input "checkbox" at bounding box center [257, 117] width 36 height 36
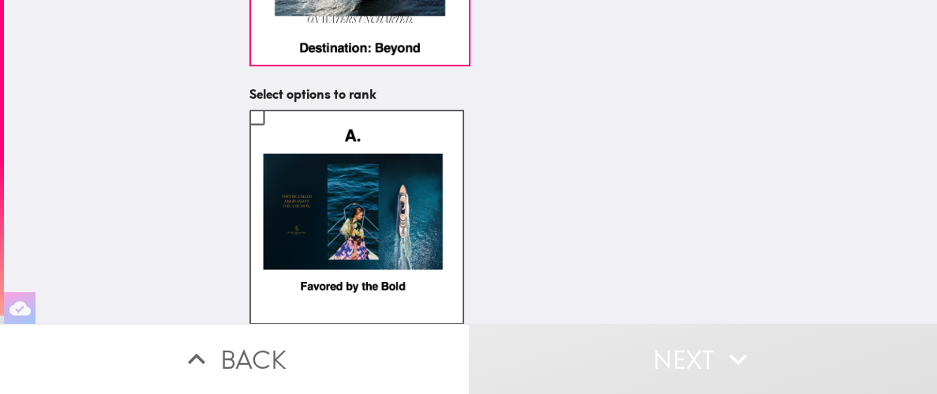
scroll to position [0, 0]
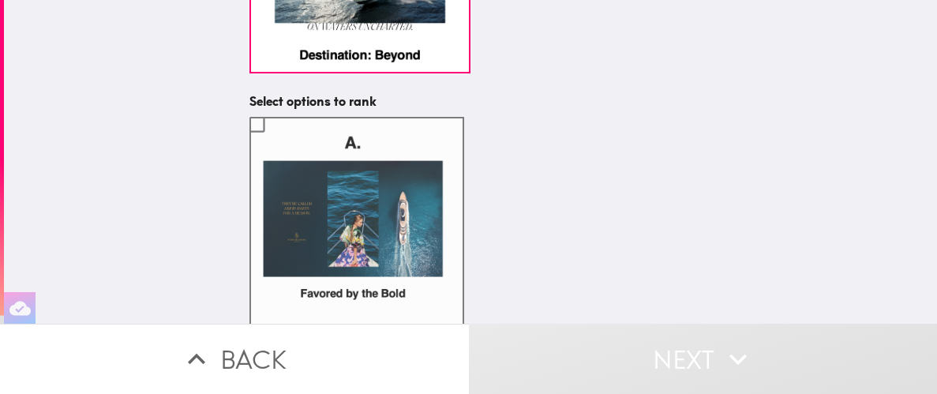
click at [398, 210] on label at bounding box center [357, 224] width 215 height 215
click at [275, 142] on input "checkbox" at bounding box center [257, 125] width 36 height 36
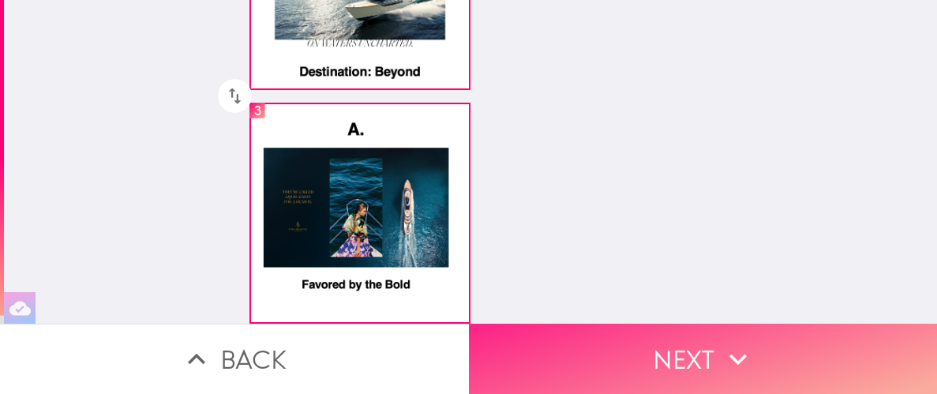
click at [673, 365] on button "Next" at bounding box center [703, 359] width 469 height 70
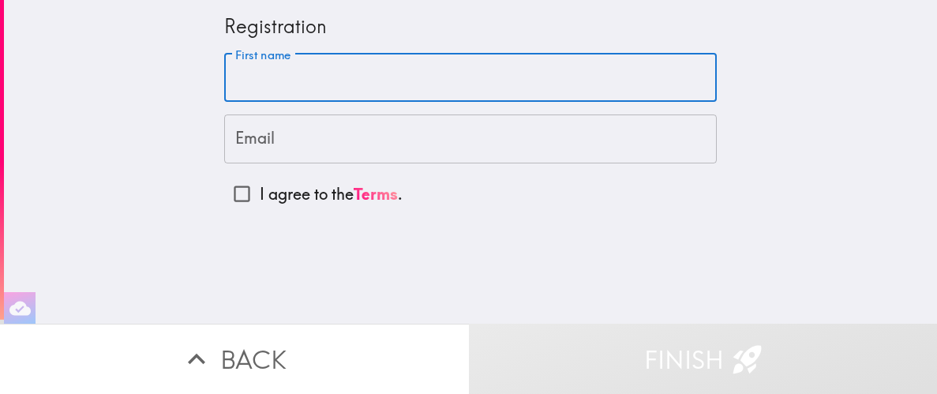
click at [404, 84] on input "First name" at bounding box center [470, 78] width 493 height 49
type input "[PERSON_NAME]"
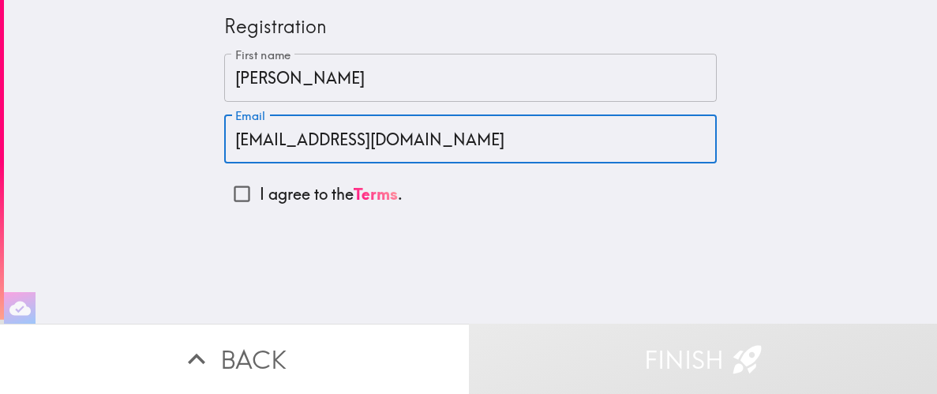
type input "[EMAIL_ADDRESS][DOMAIN_NAME]"
click at [241, 197] on input "I agree to the Terms ." at bounding box center [242, 194] width 36 height 36
checkbox input "true"
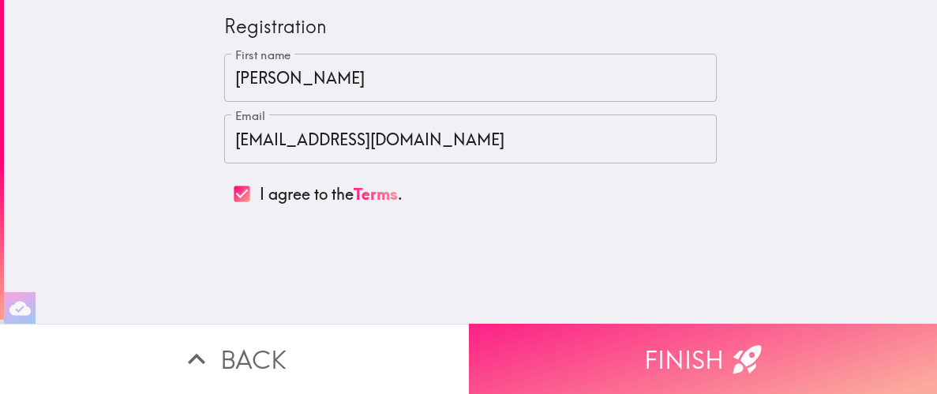
click at [675, 359] on button "Finish" at bounding box center [703, 359] width 469 height 70
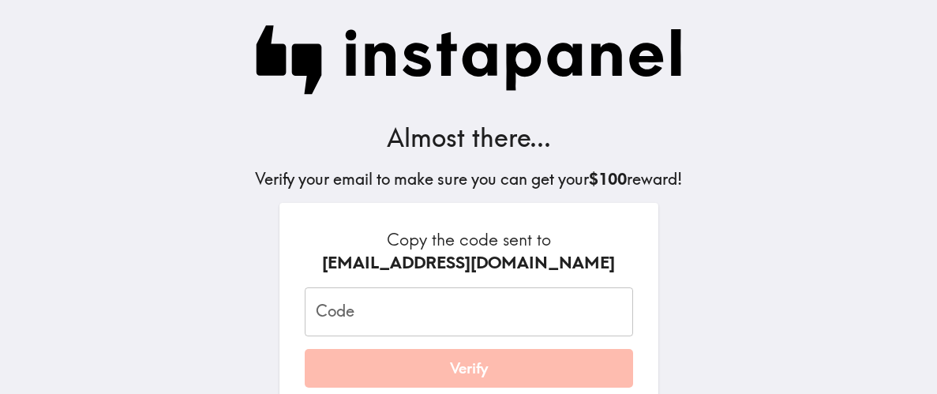
scroll to position [130, 0]
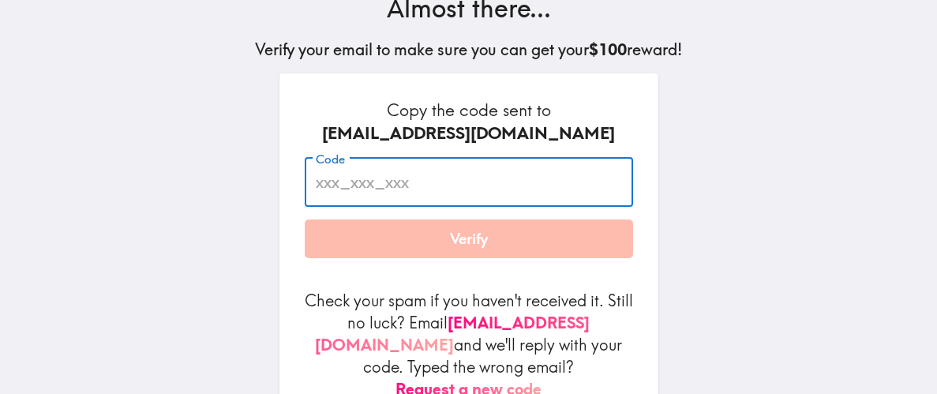
click at [366, 186] on input "Code" at bounding box center [469, 182] width 329 height 49
paste input "geD_hNK_KTR"
type input "geD_hNK_KTR"
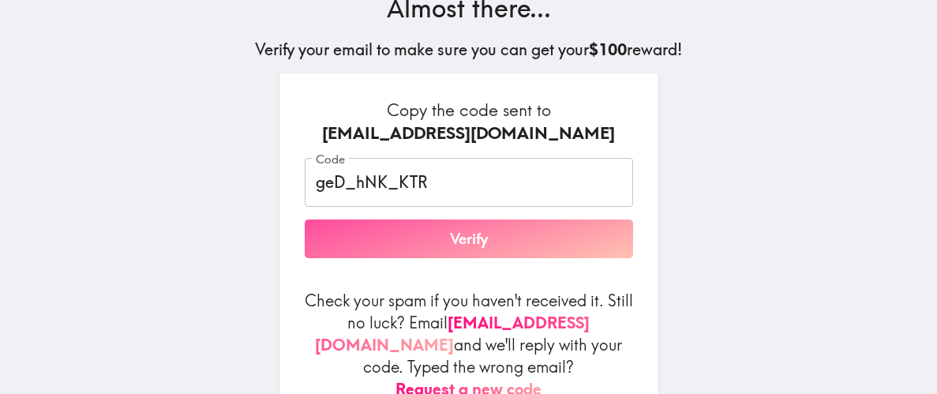
click at [366, 248] on button "Verify" at bounding box center [469, 239] width 329 height 39
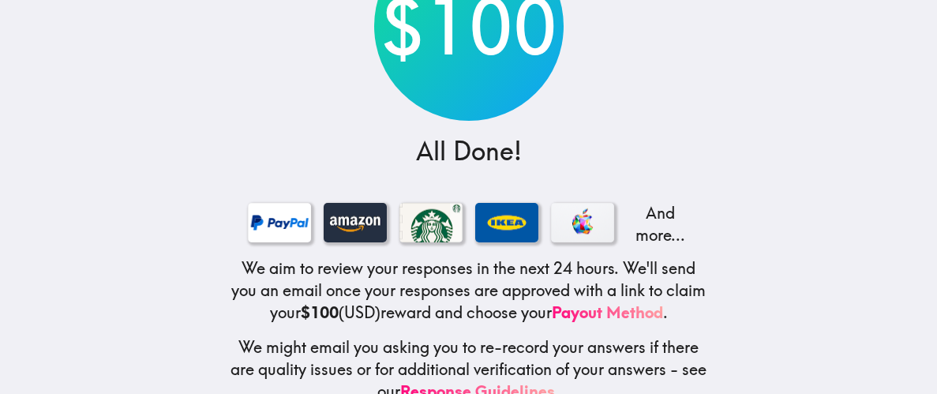
scroll to position [204, 0]
